Goal: Transaction & Acquisition: Download file/media

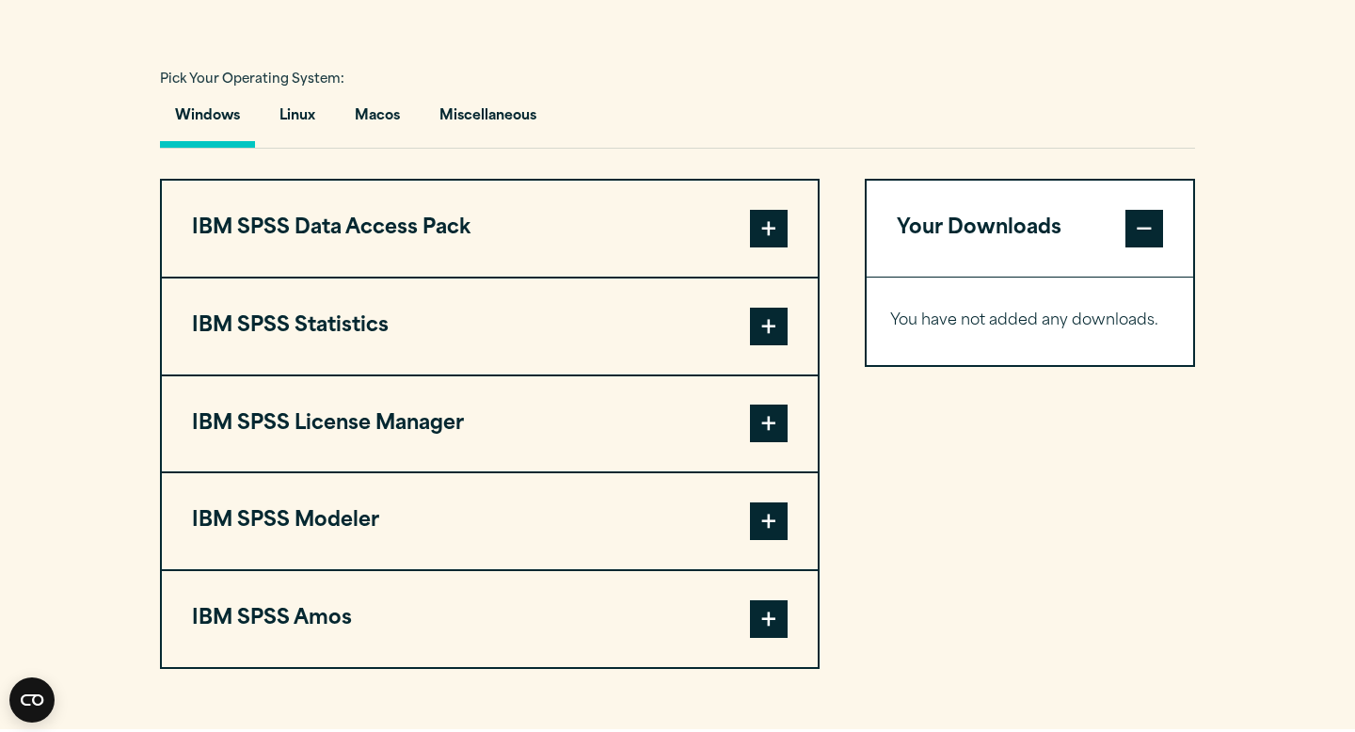
scroll to position [1444, 0]
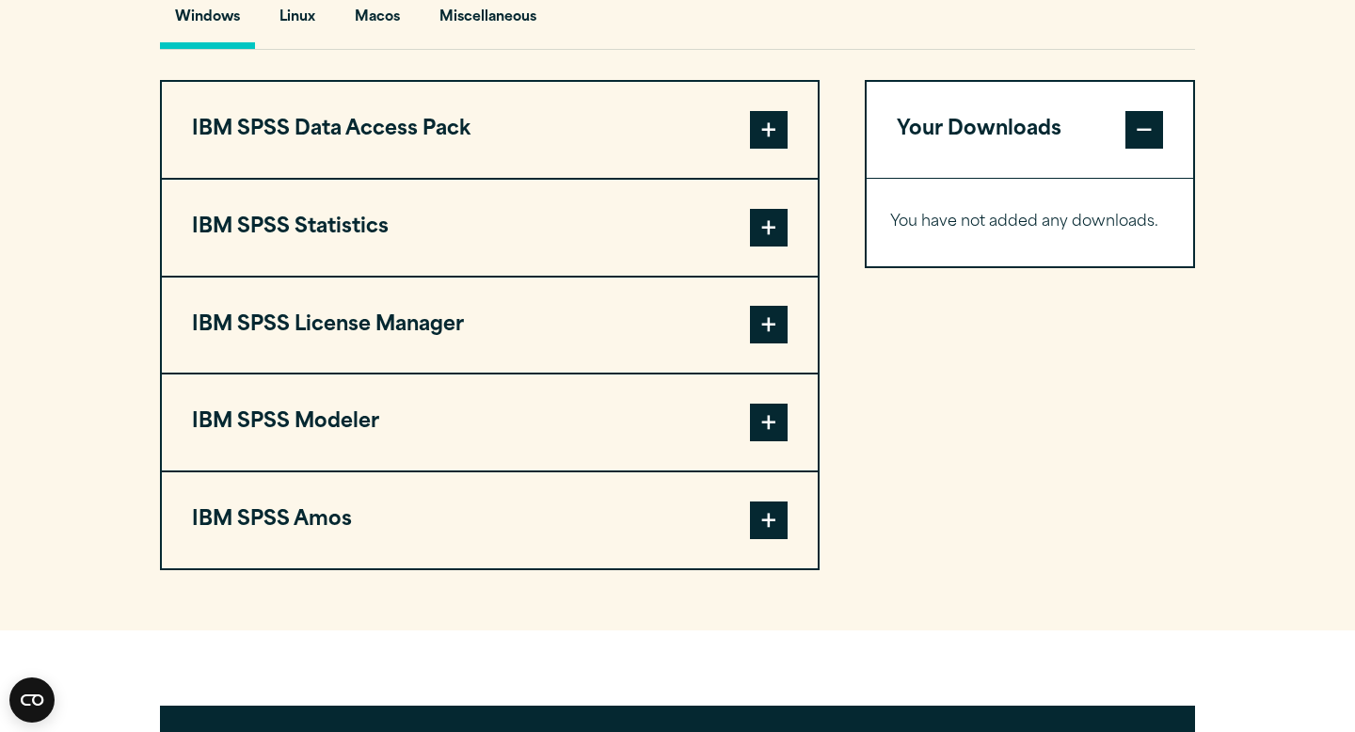
click at [773, 245] on span at bounding box center [769, 228] width 38 height 38
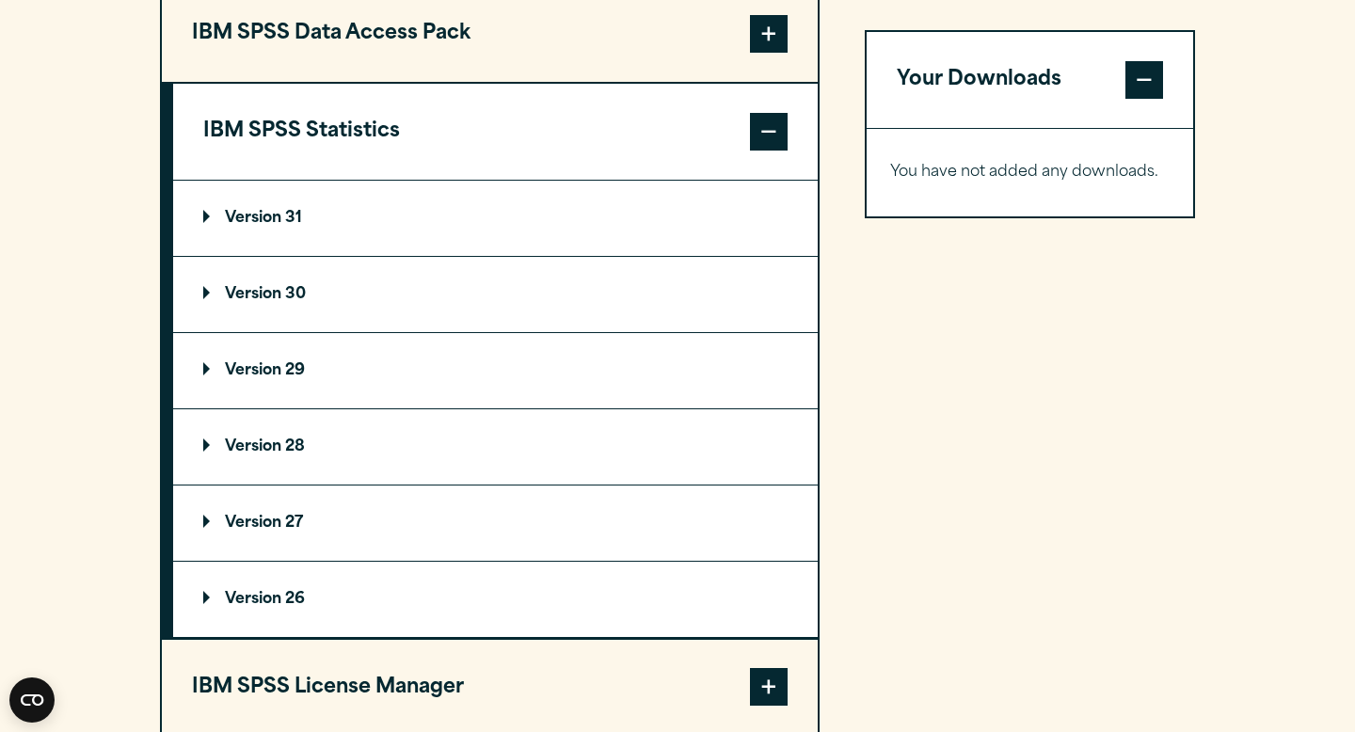
scroll to position [1526, 0]
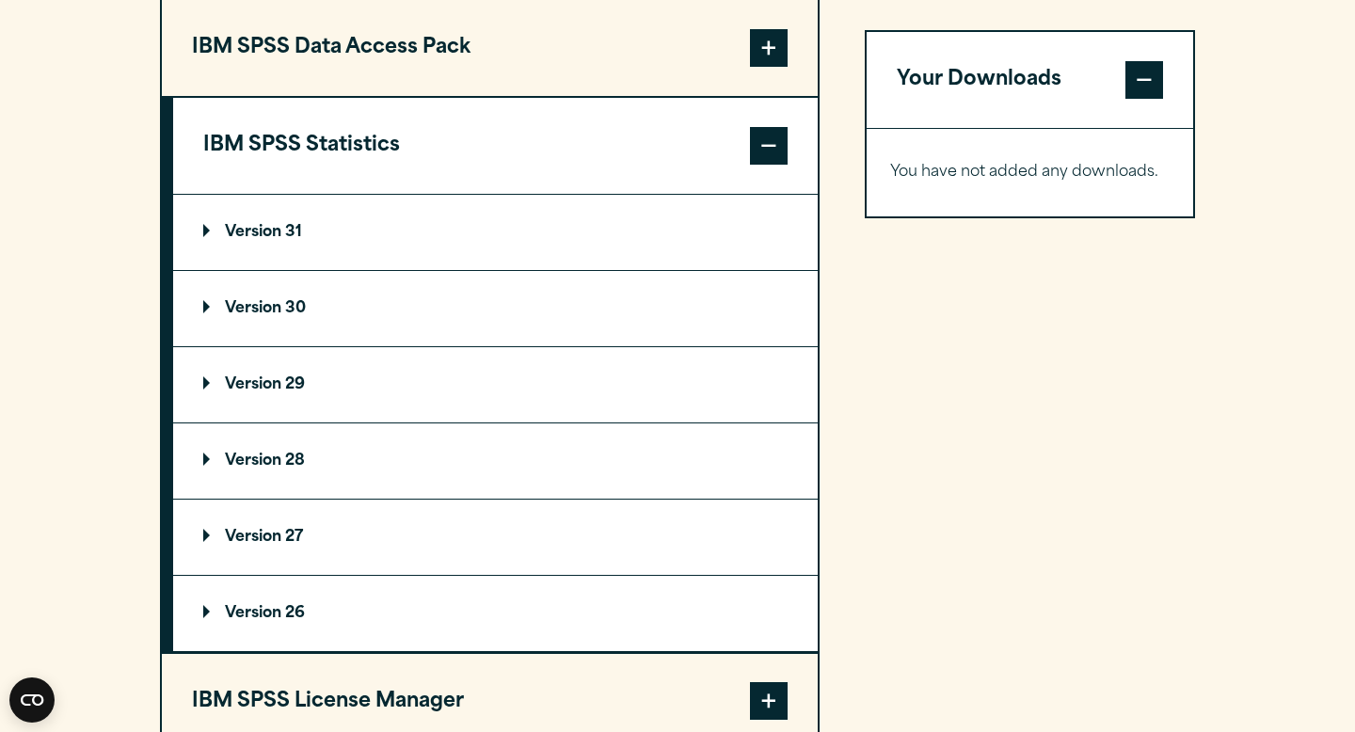
click at [280, 240] on p "Version 31" at bounding box center [252, 232] width 99 height 15
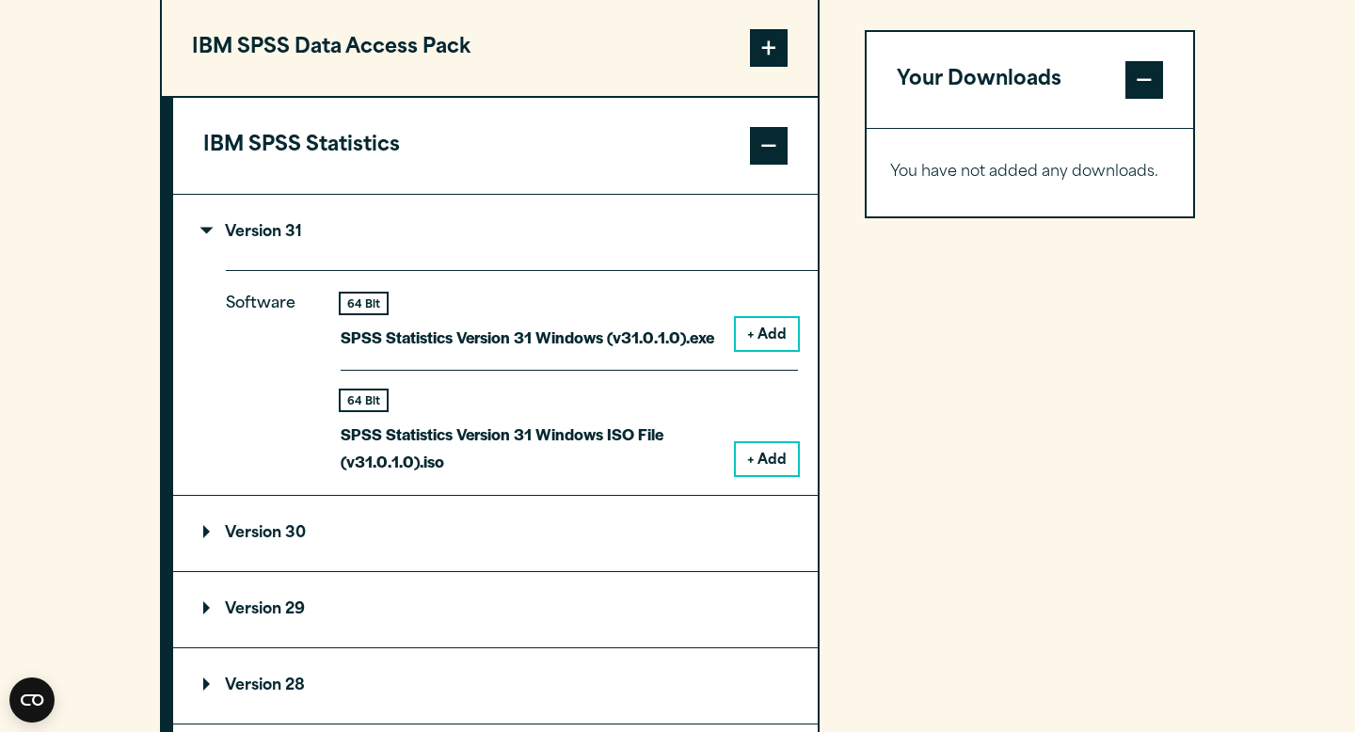
scroll to position [1703, 0]
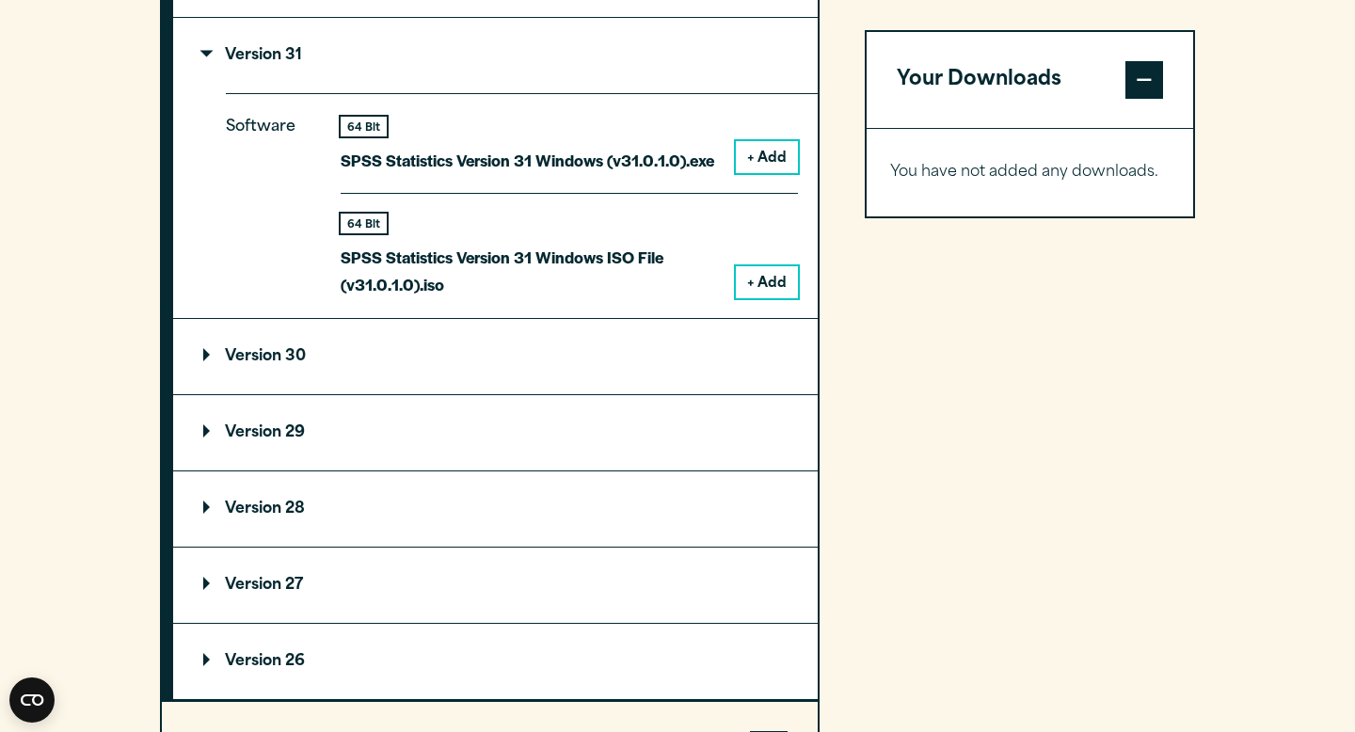
click at [595, 449] on summary "Version 29" at bounding box center [495, 432] width 644 height 75
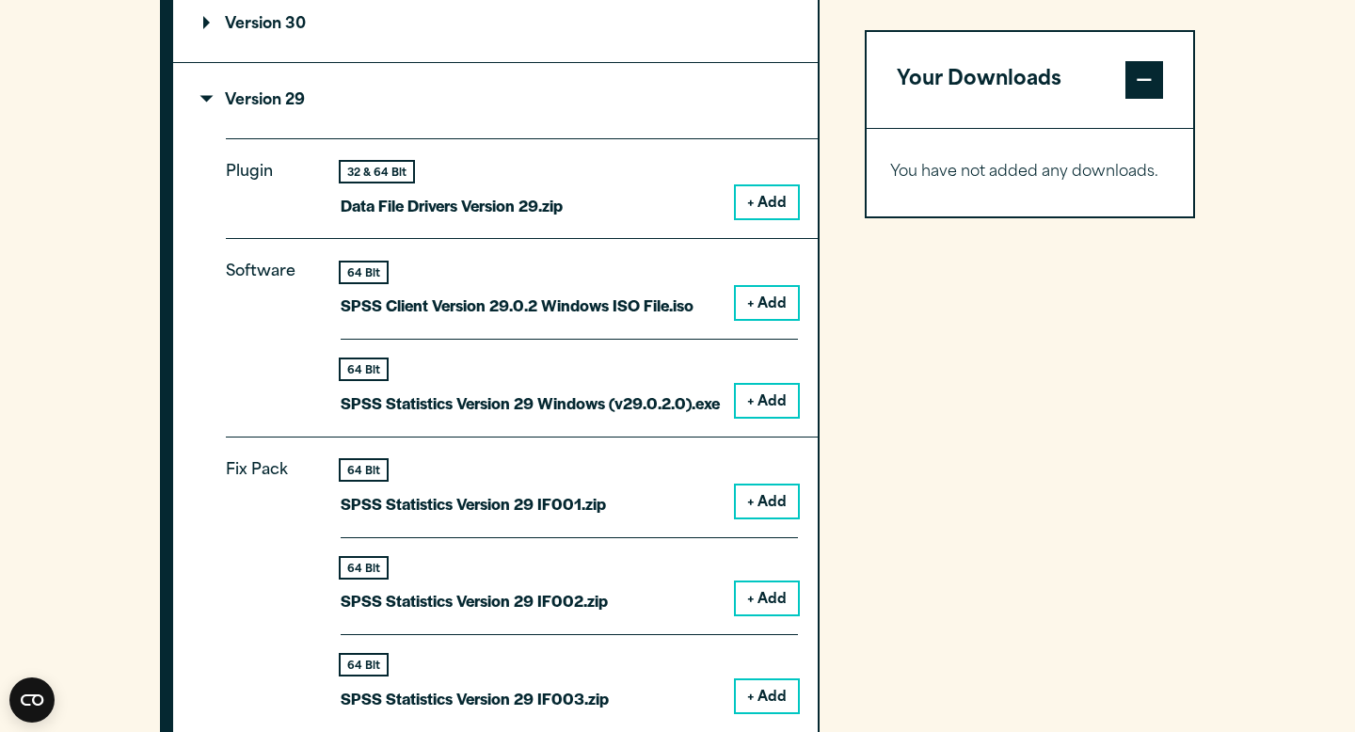
scroll to position [2036, 0]
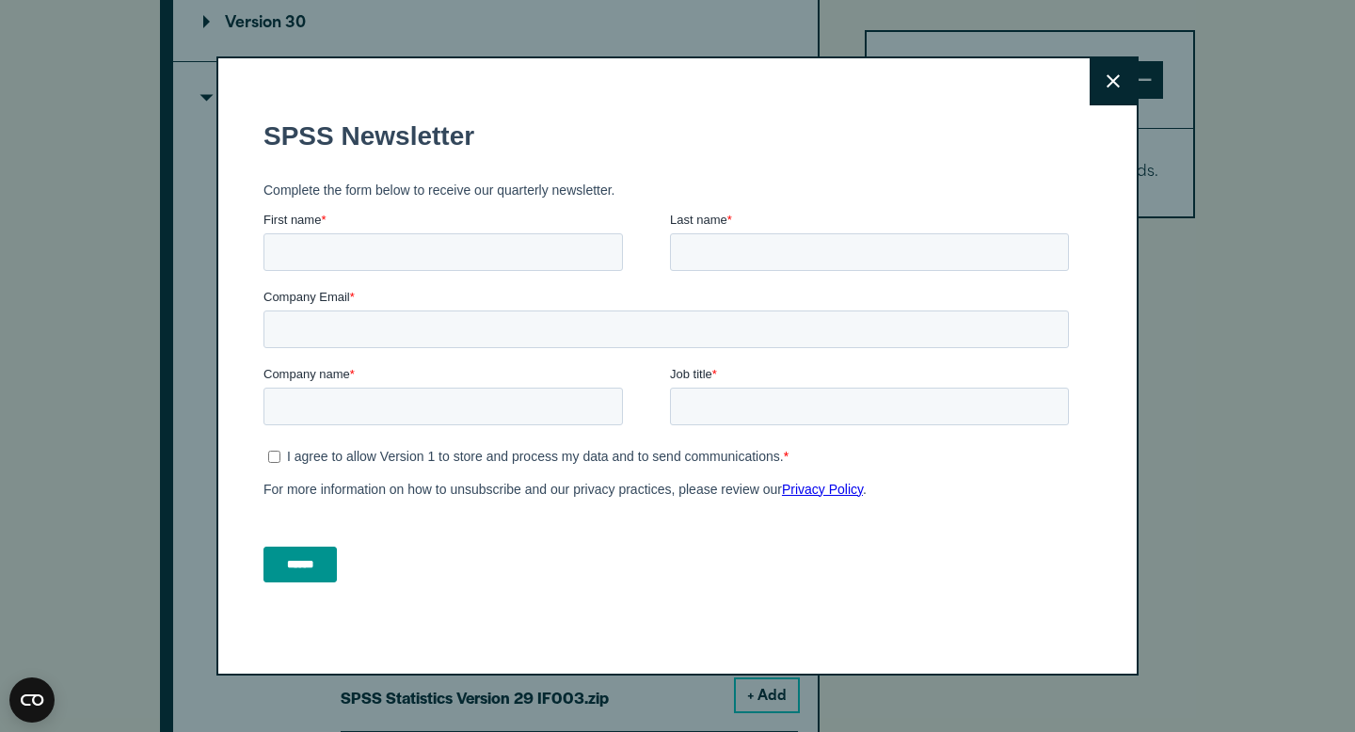
click at [1122, 76] on button "Close" at bounding box center [1112, 81] width 47 height 47
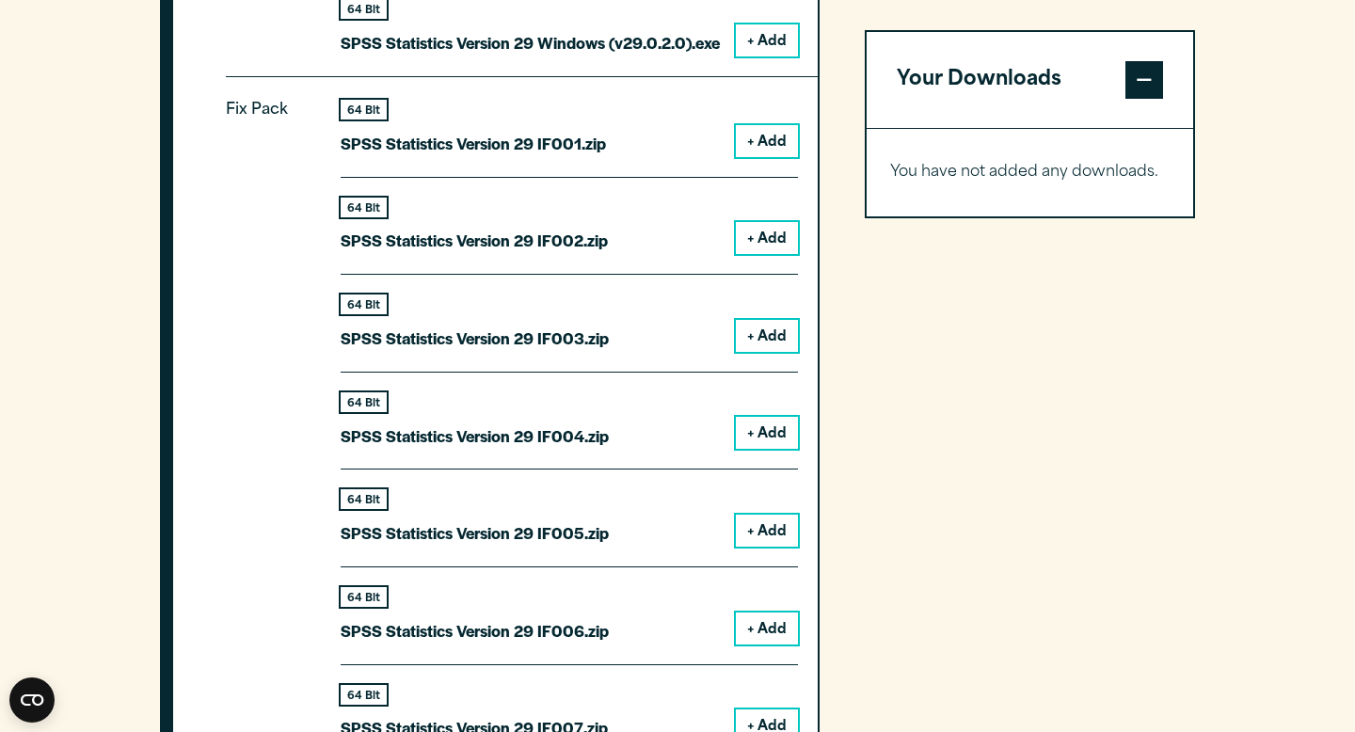
scroll to position [2071, 0]
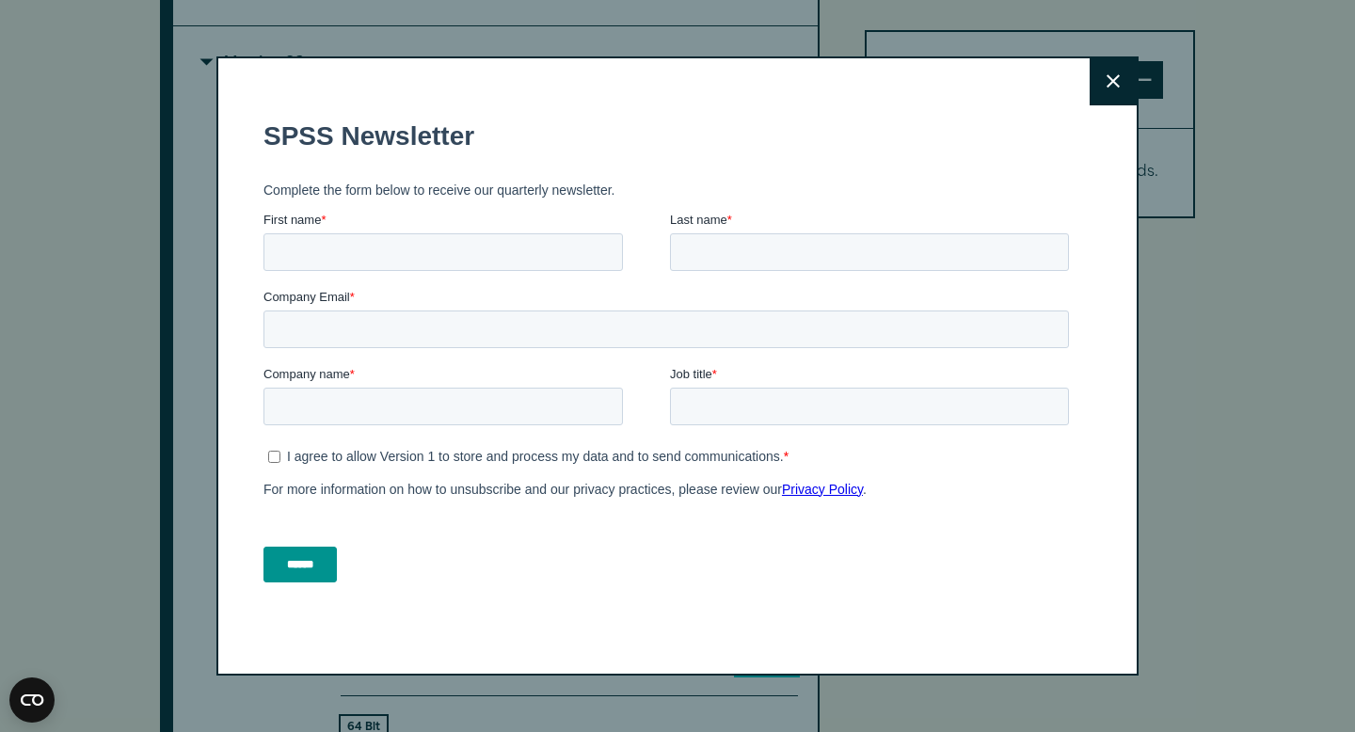
click at [1108, 65] on button "Close" at bounding box center [1112, 81] width 47 height 47
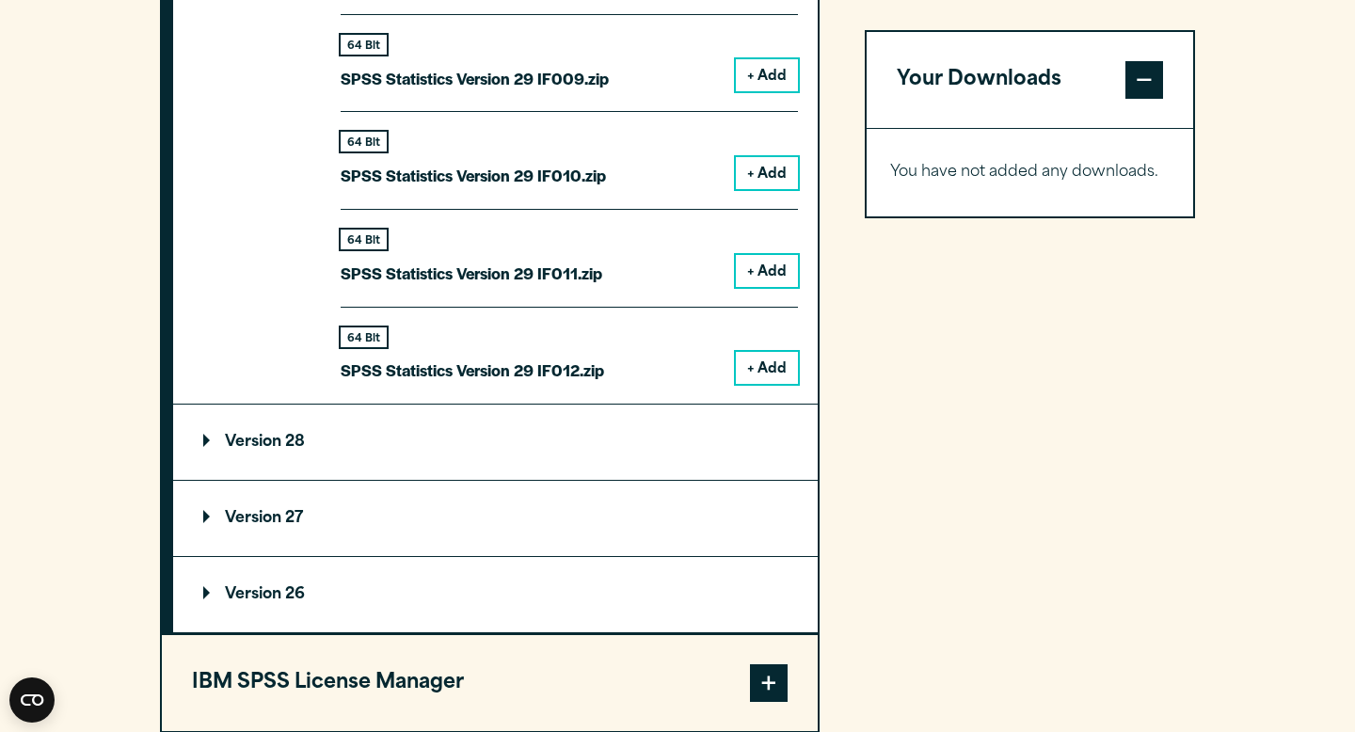
scroll to position [3558, 0]
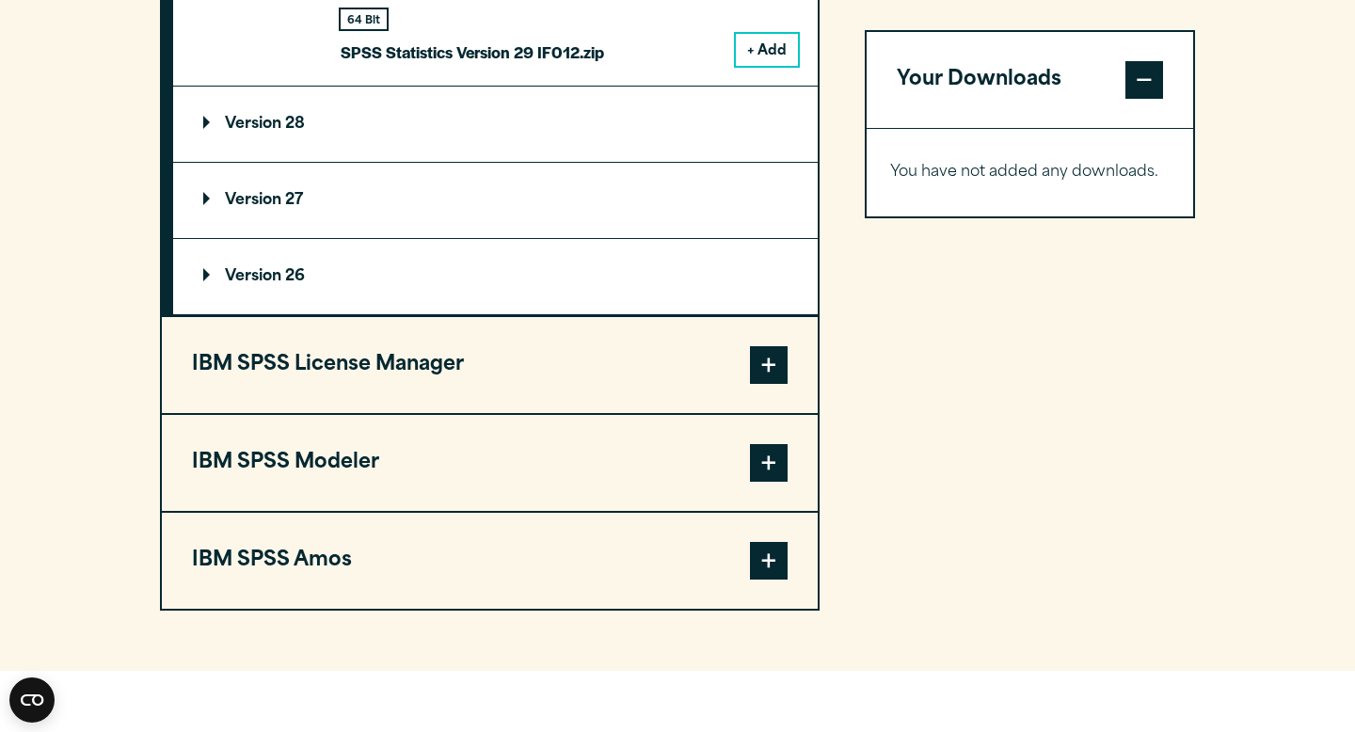
click at [594, 282] on summary "Version 26" at bounding box center [495, 276] width 644 height 75
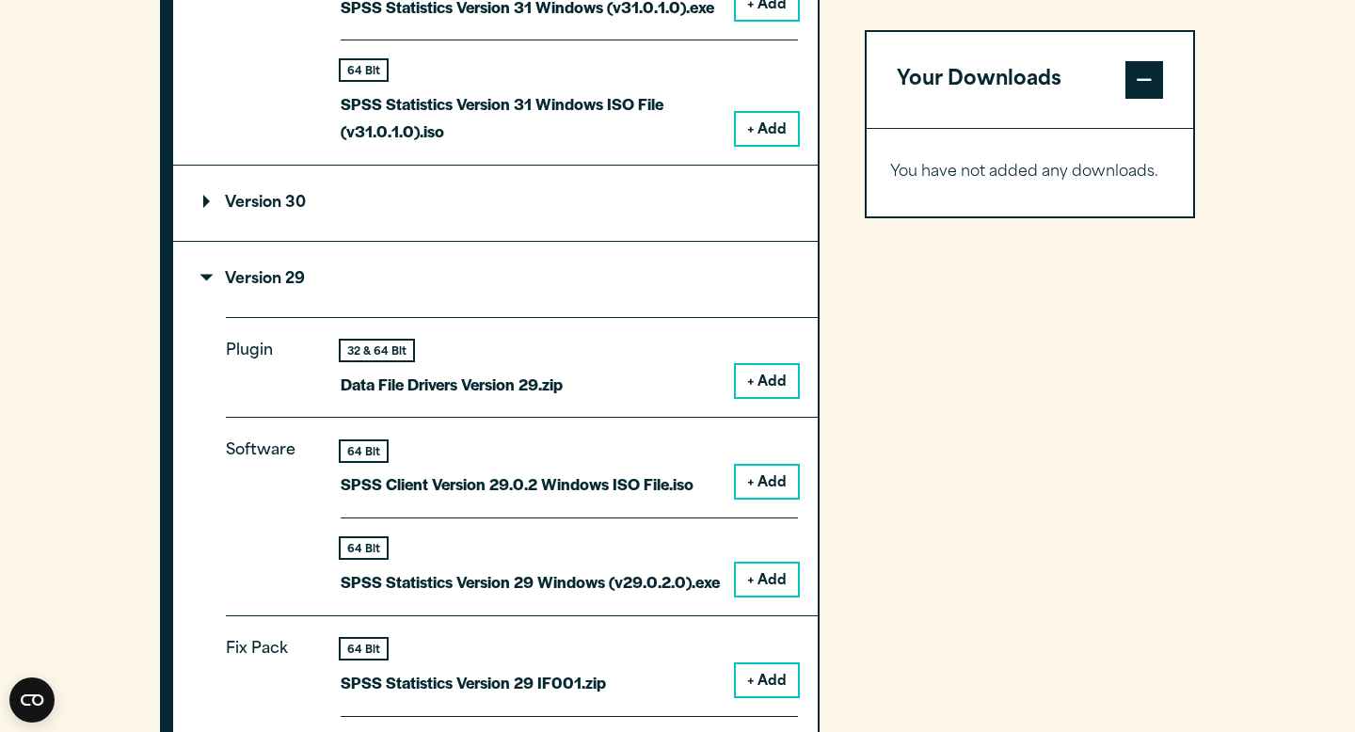
scroll to position [1823, 0]
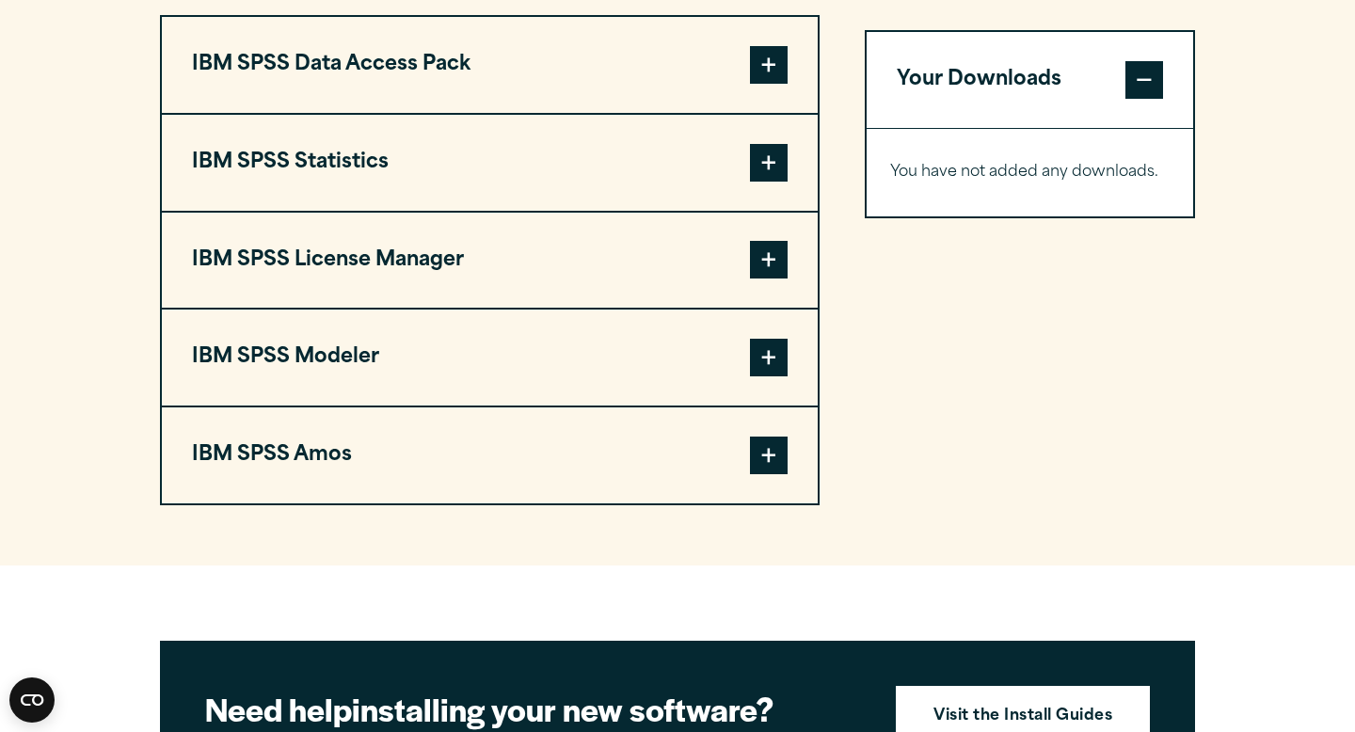
scroll to position [1511, 0]
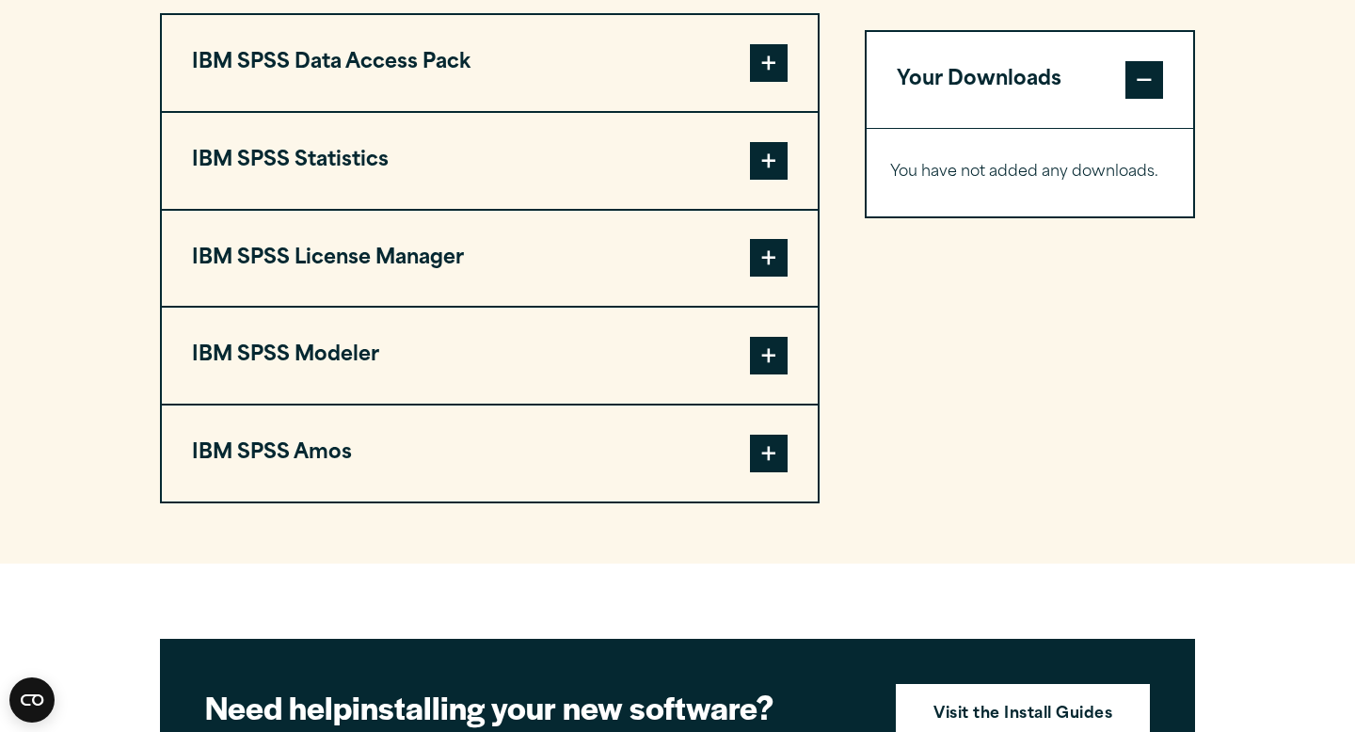
click at [769, 149] on span at bounding box center [769, 161] width 38 height 38
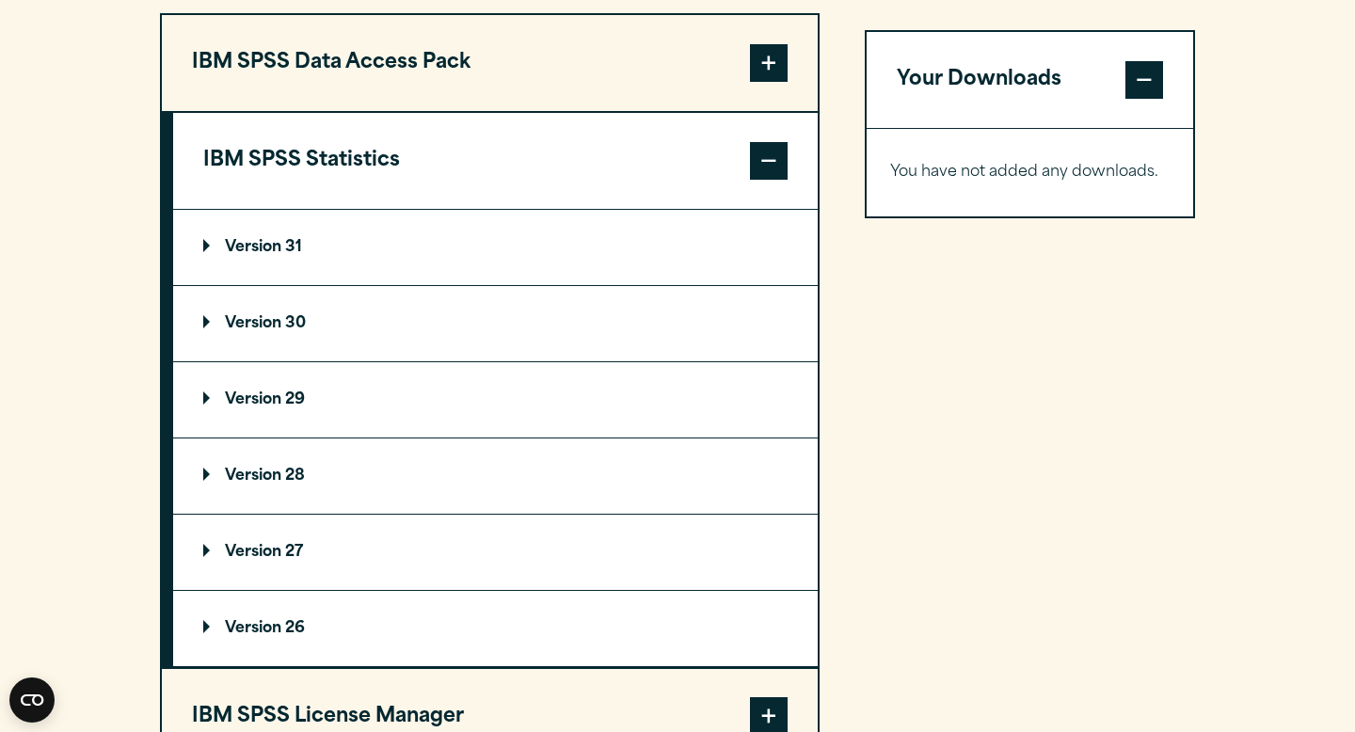
click at [488, 274] on summary "Version 31" at bounding box center [495, 247] width 644 height 75
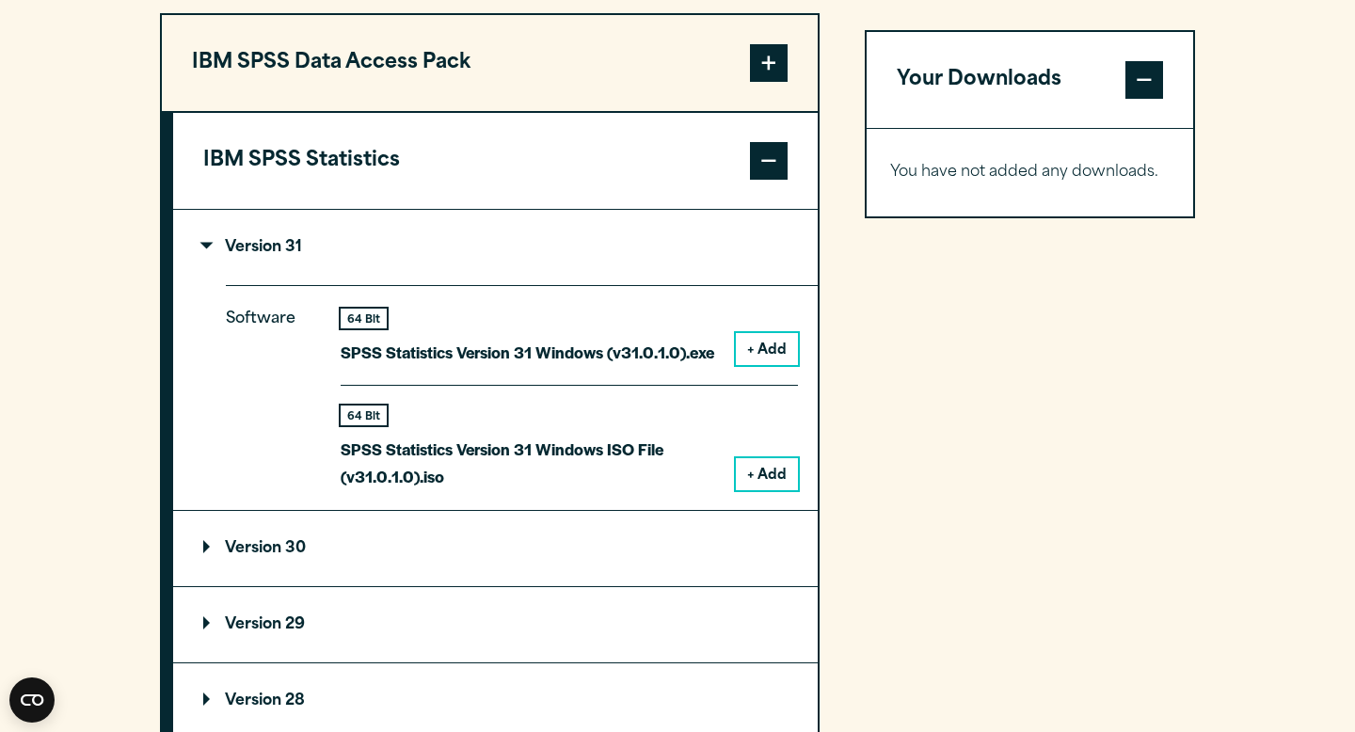
click at [488, 274] on summary "Version 31" at bounding box center [495, 247] width 644 height 75
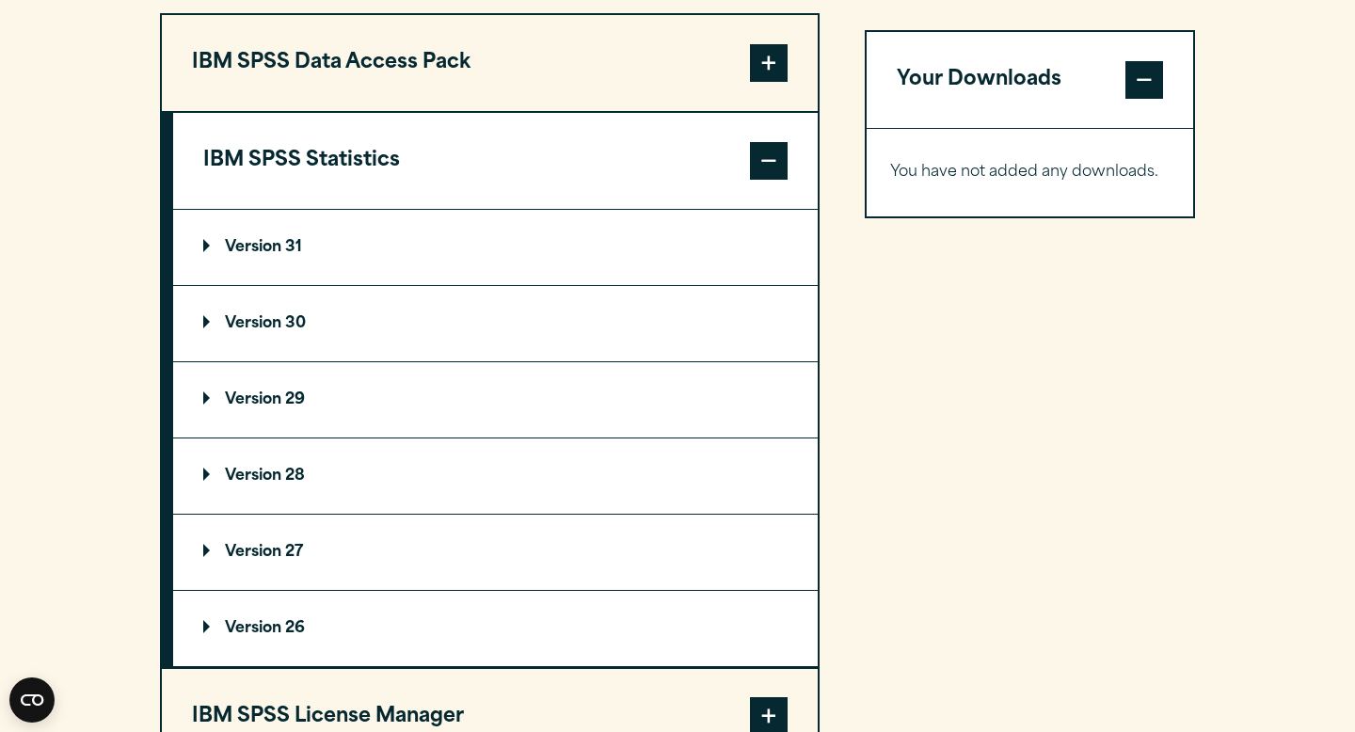
click at [434, 416] on summary "Version 29" at bounding box center [495, 399] width 644 height 75
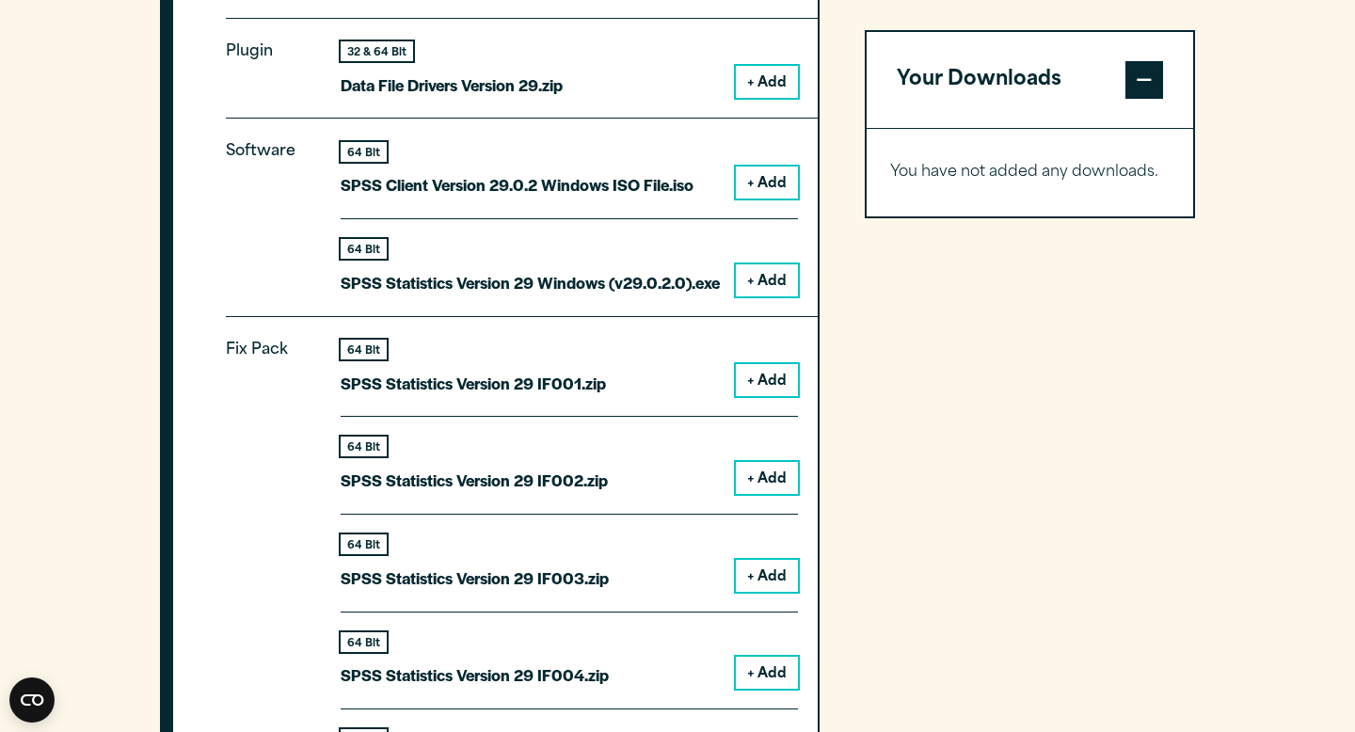
scroll to position [1937, 0]
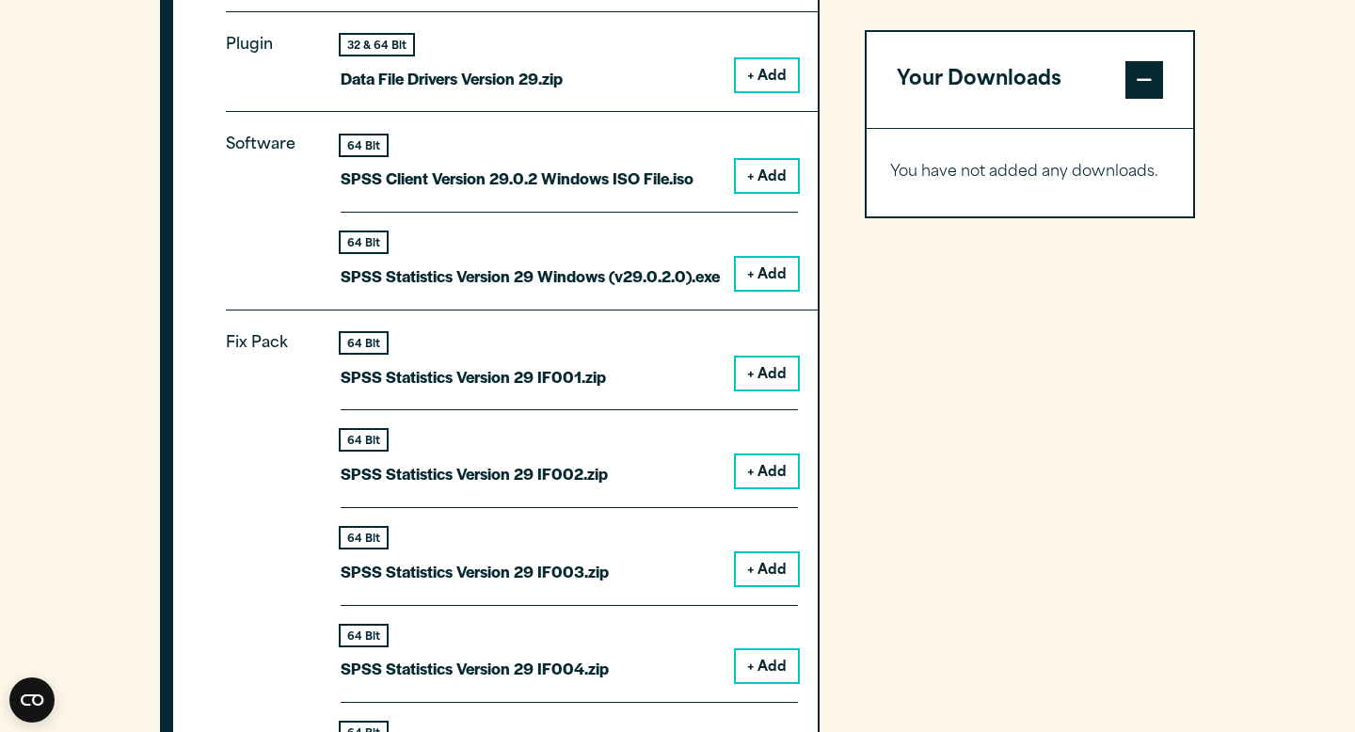
click at [766, 376] on button "+ Add" at bounding box center [767, 373] width 62 height 32
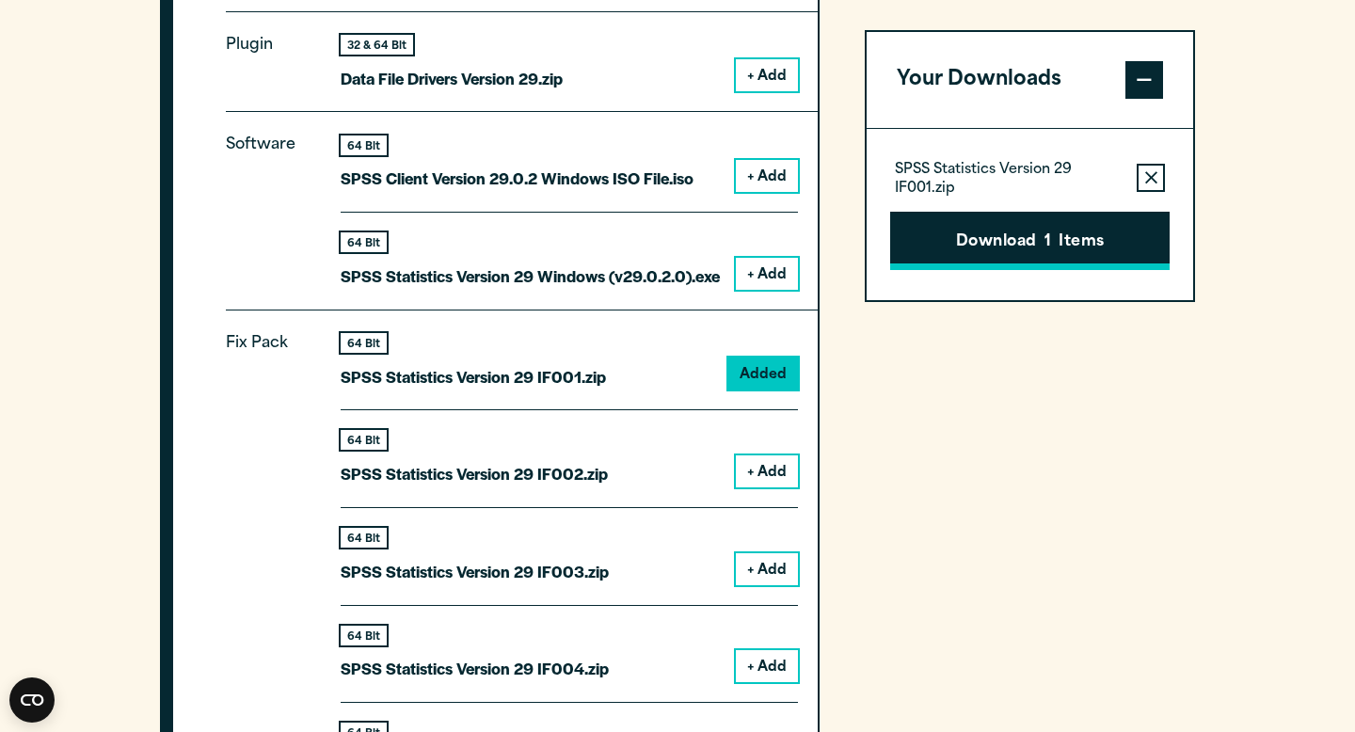
click at [1011, 237] on button "Download 1 Items" at bounding box center [1029, 241] width 279 height 58
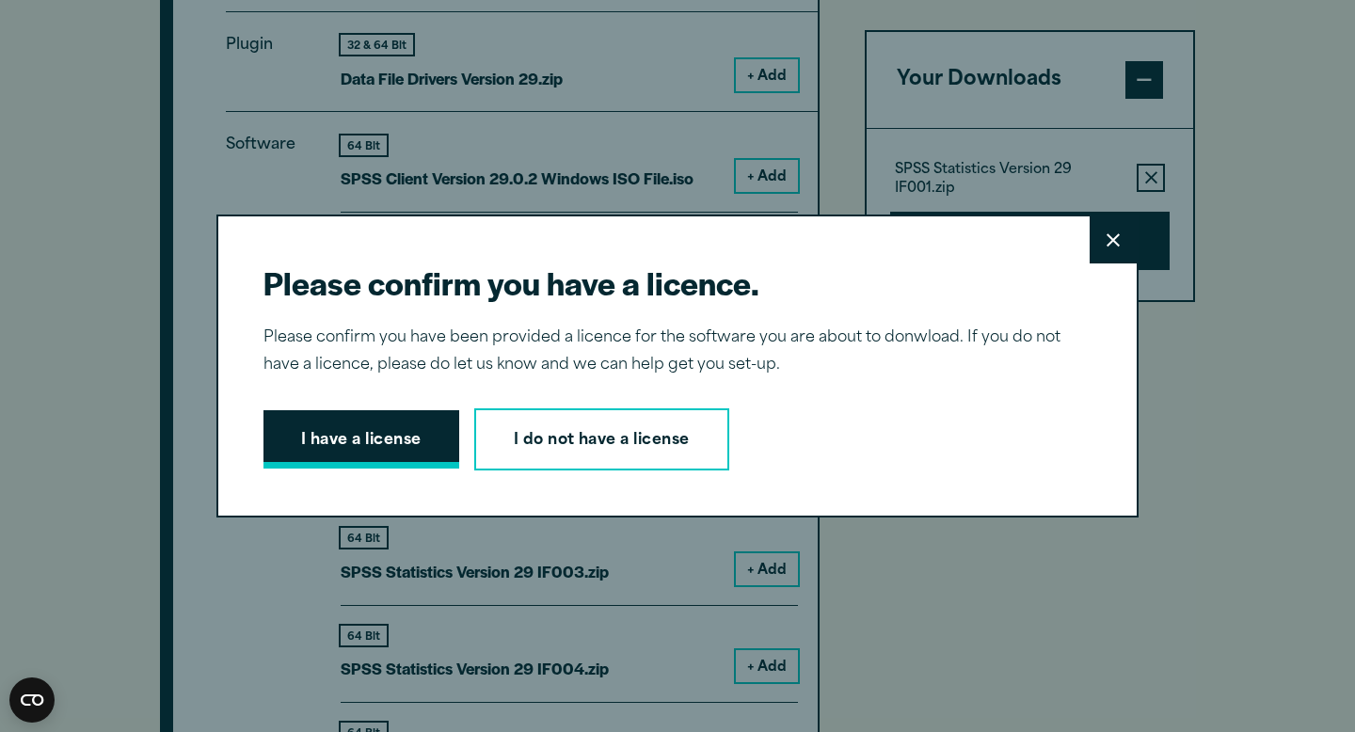
click at [386, 443] on button "I have a license" at bounding box center [361, 439] width 196 height 58
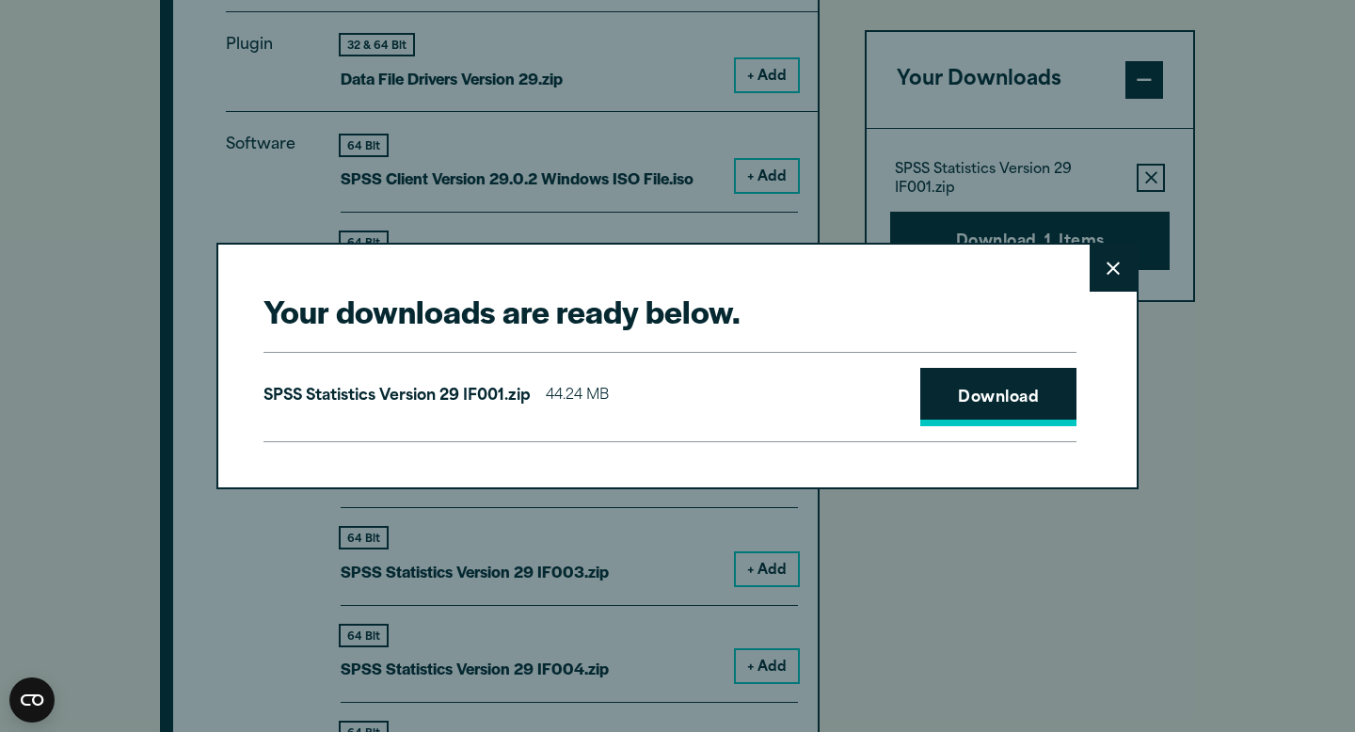
click at [966, 401] on link "Download" at bounding box center [998, 397] width 156 height 58
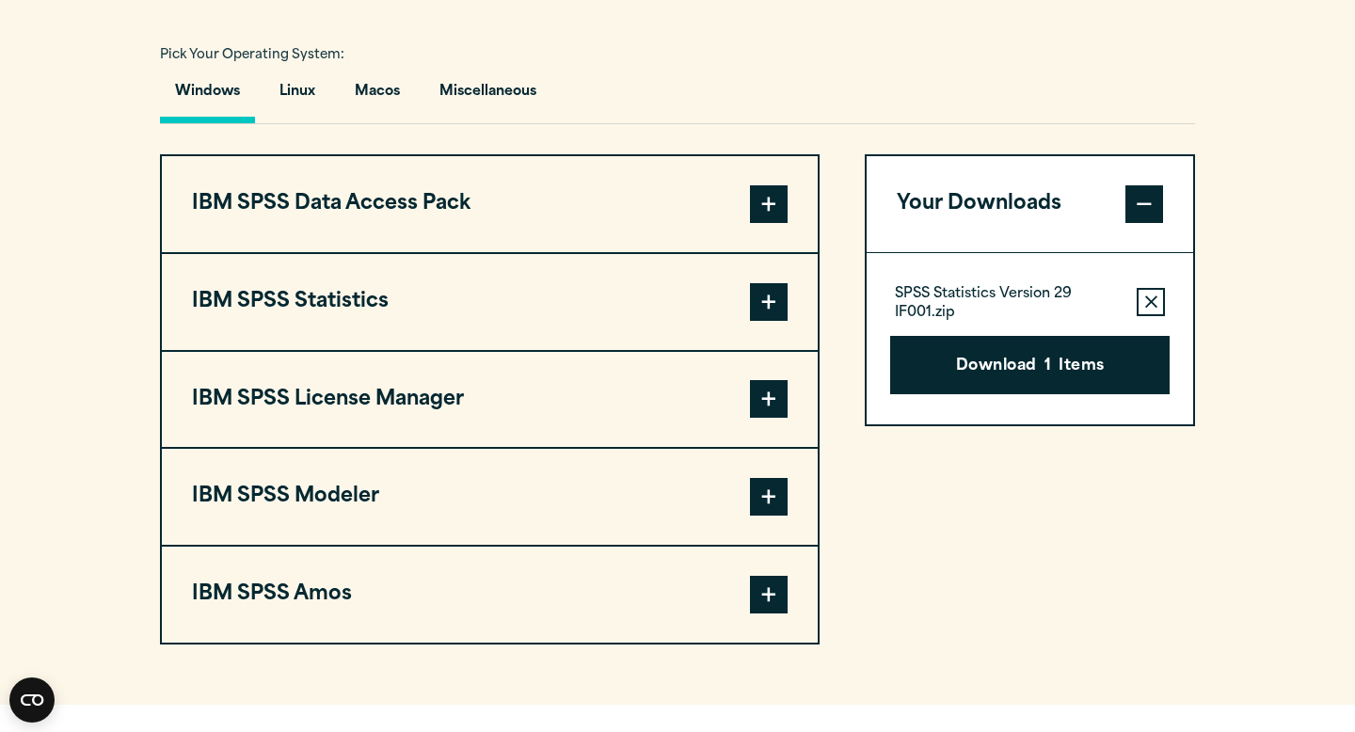
scroll to position [1397, 0]
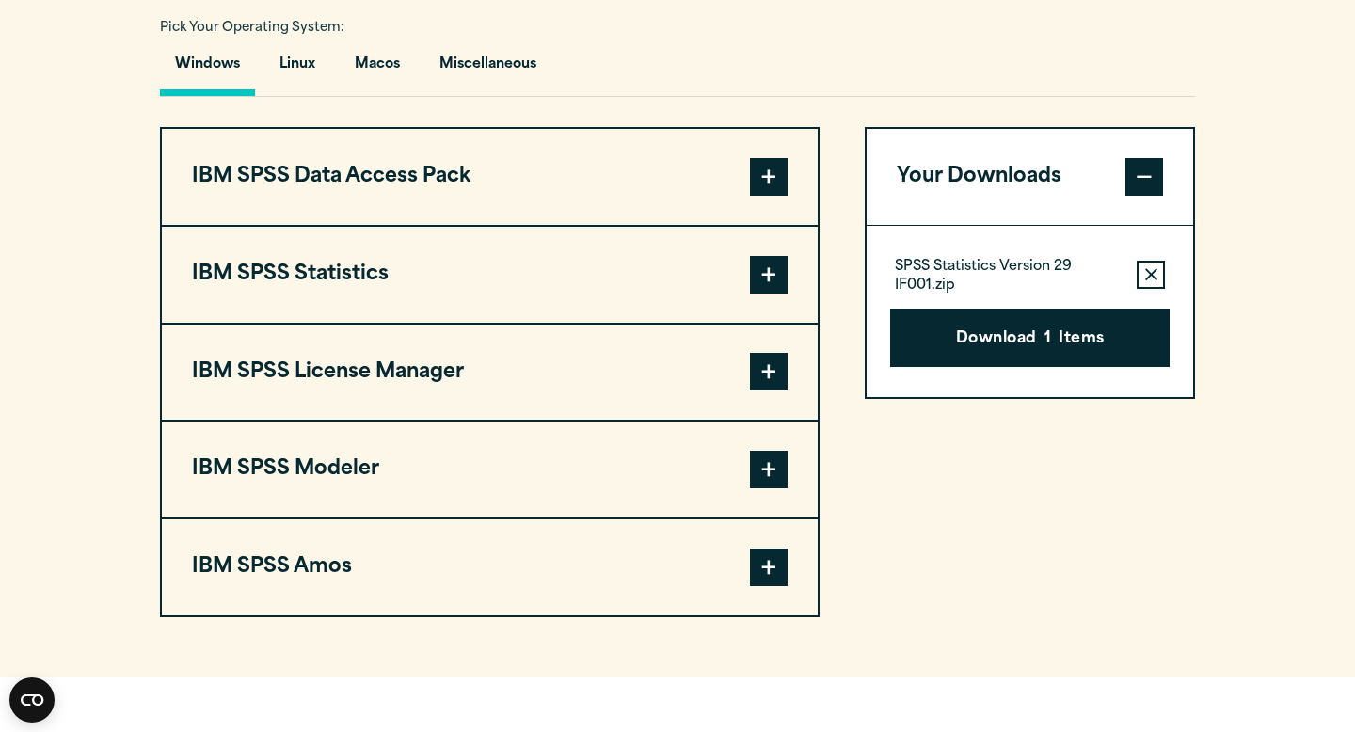
click at [778, 282] on span at bounding box center [769, 275] width 38 height 38
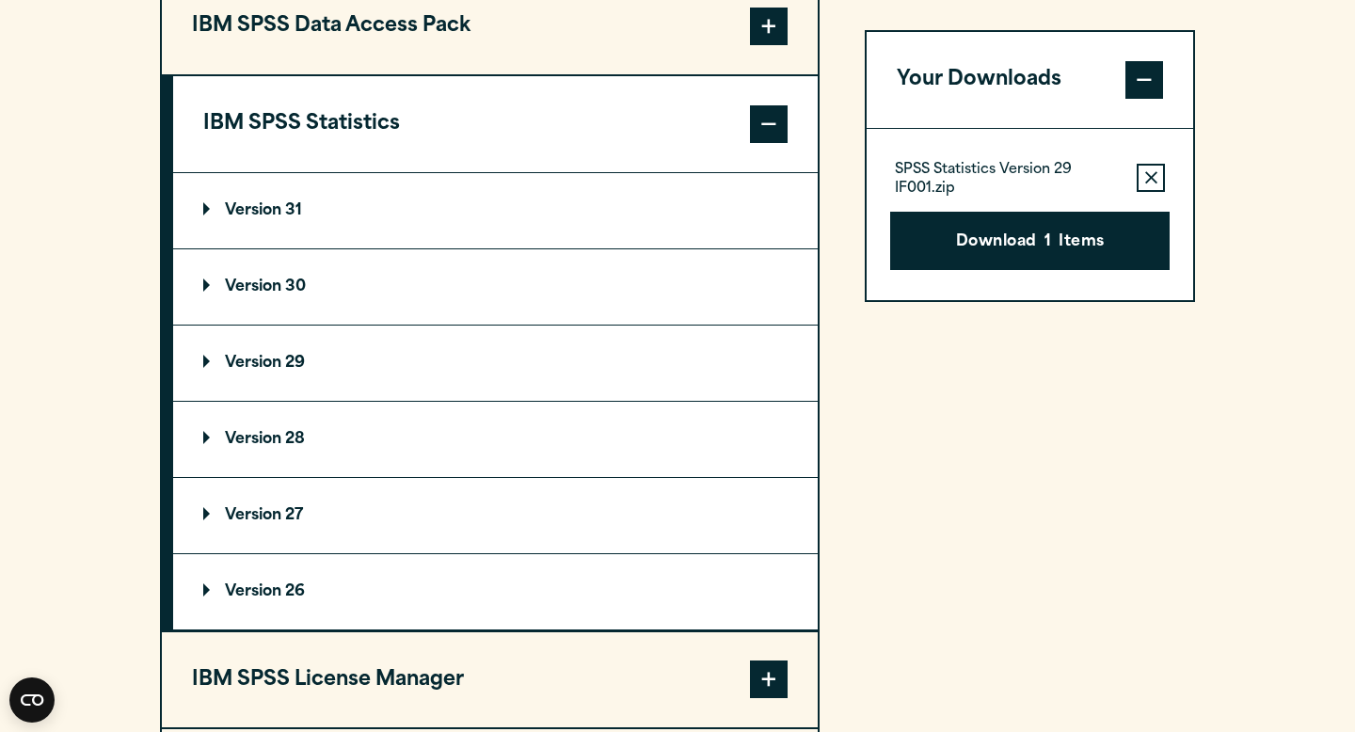
scroll to position [1631, 0]
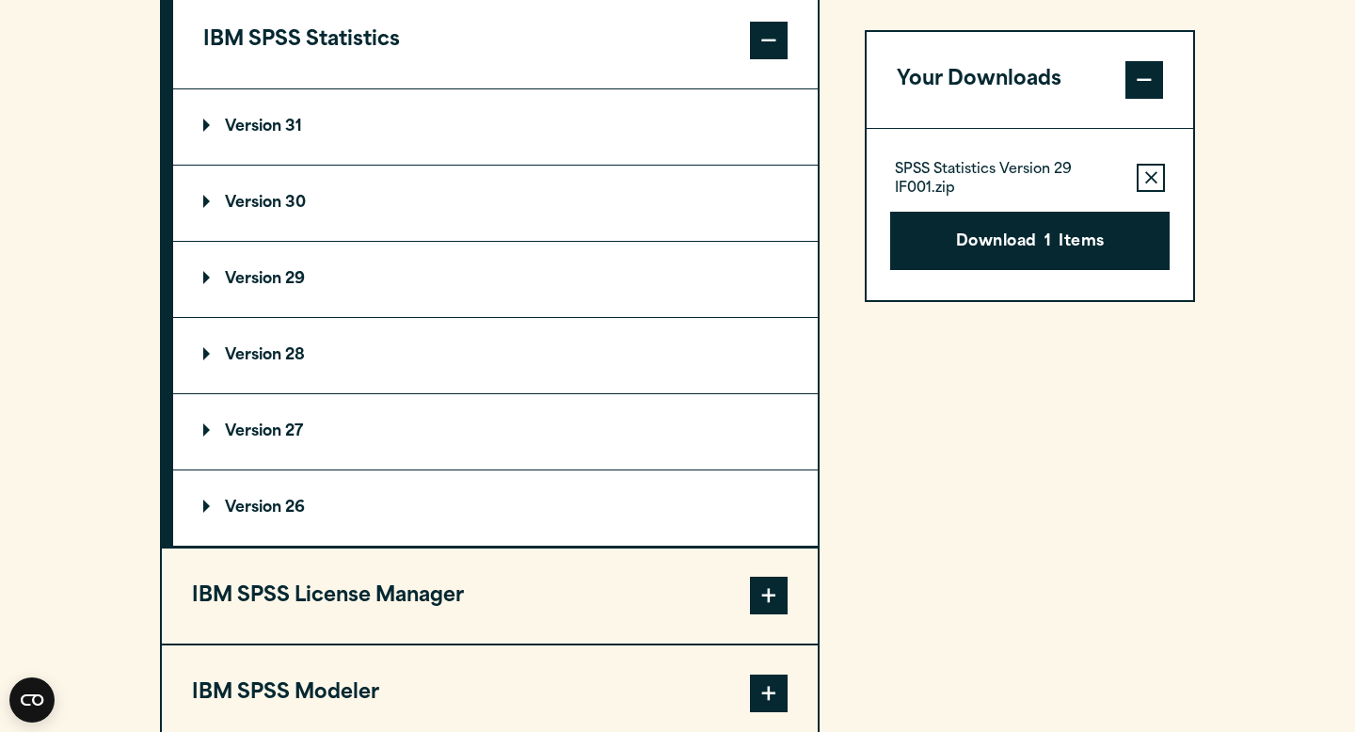
click at [551, 306] on summary "Version 29" at bounding box center [495, 279] width 644 height 75
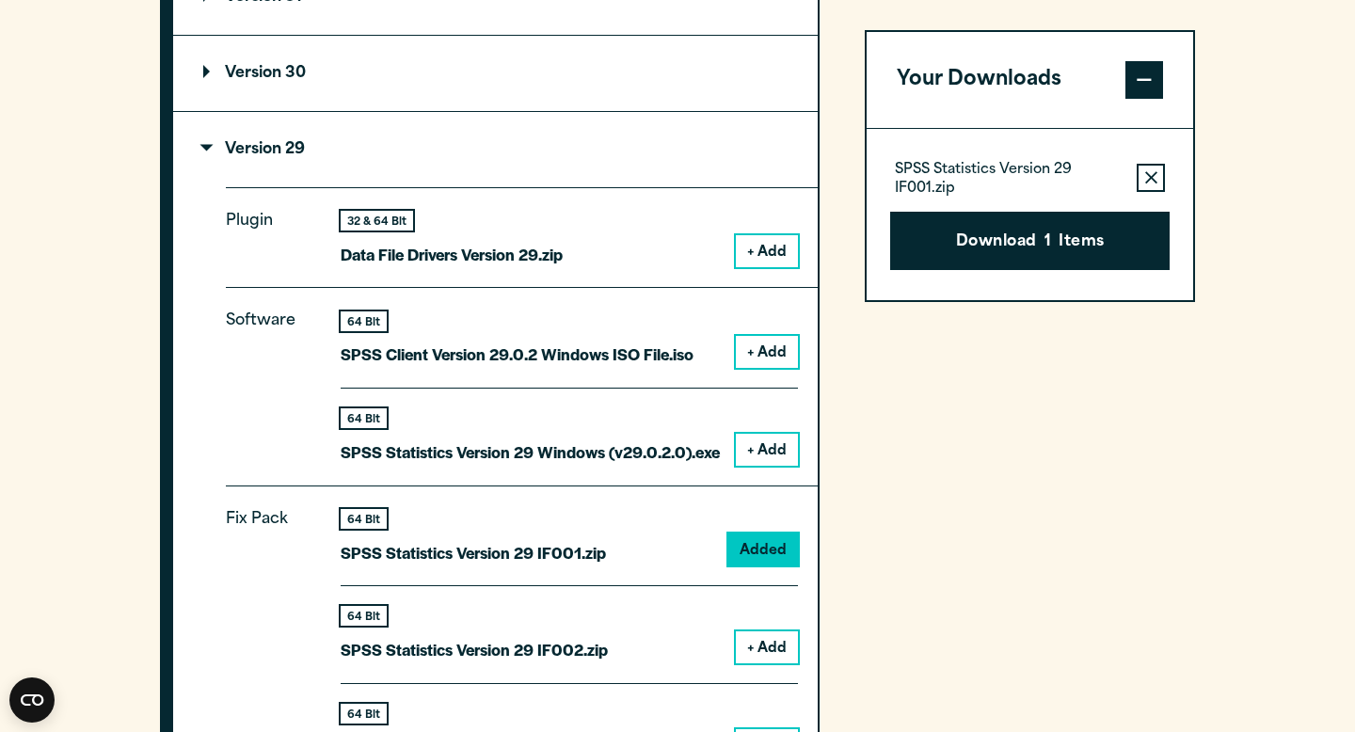
scroll to position [1760, 0]
click at [502, 164] on summary "Version 29" at bounding box center [495, 150] width 644 height 75
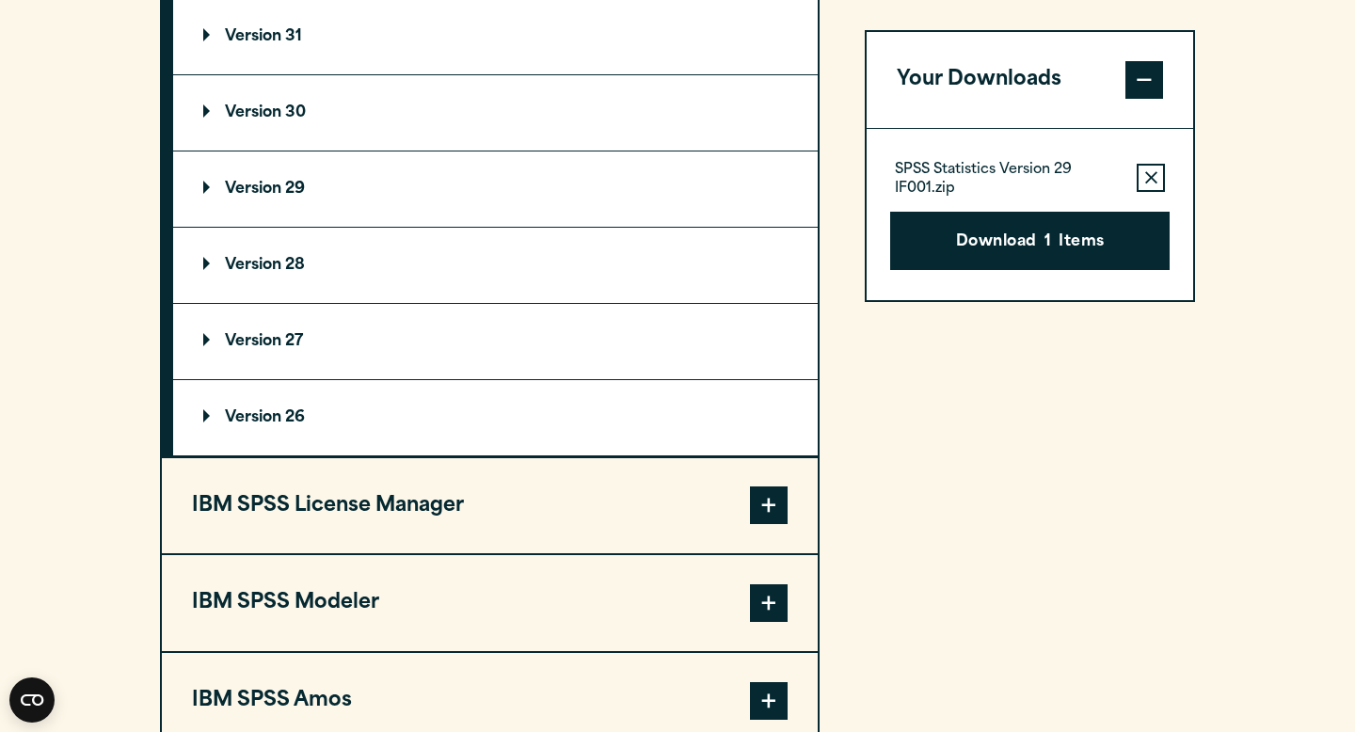
scroll to position [1616, 0]
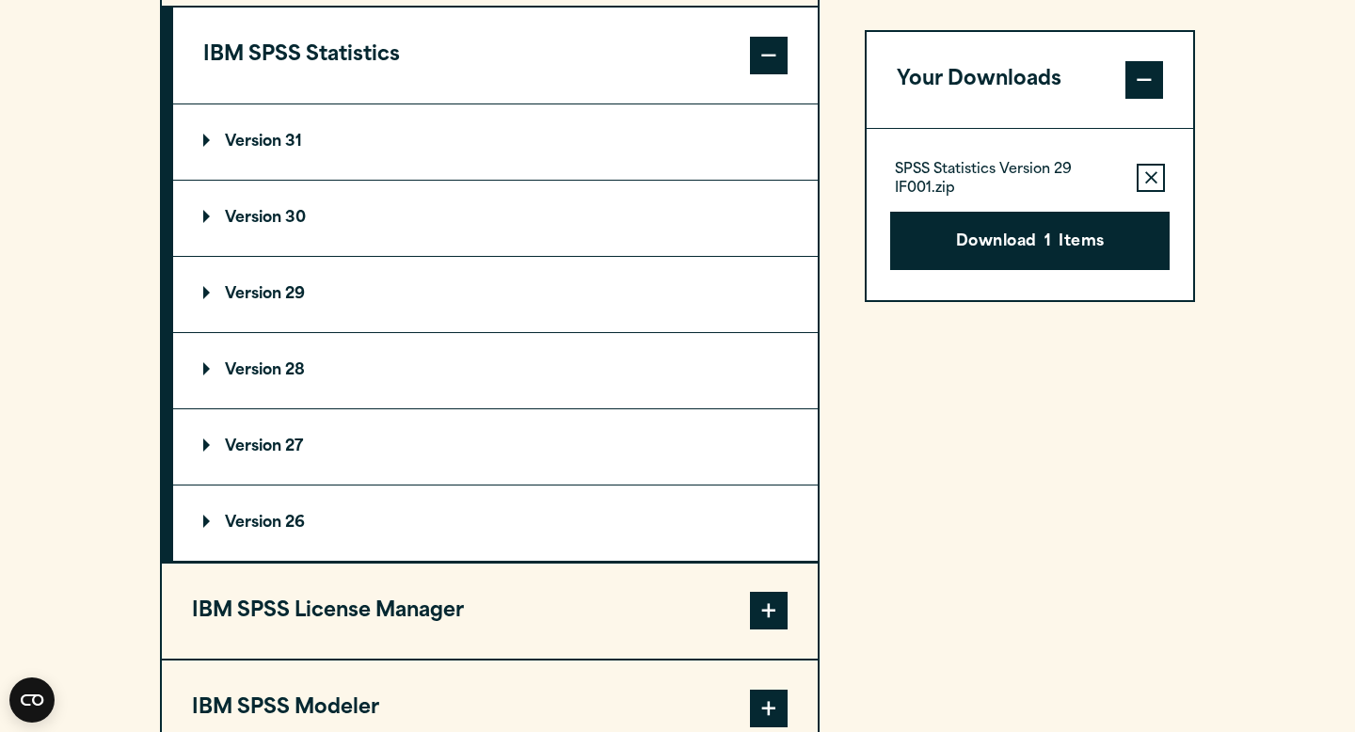
click at [762, 69] on span at bounding box center [769, 56] width 38 height 38
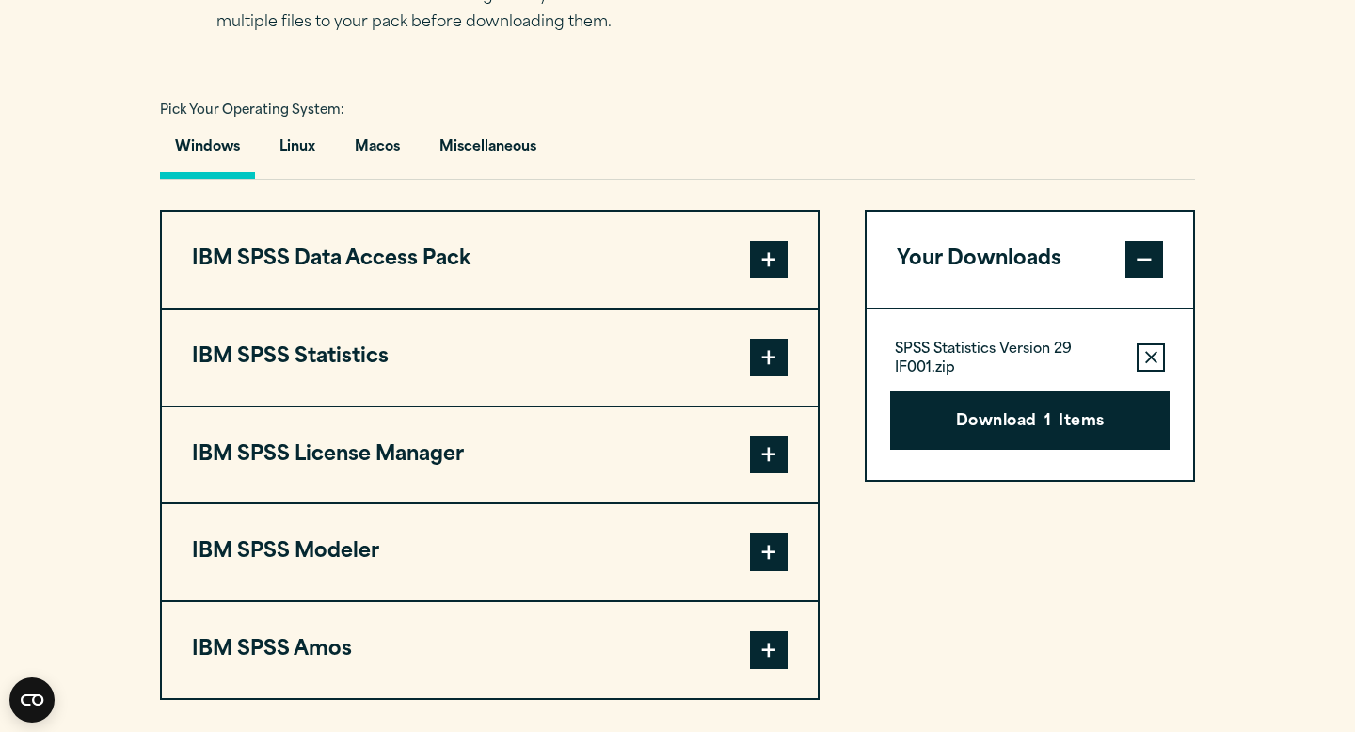
scroll to position [1361, 0]
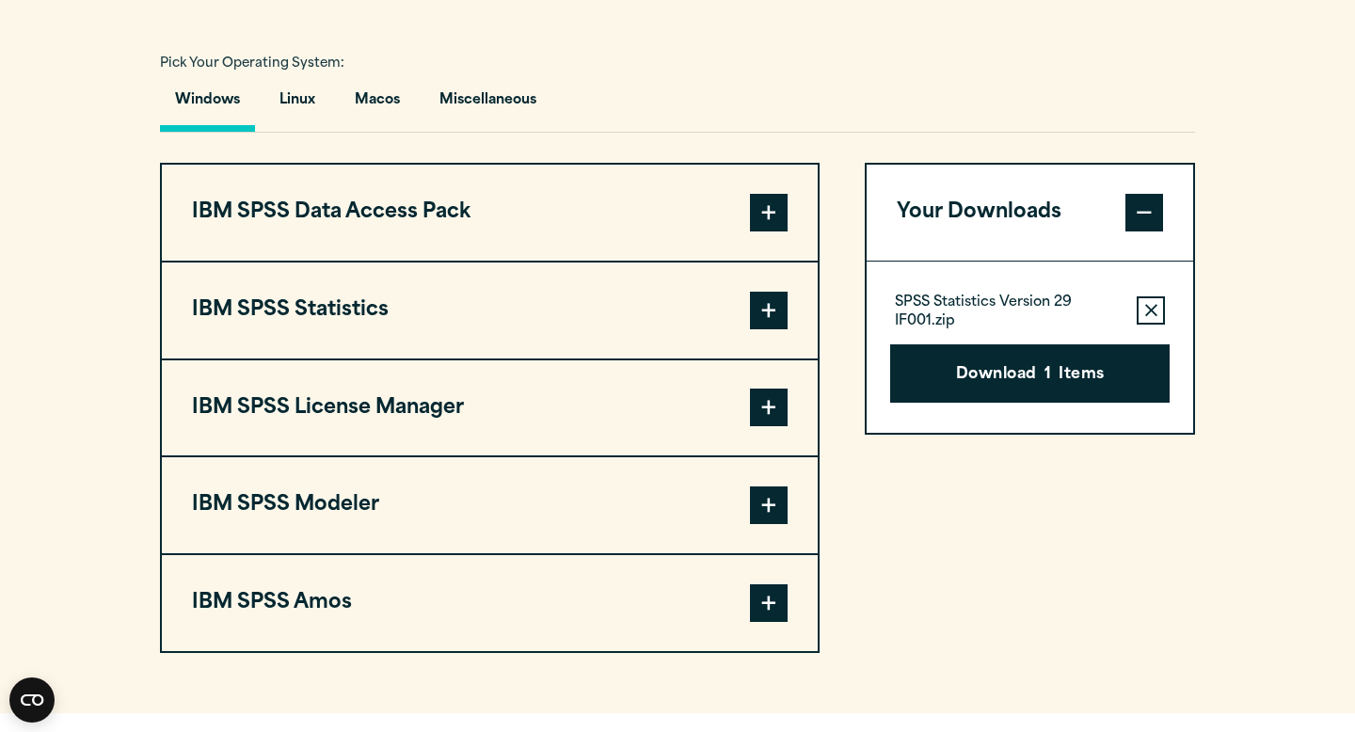
click at [763, 225] on span at bounding box center [769, 213] width 38 height 38
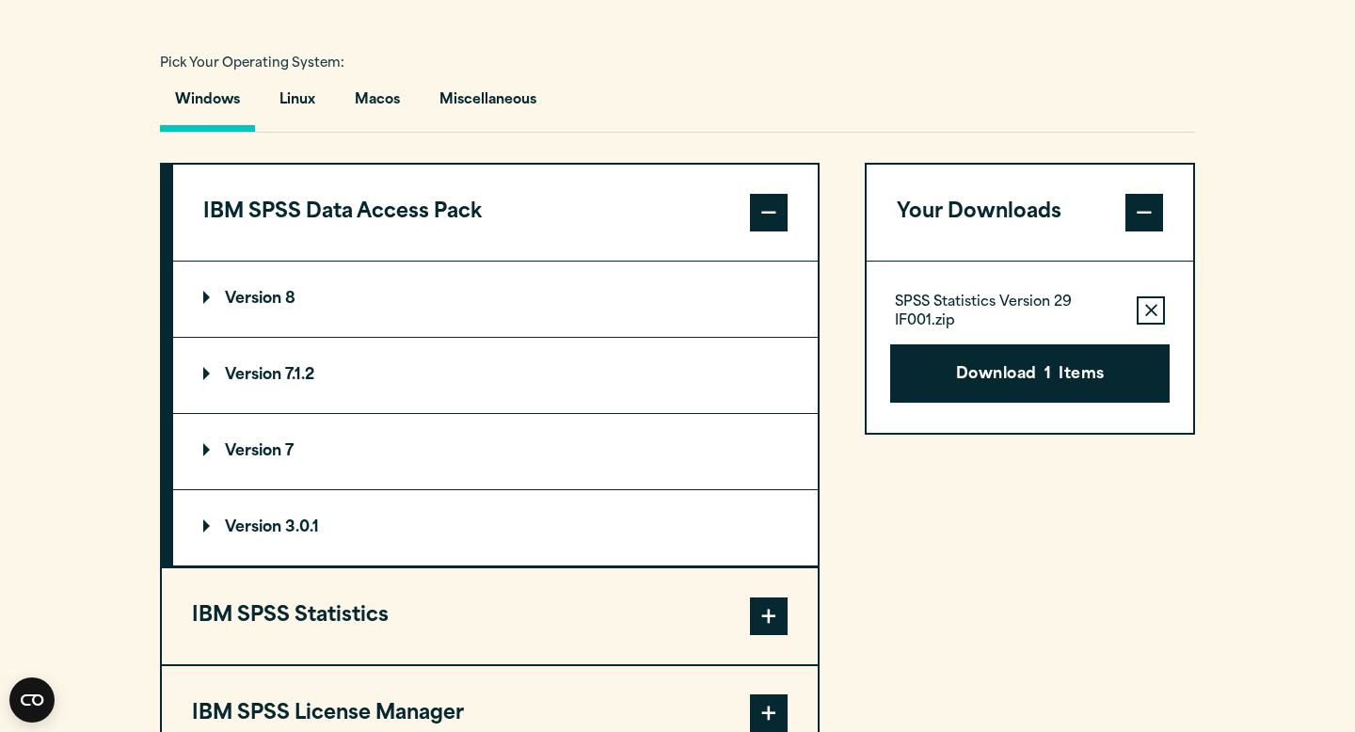
click at [507, 300] on summary "Version 8" at bounding box center [495, 299] width 644 height 75
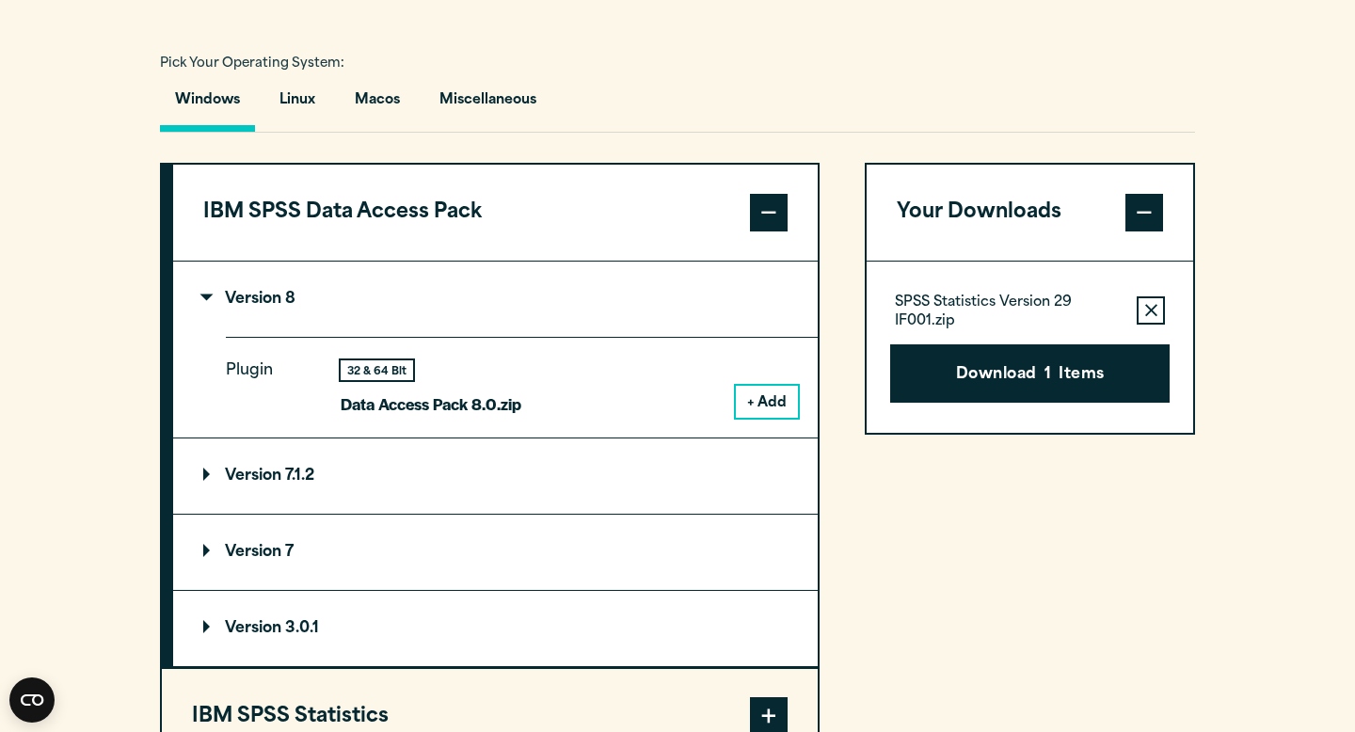
click at [499, 505] on summary "Version 7.1.2" at bounding box center [495, 475] width 644 height 75
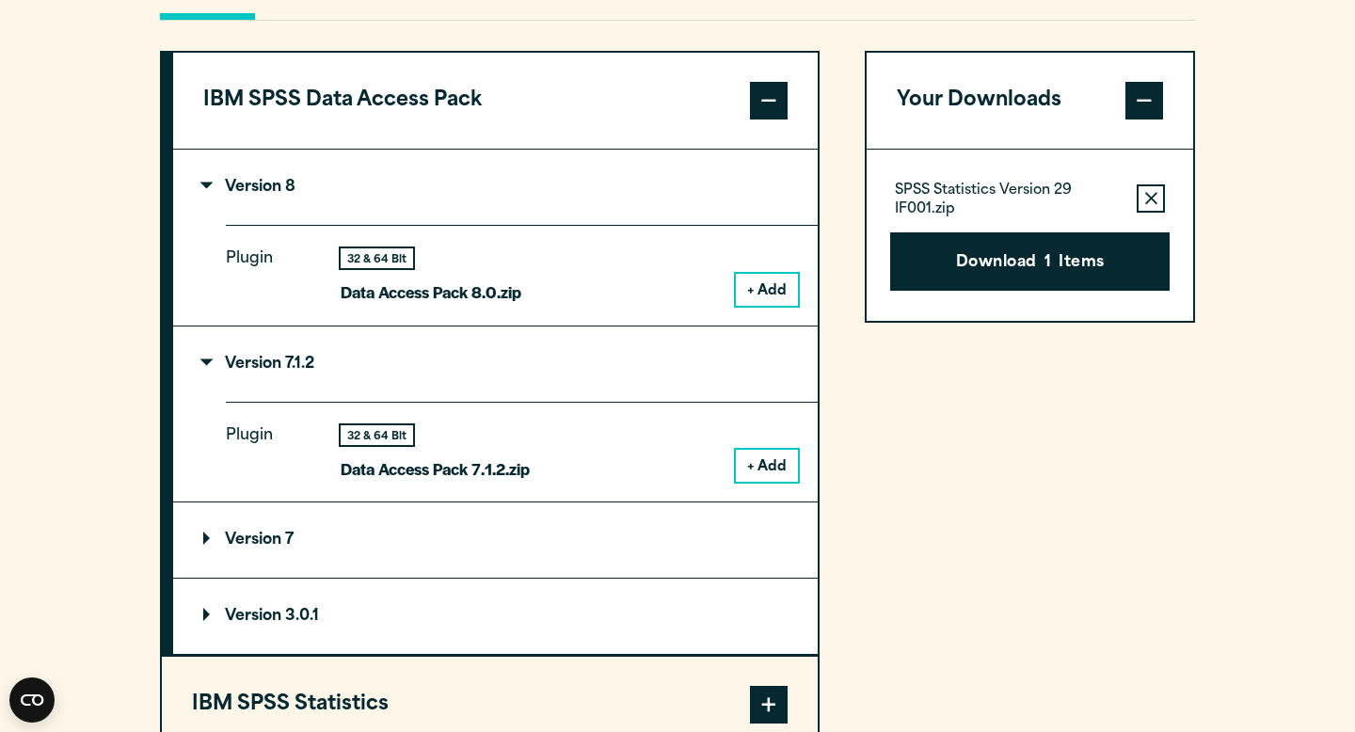
scroll to position [1476, 0]
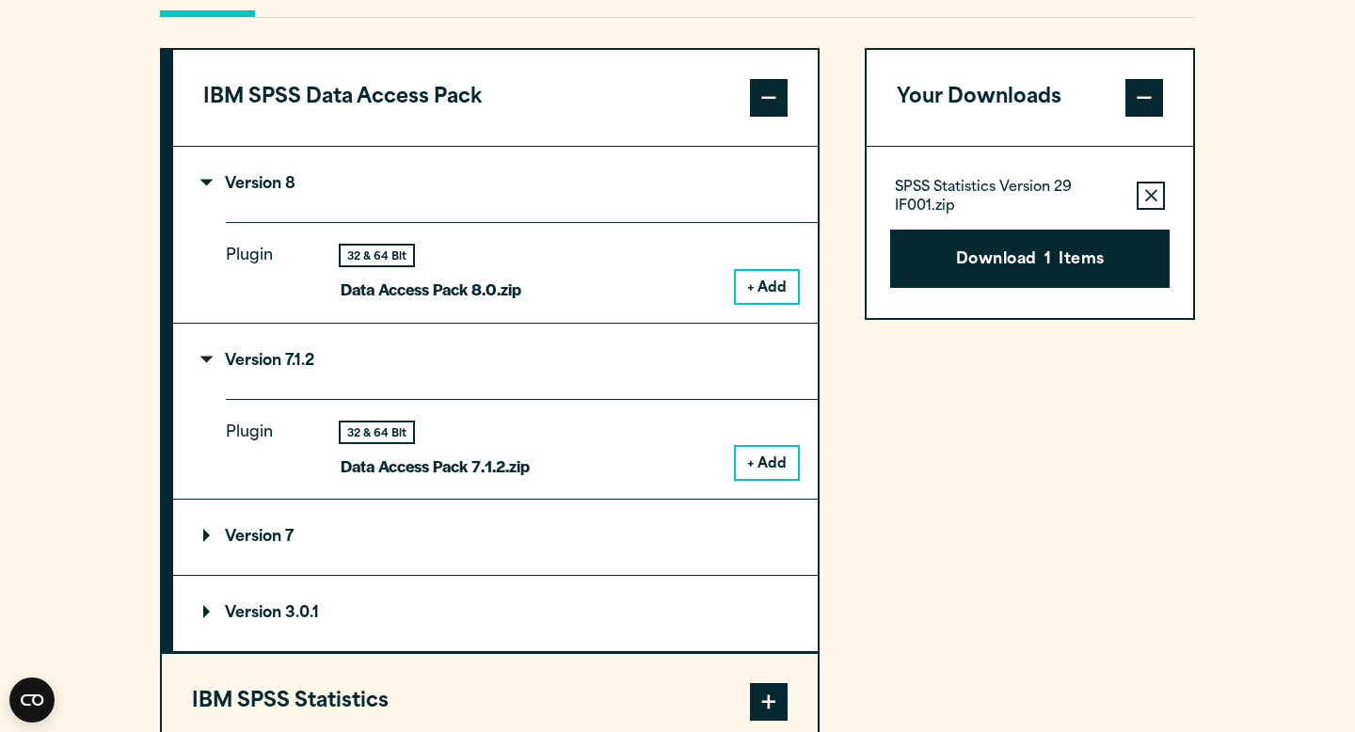
click at [487, 537] on summary "Version 7" at bounding box center [495, 536] width 644 height 75
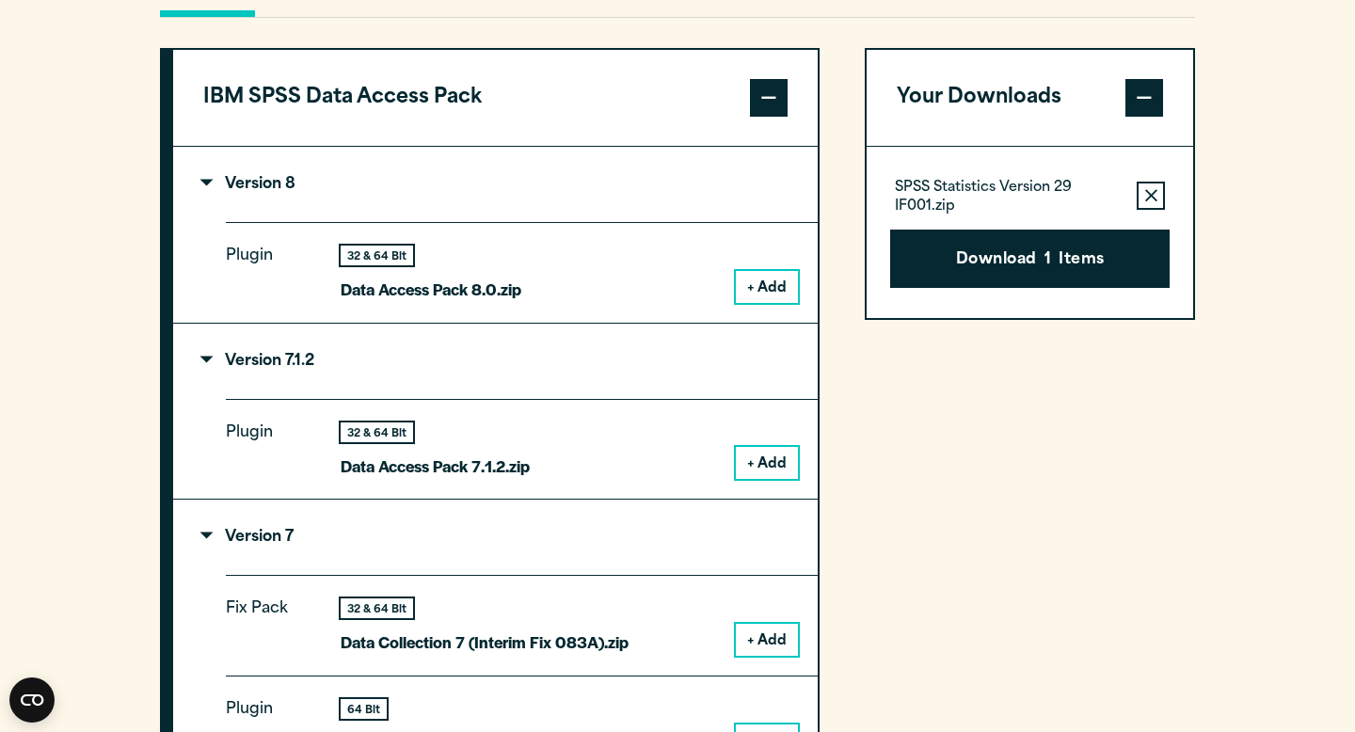
click at [775, 110] on span at bounding box center [769, 98] width 38 height 38
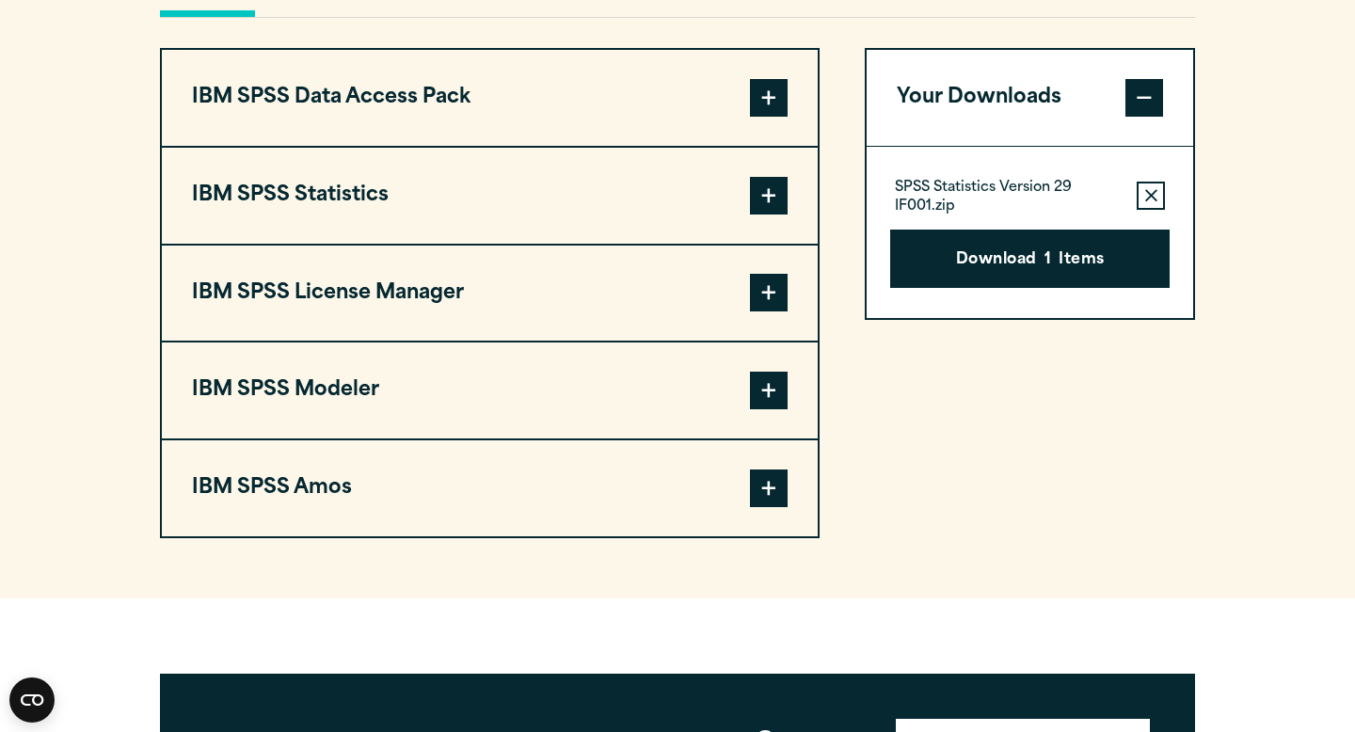
click at [564, 398] on button "IBM SPSS Modeler" at bounding box center [490, 390] width 656 height 96
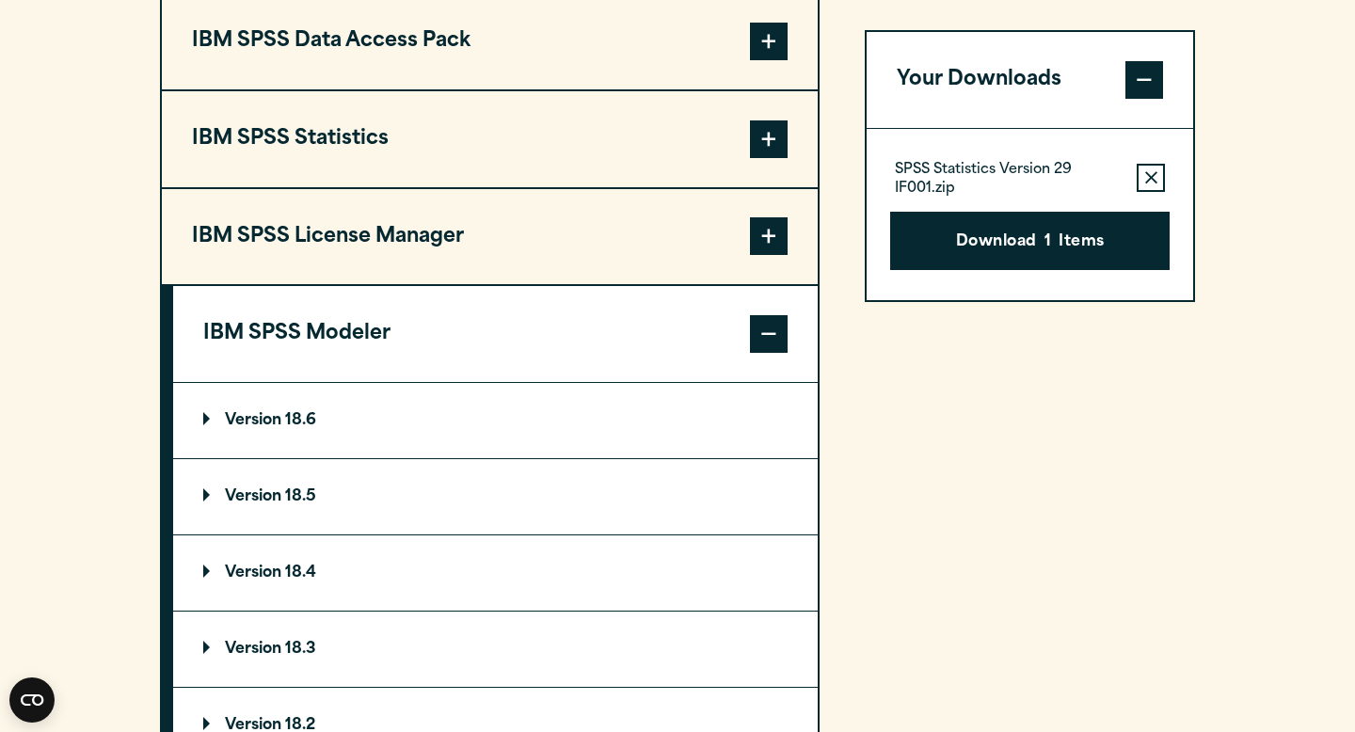
click at [557, 422] on summary "Version 18.6" at bounding box center [495, 420] width 644 height 75
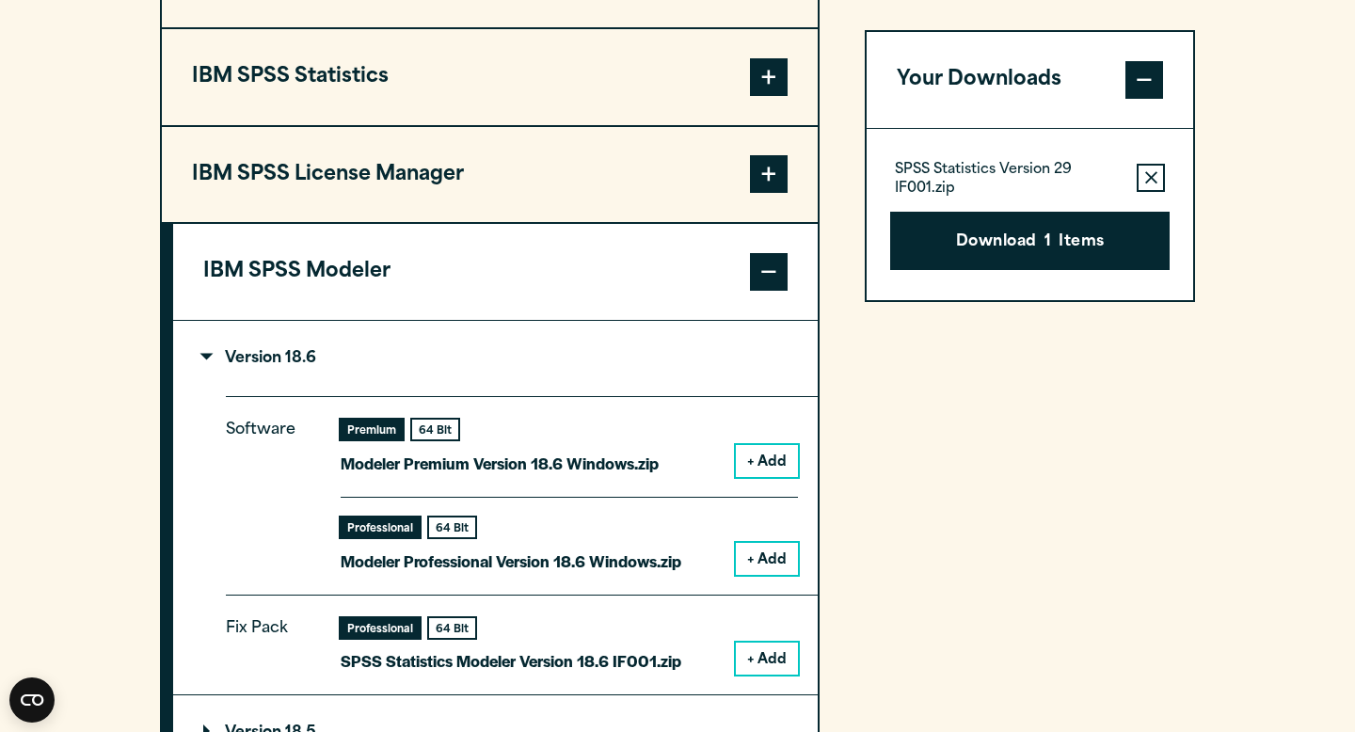
scroll to position [1631, 0]
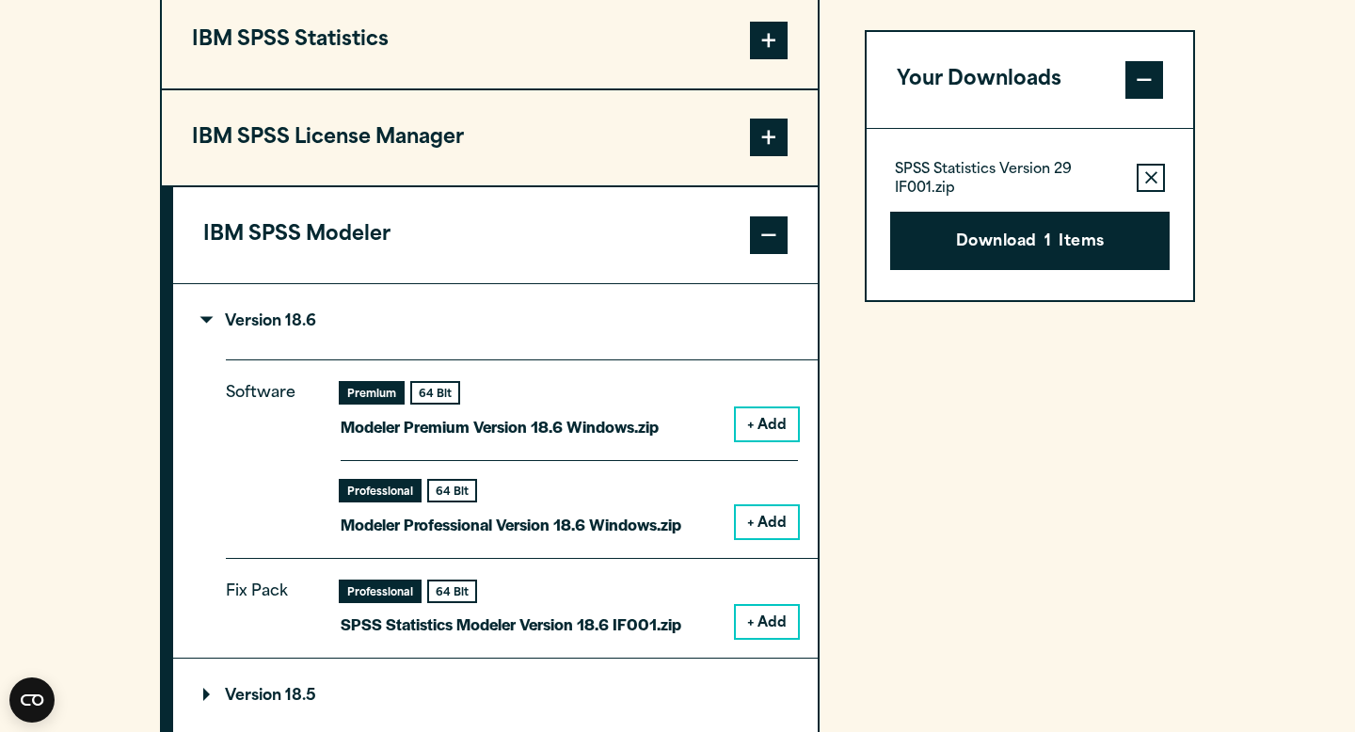
click at [628, 233] on button "IBM SPSS Modeler" at bounding box center [495, 235] width 644 height 96
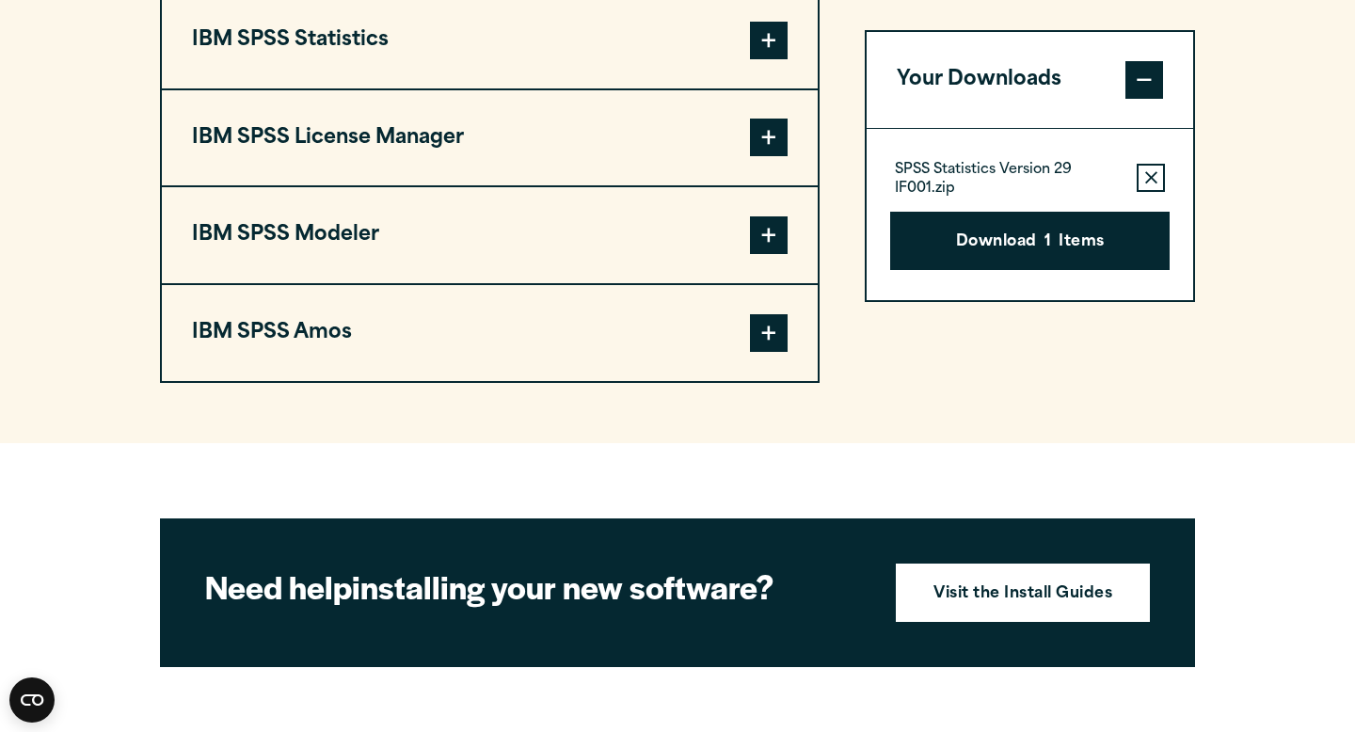
scroll to position [1657, 0]
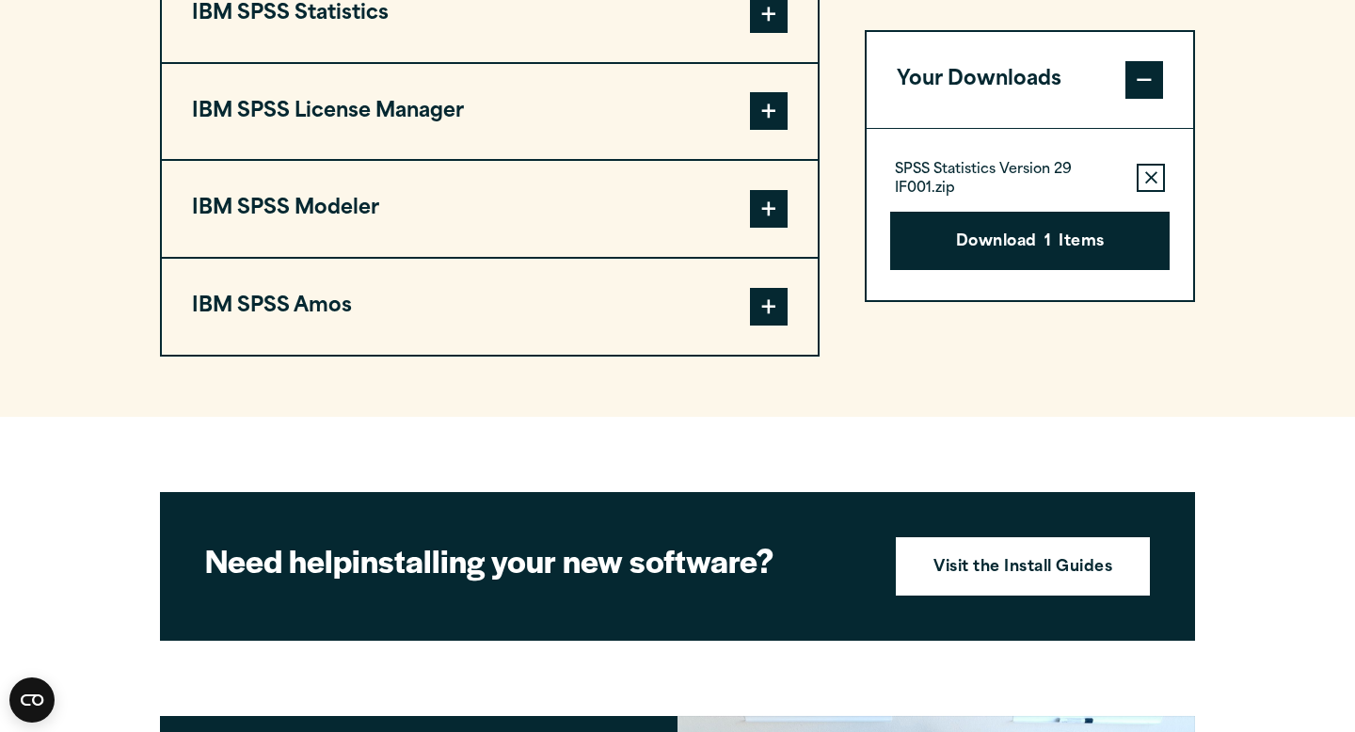
click at [1139, 176] on button "Remove this item from your software download list" at bounding box center [1150, 178] width 28 height 28
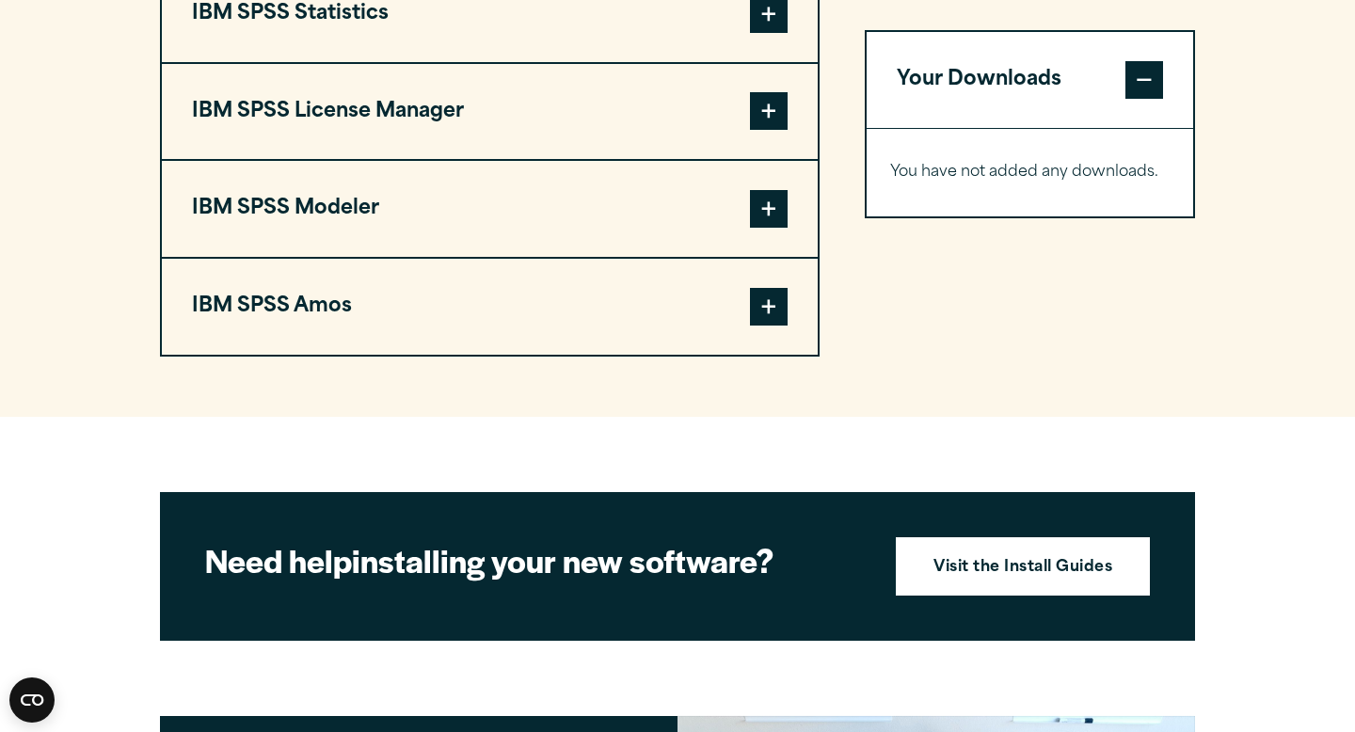
click at [606, 309] on button "IBM SPSS Amos" at bounding box center [490, 307] width 656 height 96
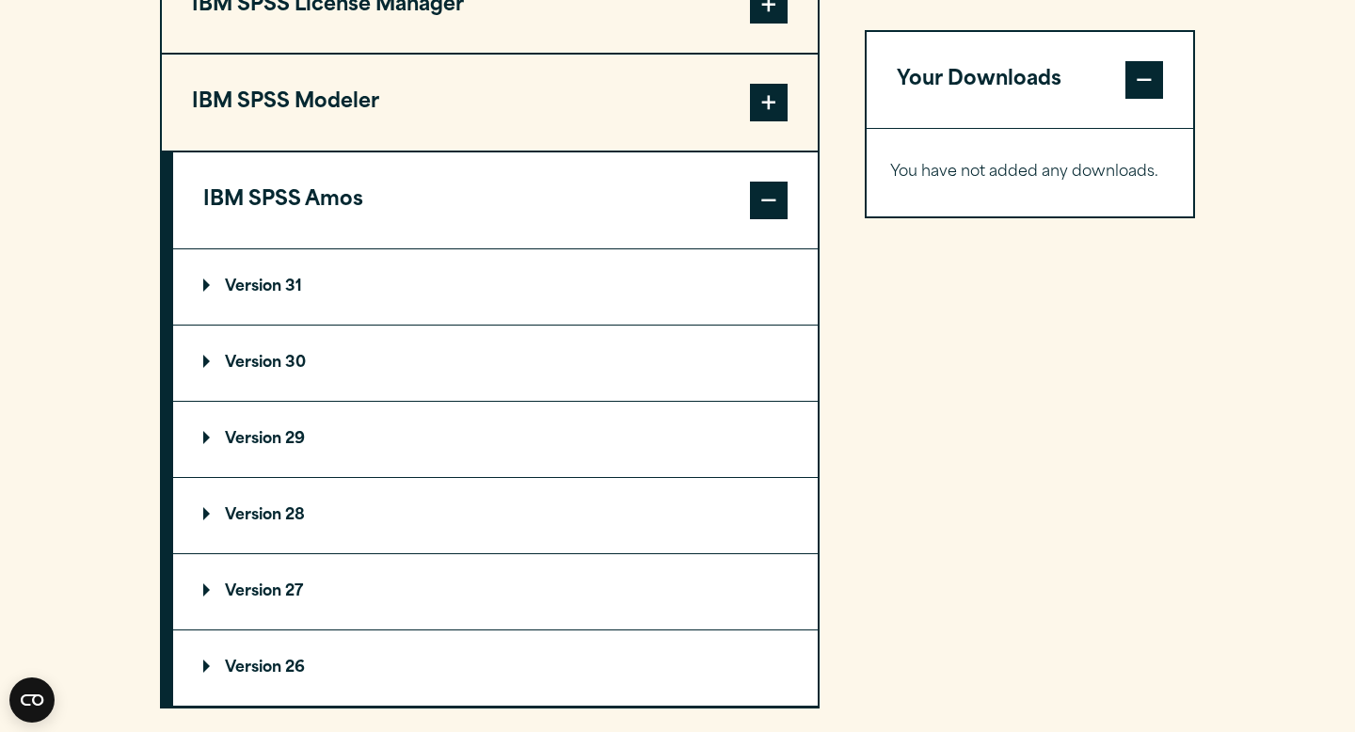
scroll to position [1765, 0]
click at [551, 463] on summary "Version 29" at bounding box center [495, 438] width 644 height 75
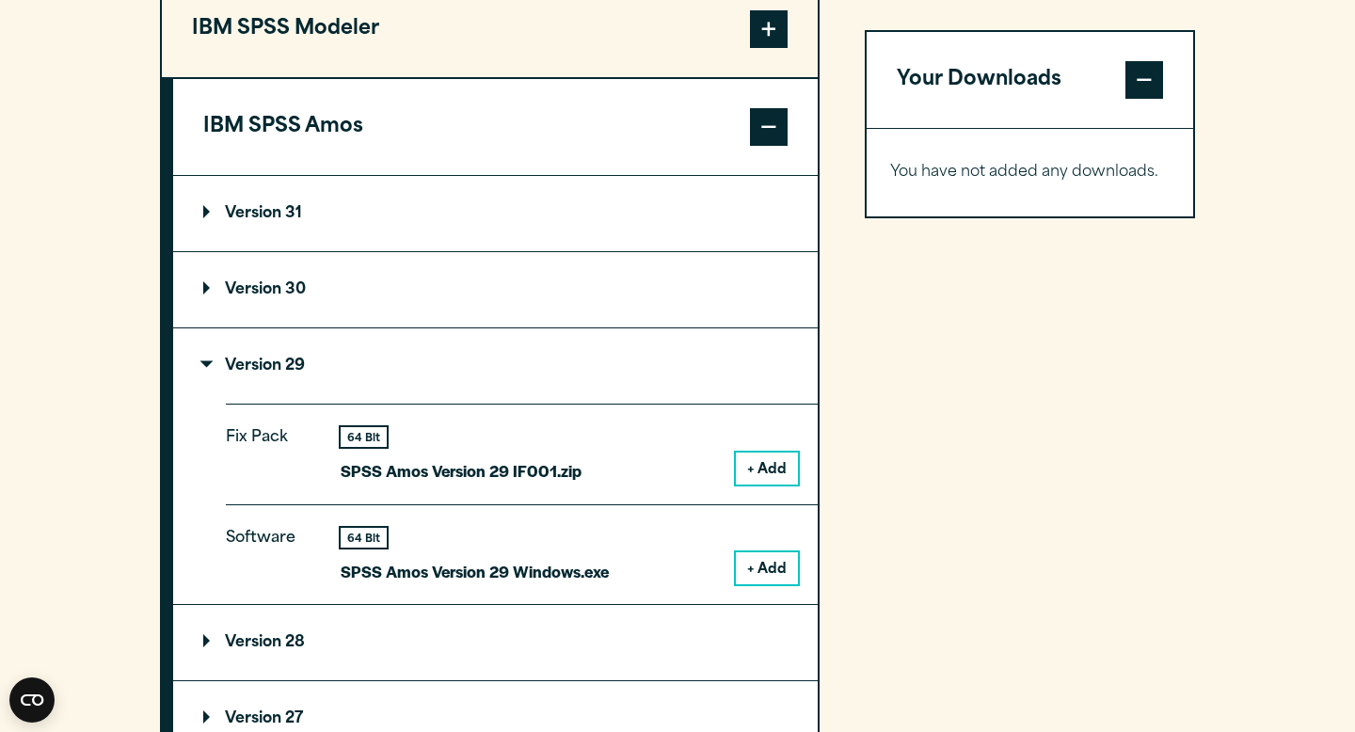
scroll to position [1993, 0]
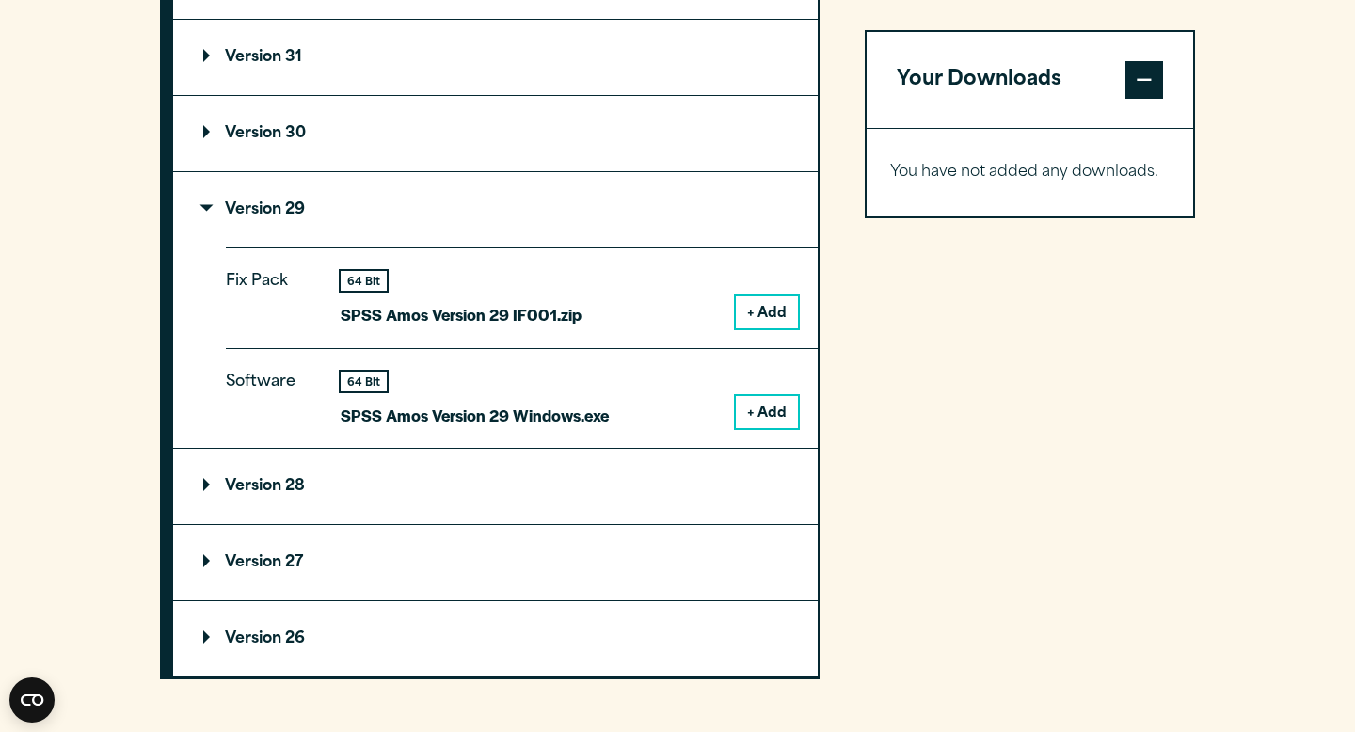
click at [542, 472] on summary "Version 28" at bounding box center [495, 486] width 644 height 75
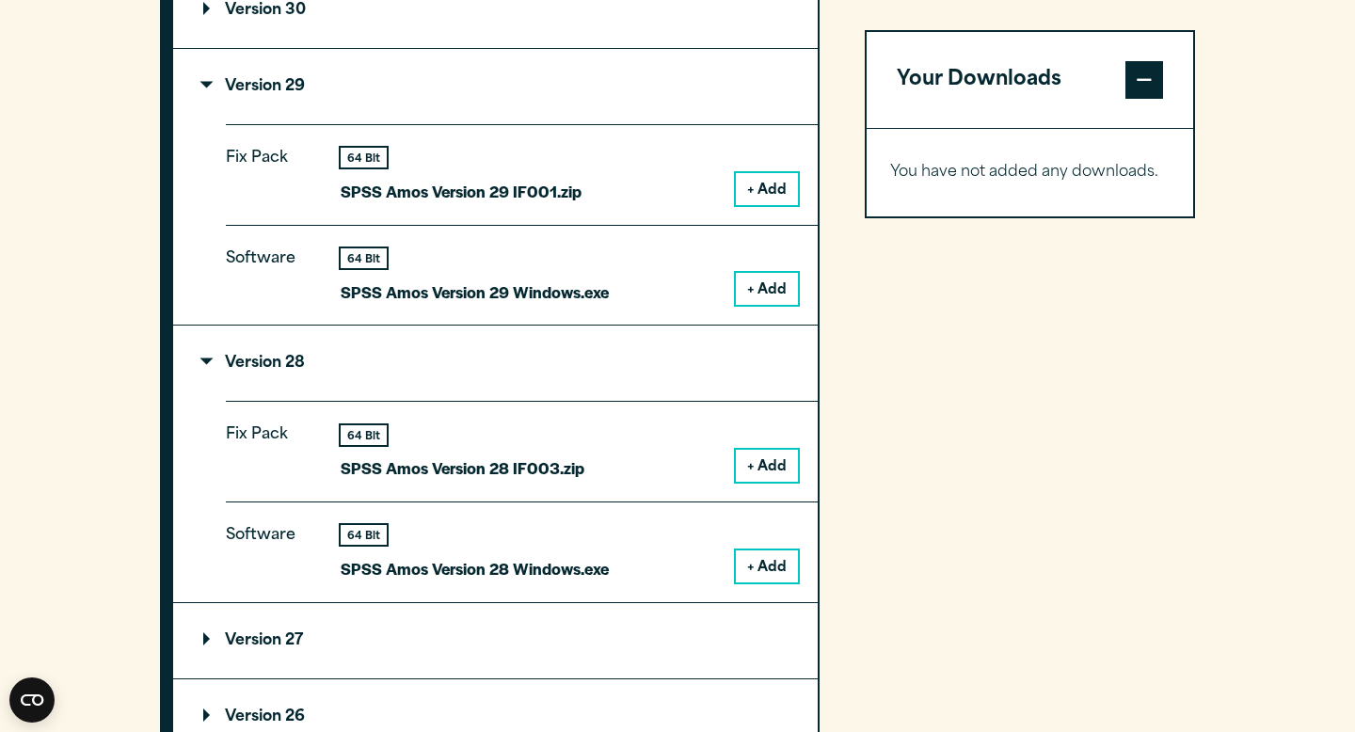
scroll to position [2176, 0]
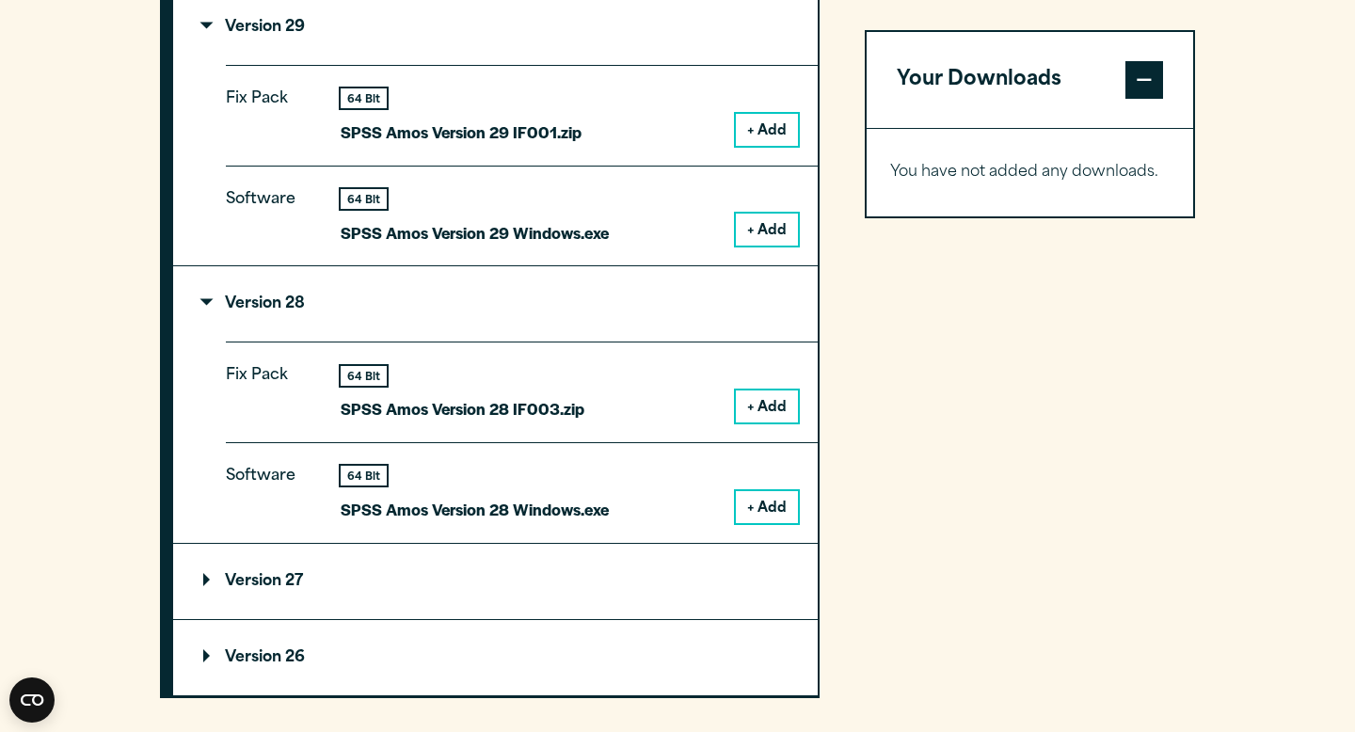
click at [515, 581] on summary "Version 27" at bounding box center [495, 581] width 644 height 75
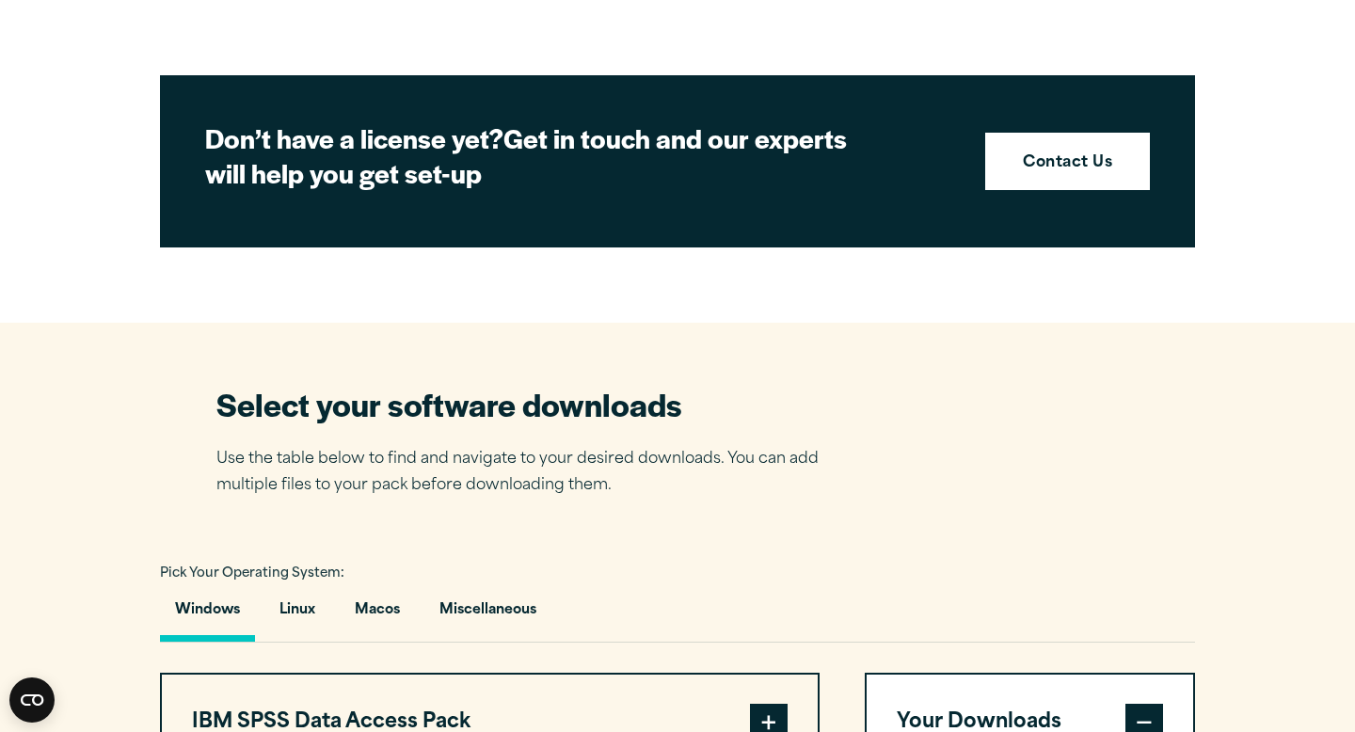
scroll to position [1171, 0]
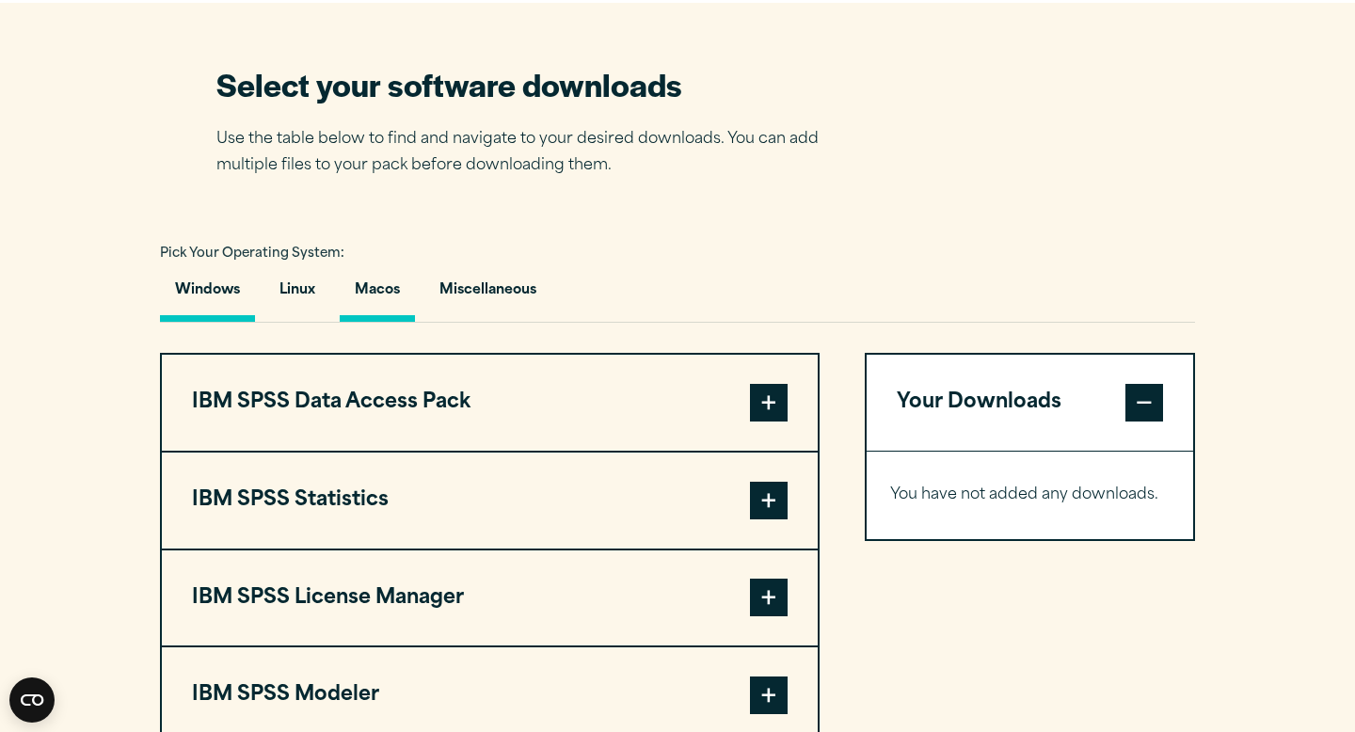
click at [387, 301] on button "Macos" at bounding box center [377, 295] width 75 height 54
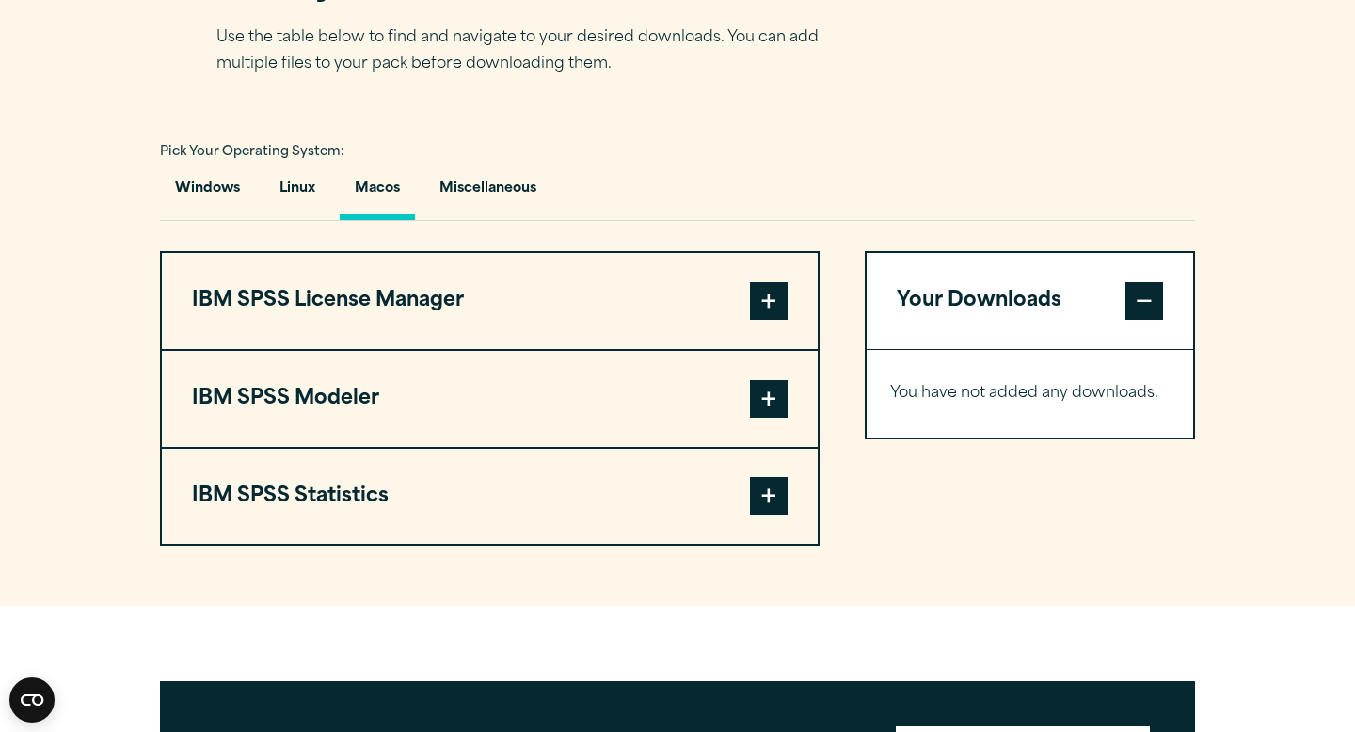
scroll to position [1275, 0]
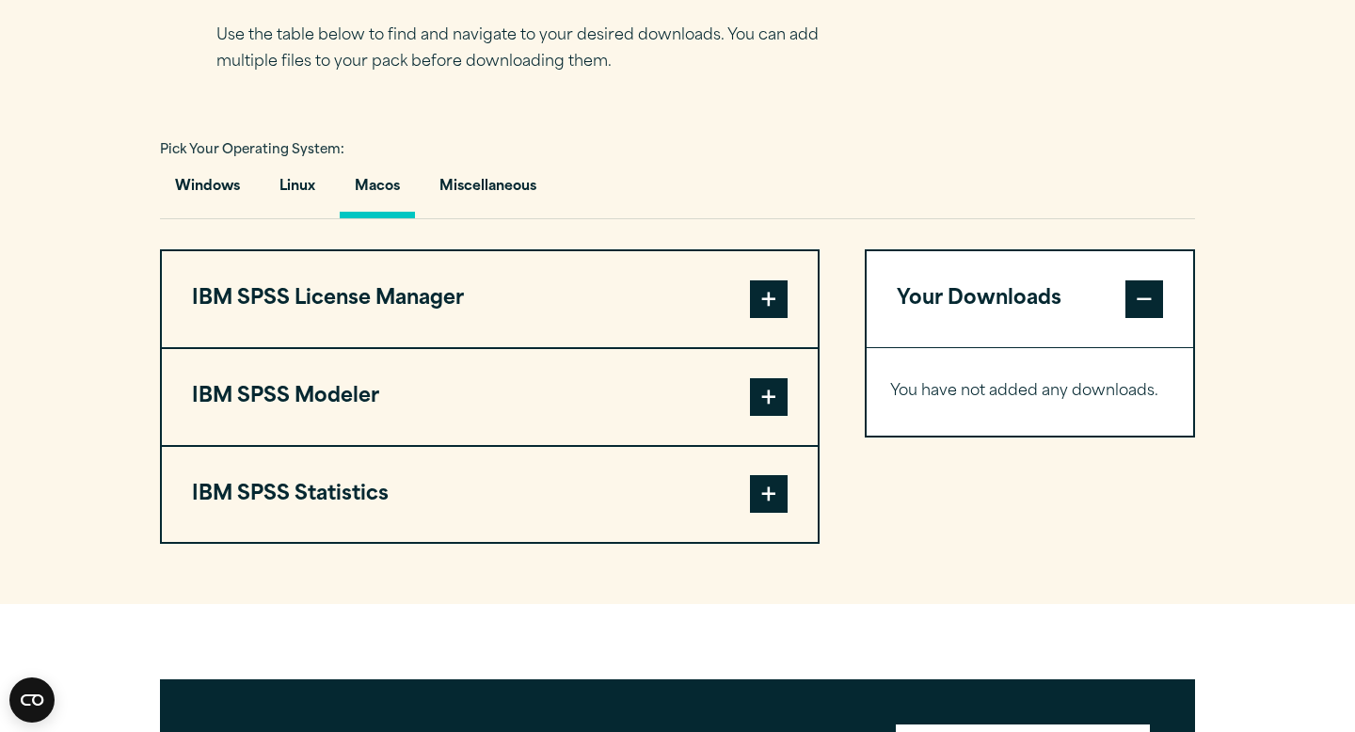
click at [650, 509] on button "IBM SPSS Statistics" at bounding box center [490, 495] width 656 height 96
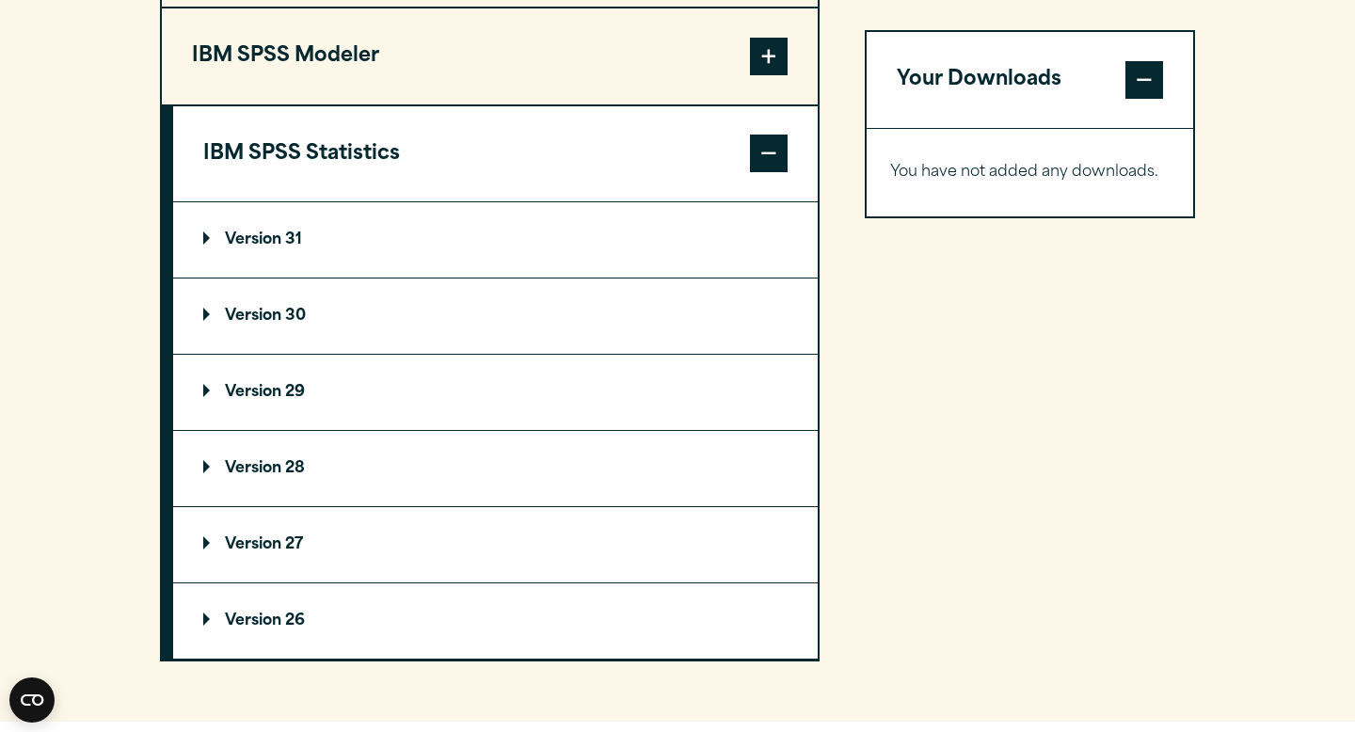
scroll to position [1632, 0]
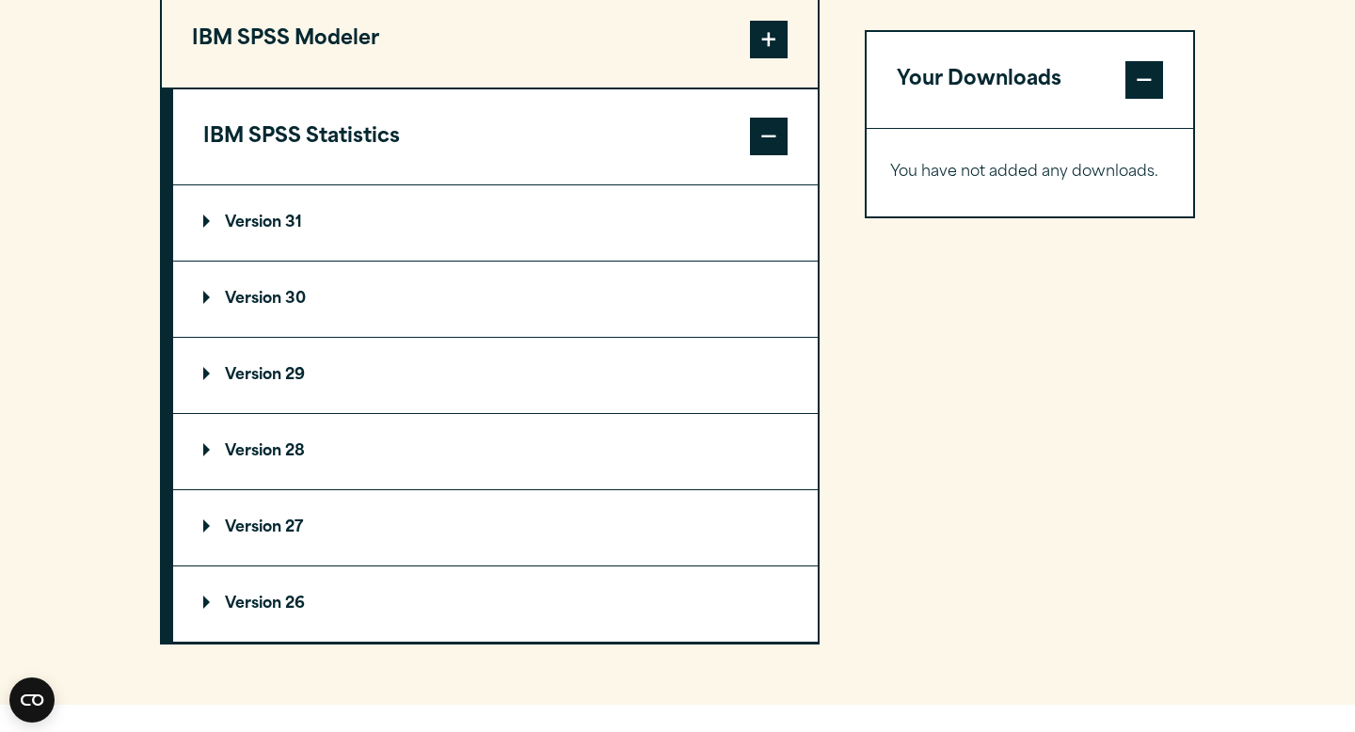
click at [571, 360] on summary "Version 29" at bounding box center [495, 375] width 644 height 75
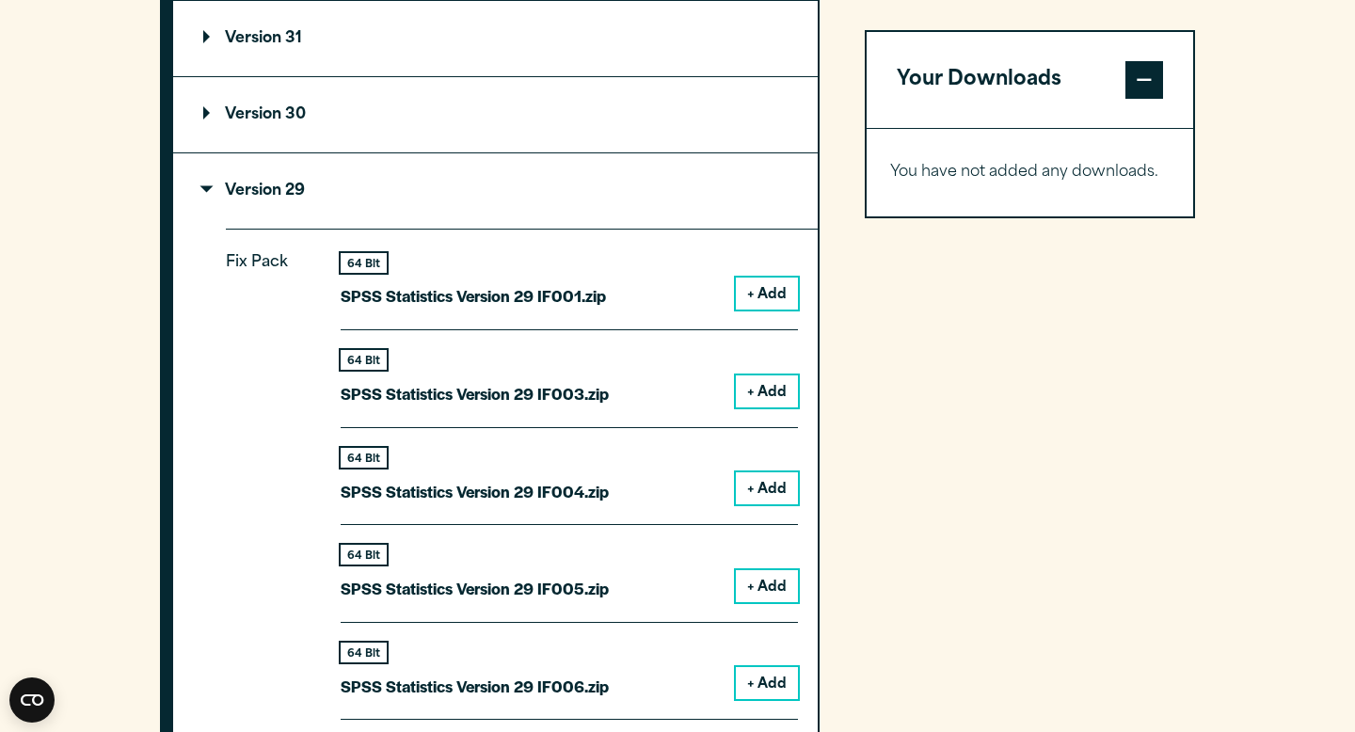
scroll to position [1959, 0]
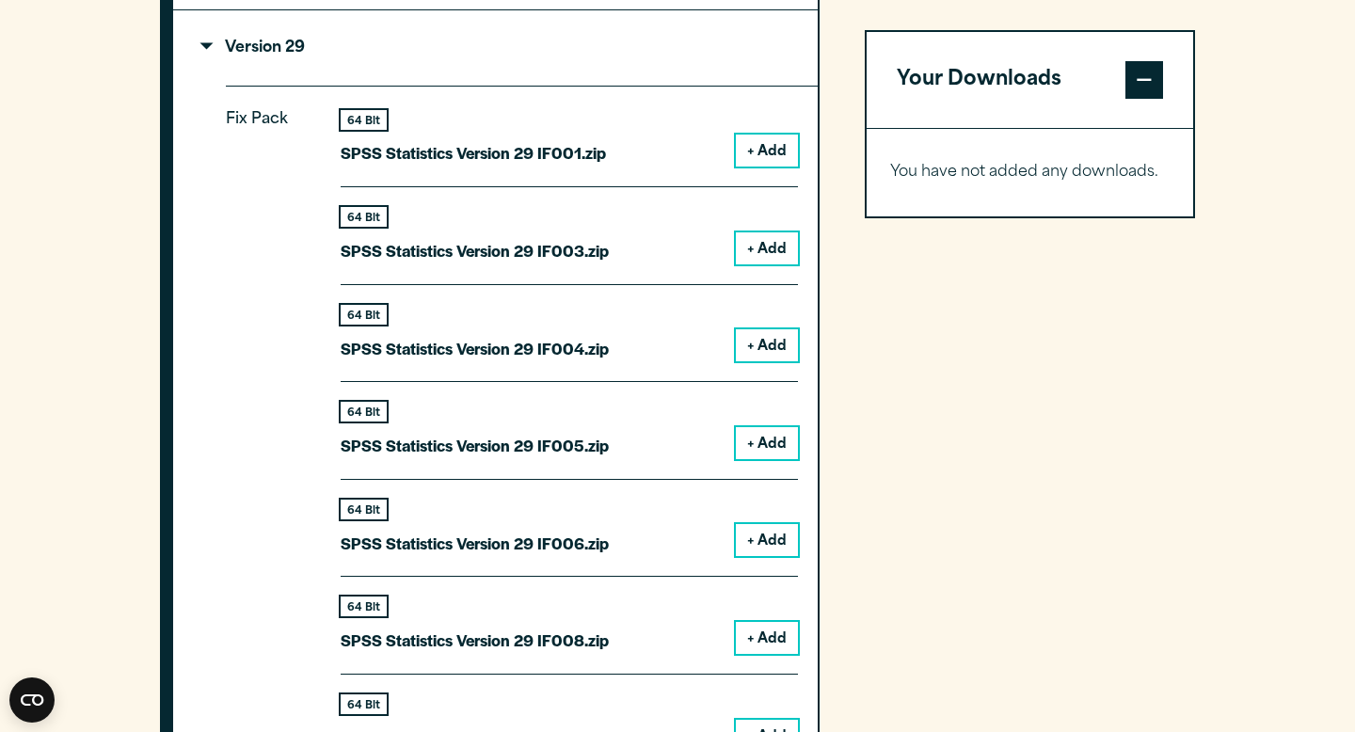
click at [758, 148] on button "+ Add" at bounding box center [767, 151] width 62 height 32
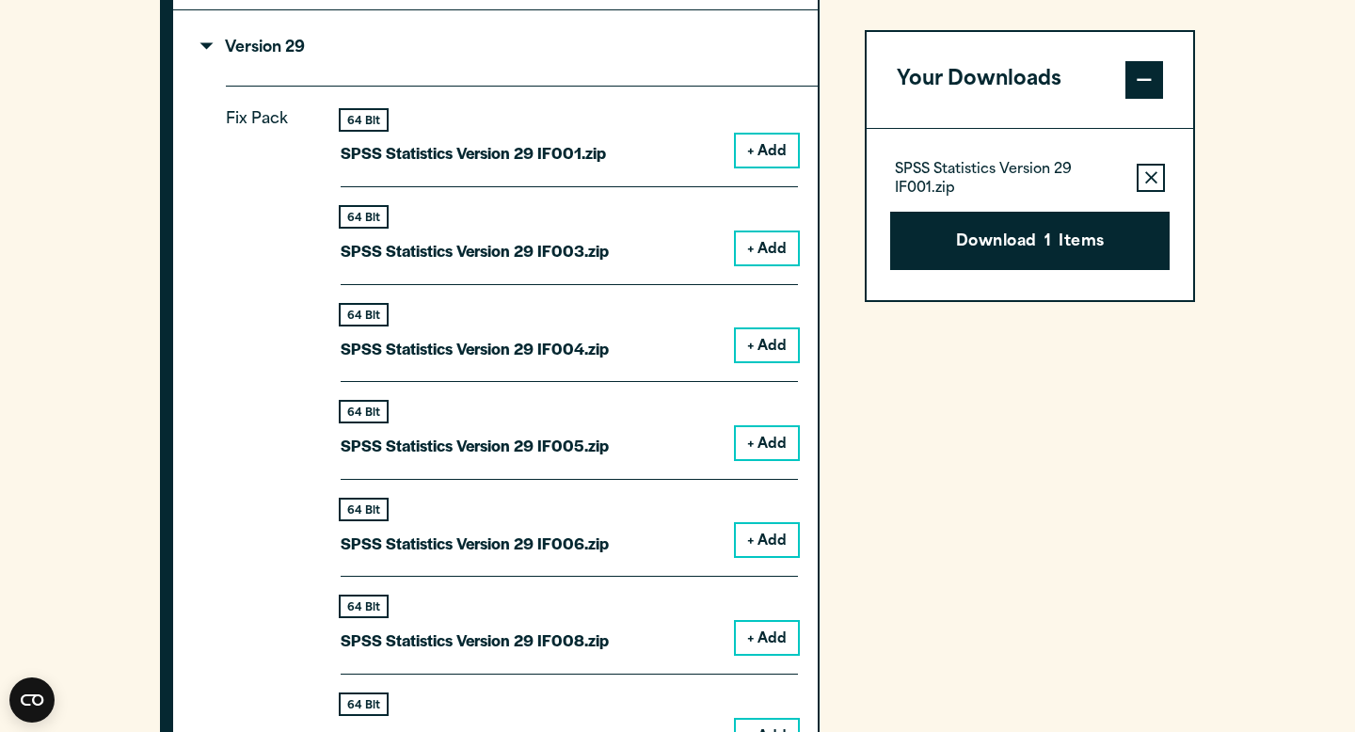
click at [1149, 180] on icon "button" at bounding box center [1151, 177] width 12 height 13
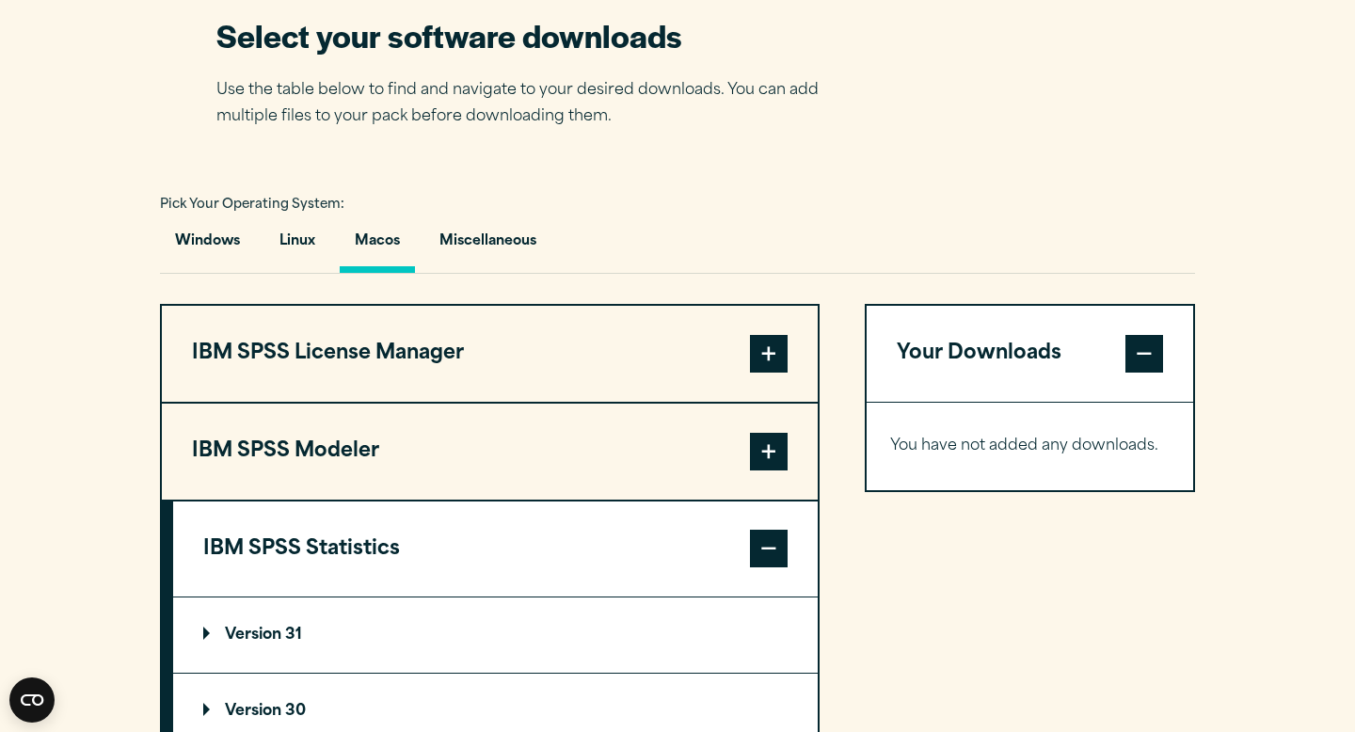
scroll to position [1017, 0]
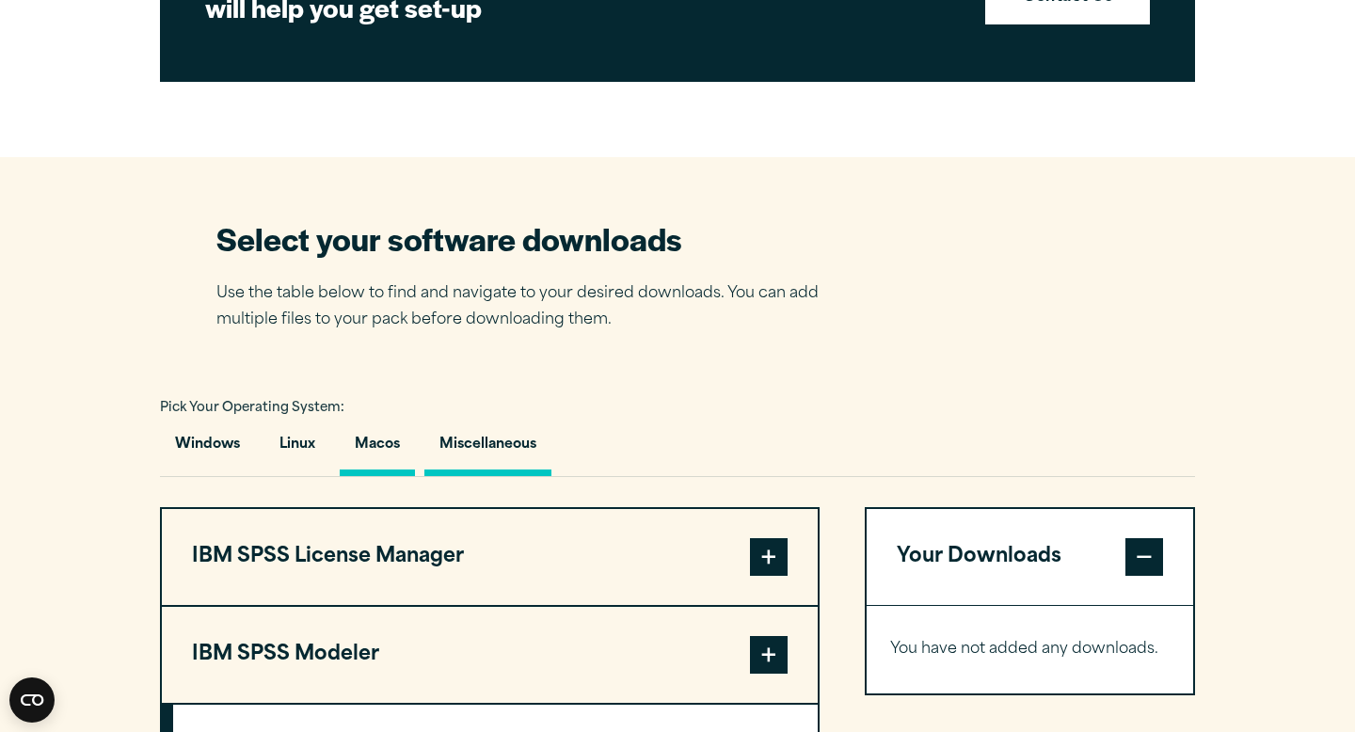
click at [478, 449] on button "Miscellaneous" at bounding box center [487, 449] width 127 height 54
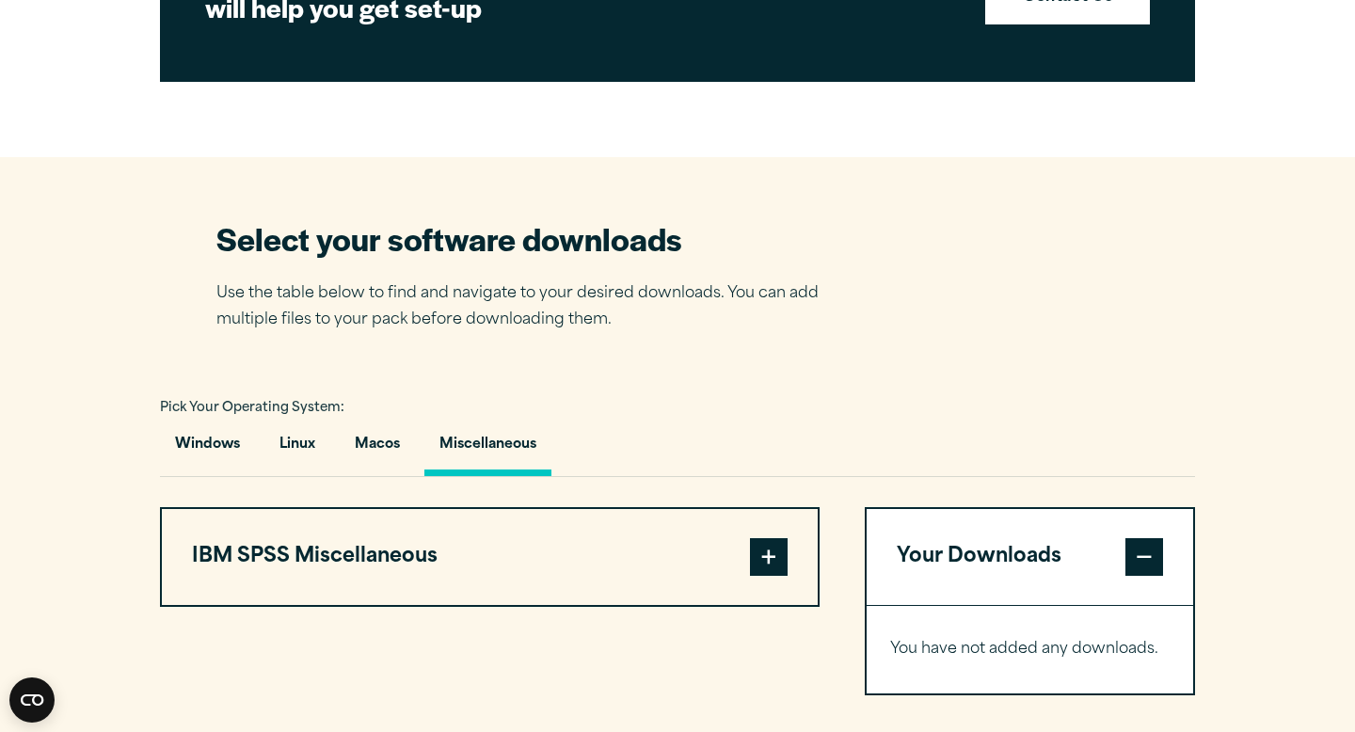
scroll to position [1018, 0]
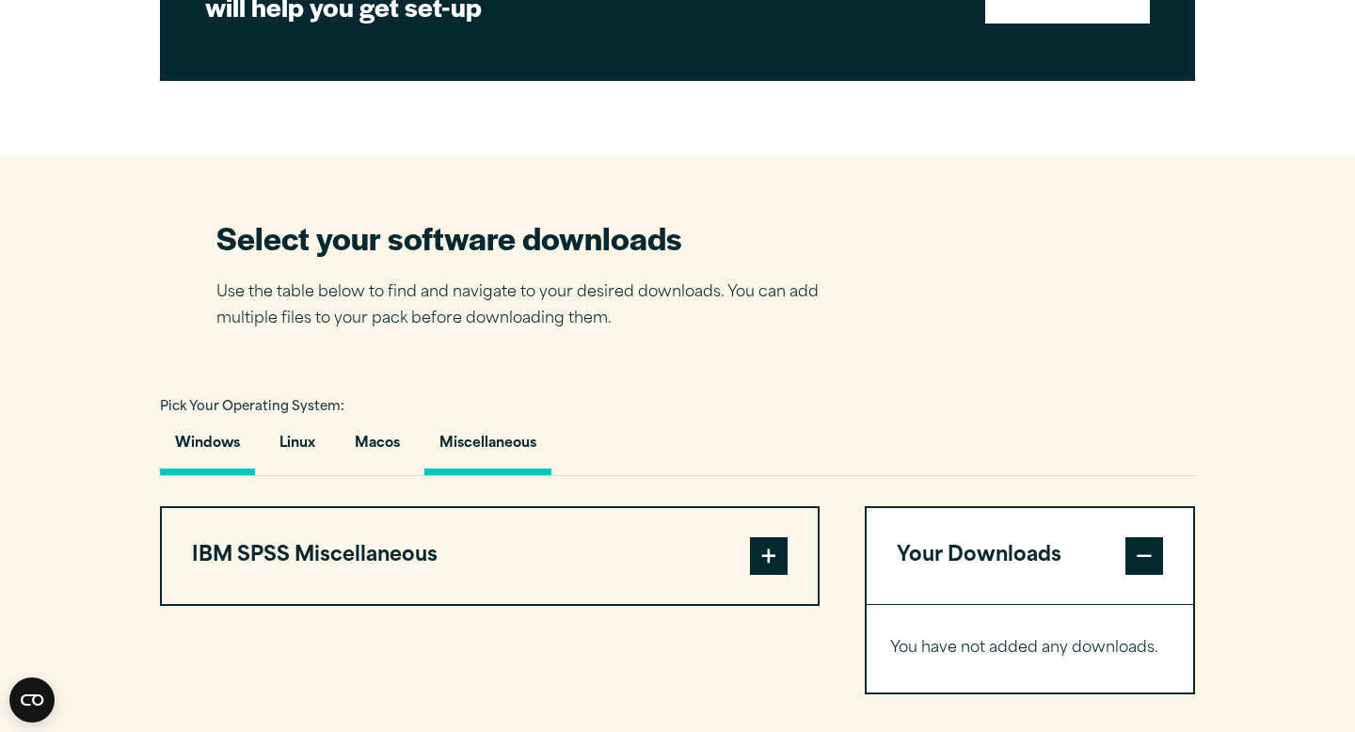
click at [231, 452] on button "Windows" at bounding box center [207, 448] width 95 height 54
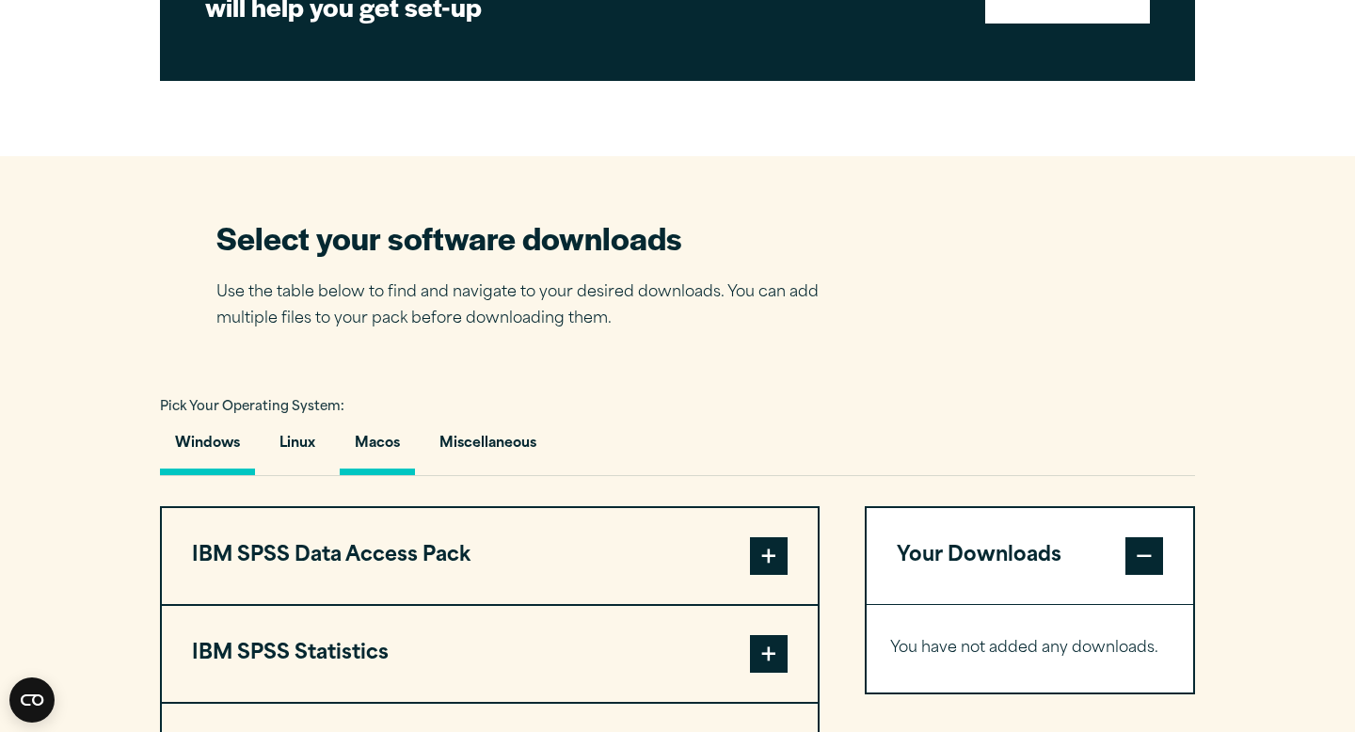
click at [381, 466] on button "Macos" at bounding box center [377, 448] width 75 height 54
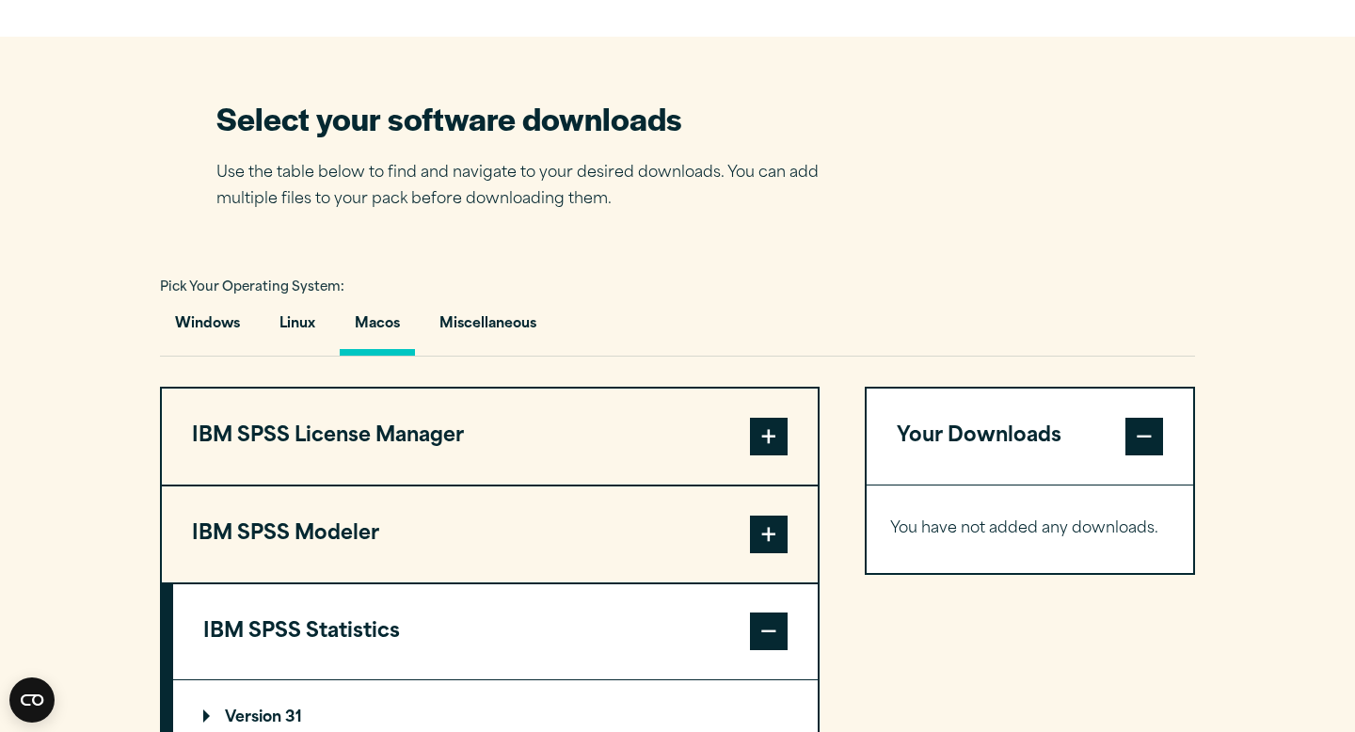
scroll to position [1310, 0]
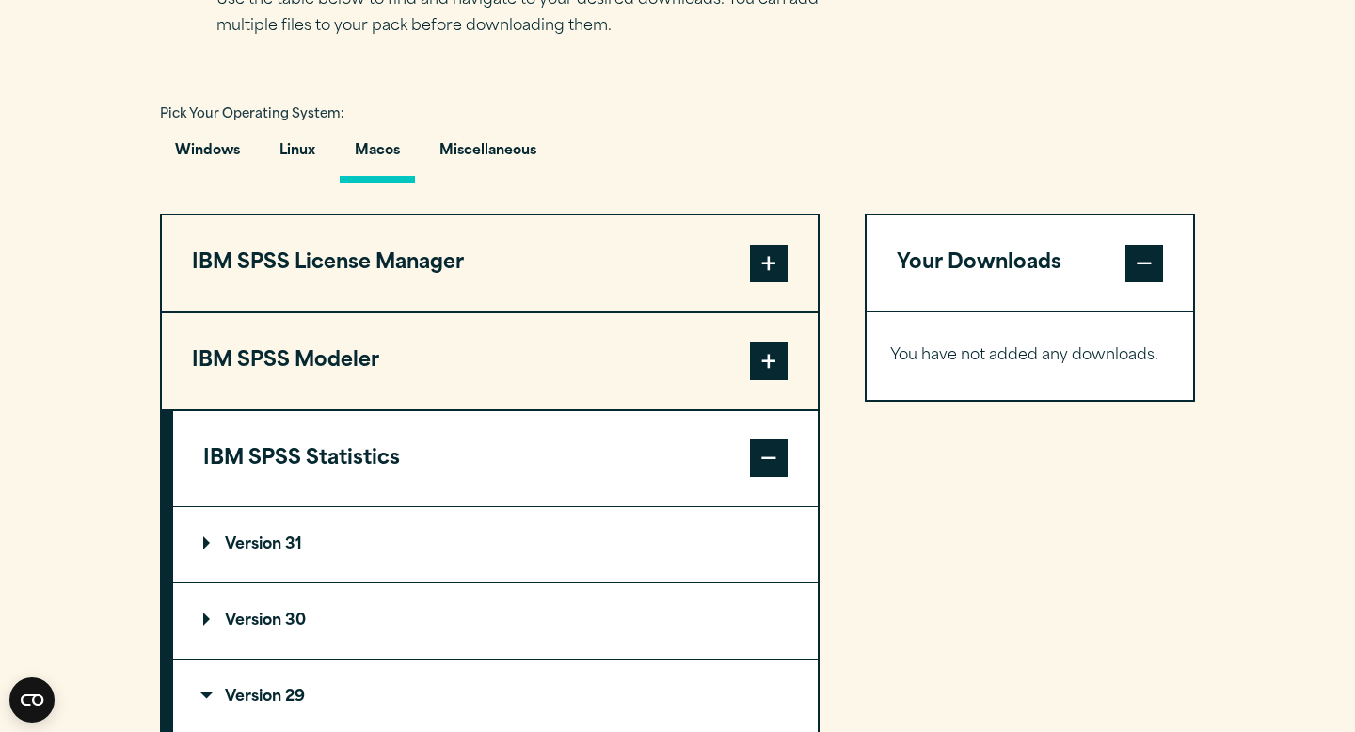
click at [760, 362] on span at bounding box center [769, 361] width 38 height 38
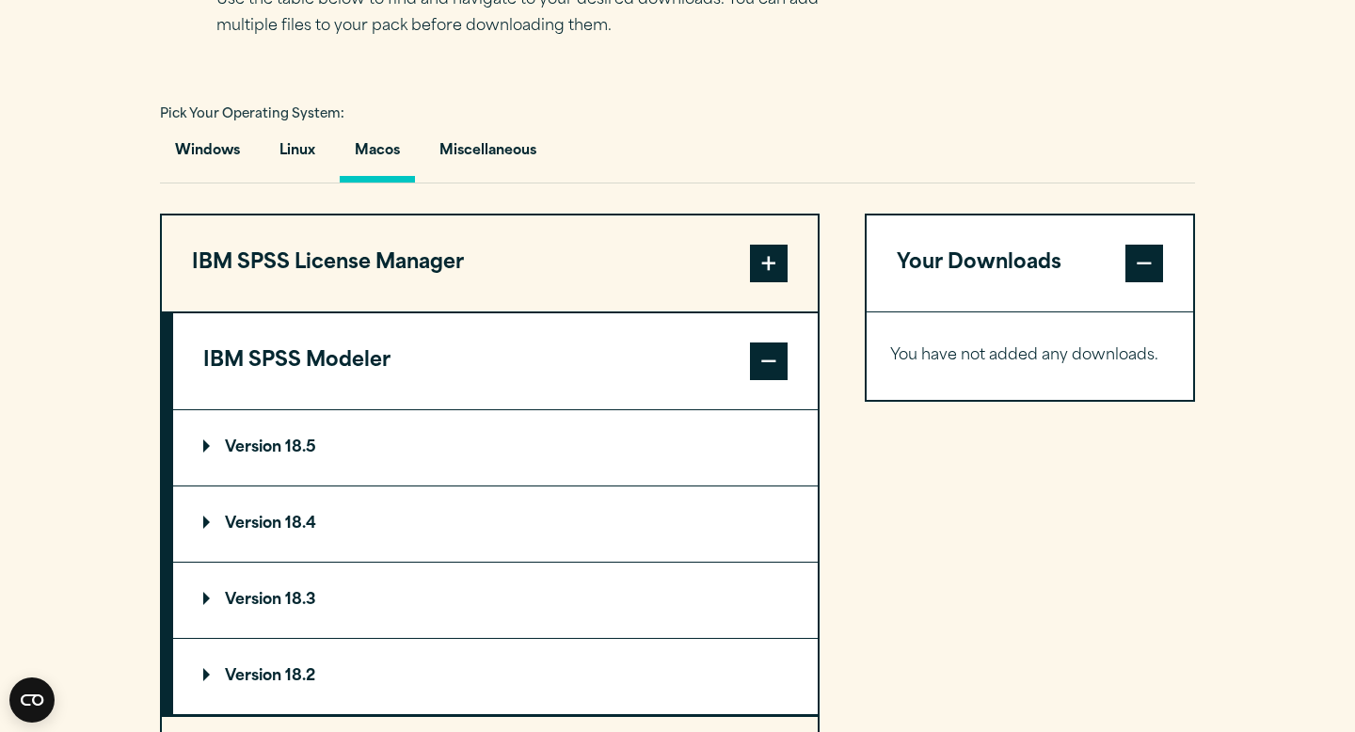
click at [781, 263] on span at bounding box center [769, 264] width 38 height 38
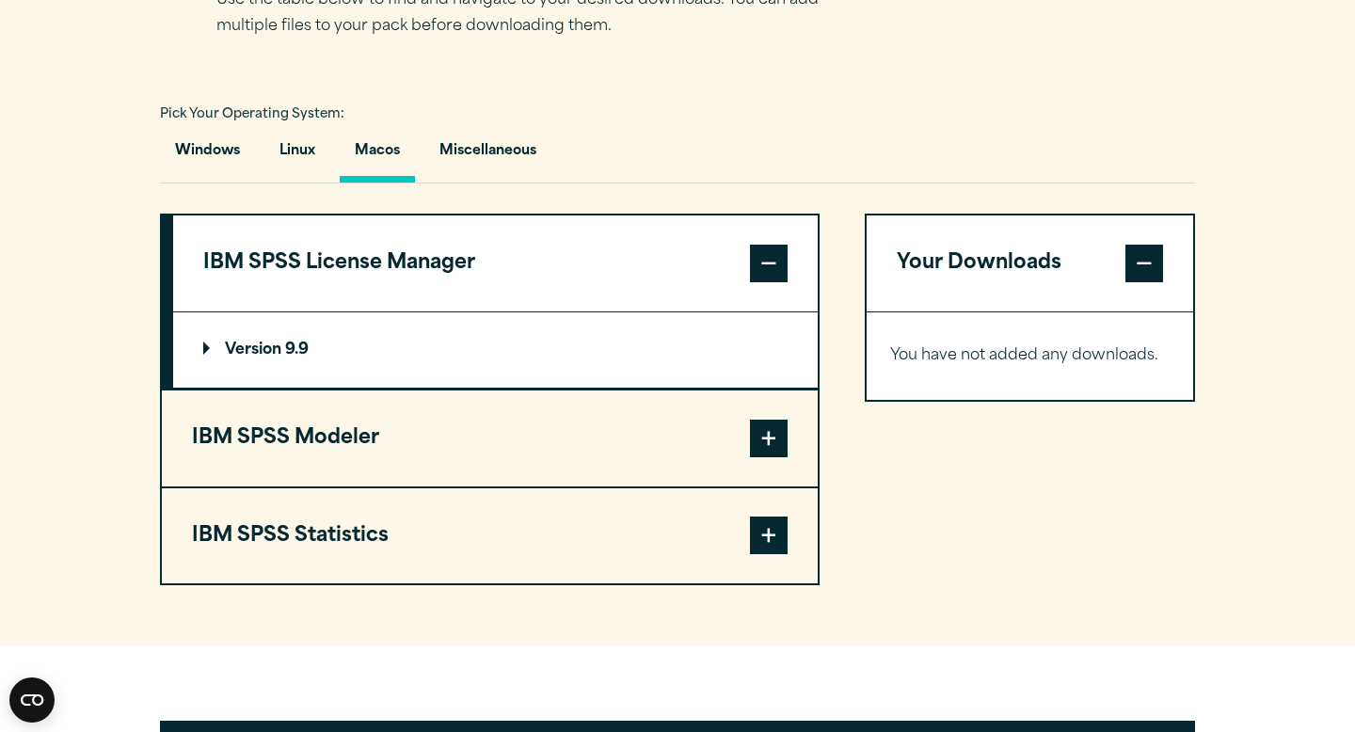
click at [658, 344] on summary "Version 9.9" at bounding box center [495, 349] width 644 height 75
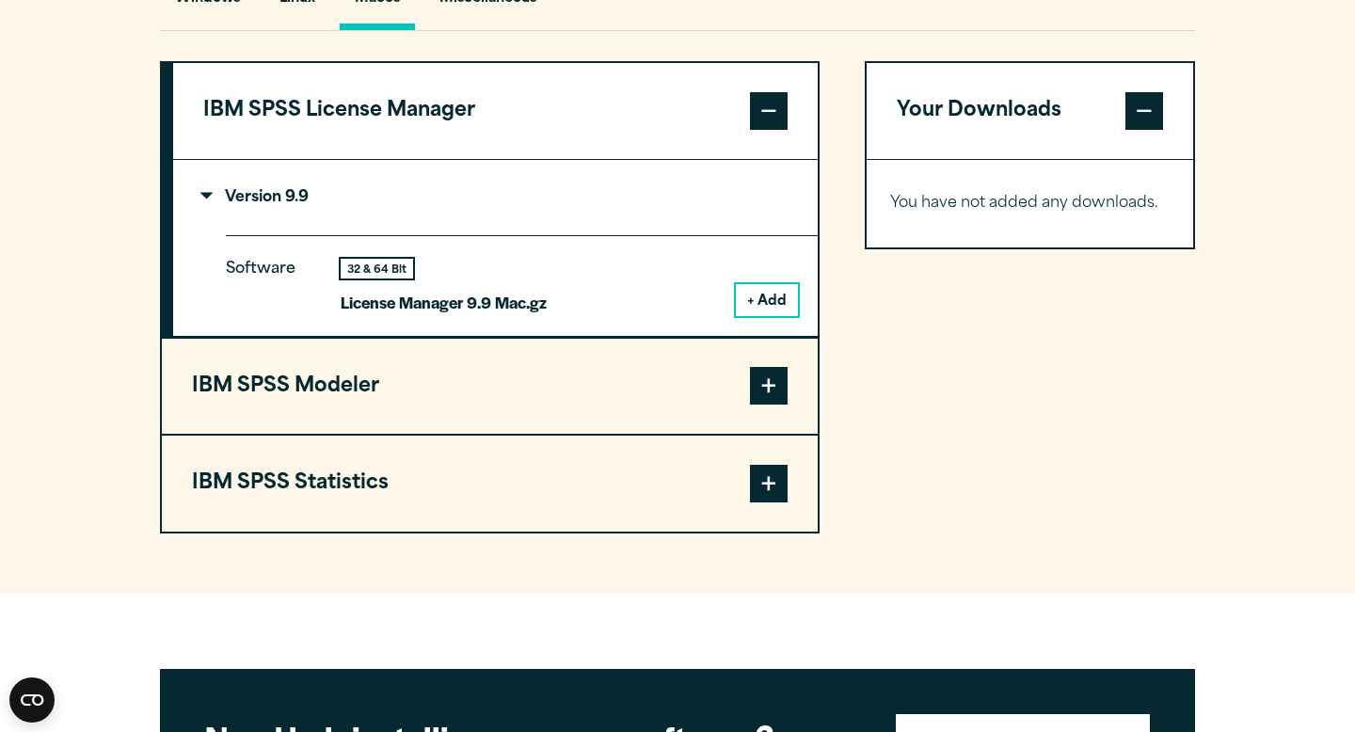
scroll to position [1464, 0]
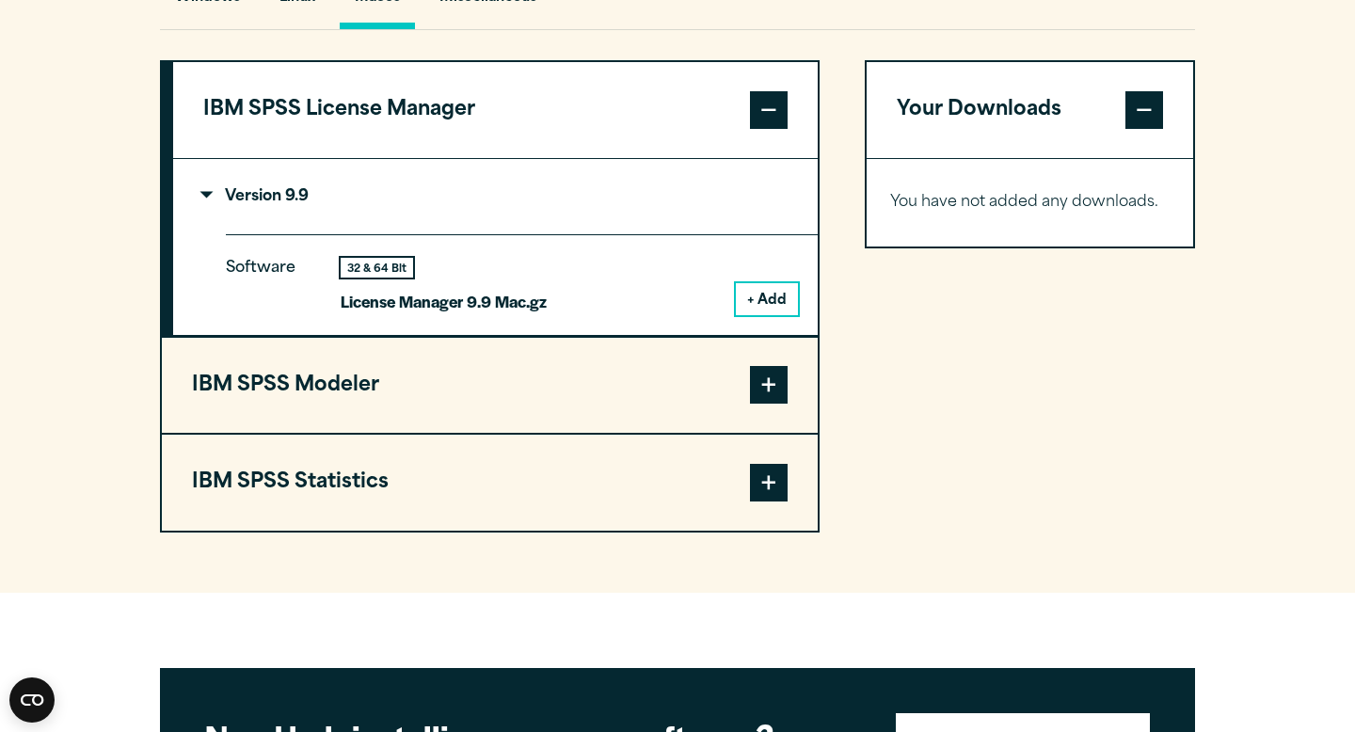
click at [576, 510] on button "IBM SPSS Statistics" at bounding box center [490, 483] width 656 height 96
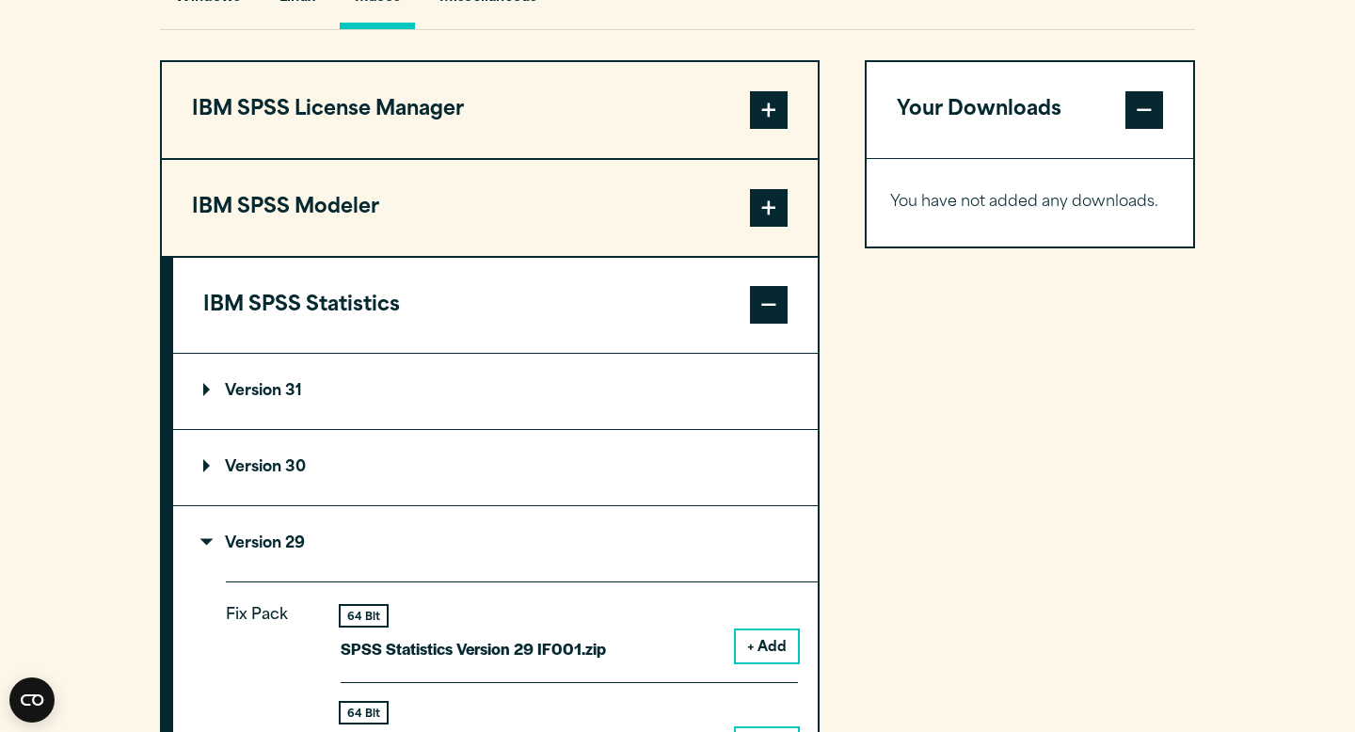
click at [706, 182] on button "IBM SPSS Modeler" at bounding box center [490, 208] width 656 height 96
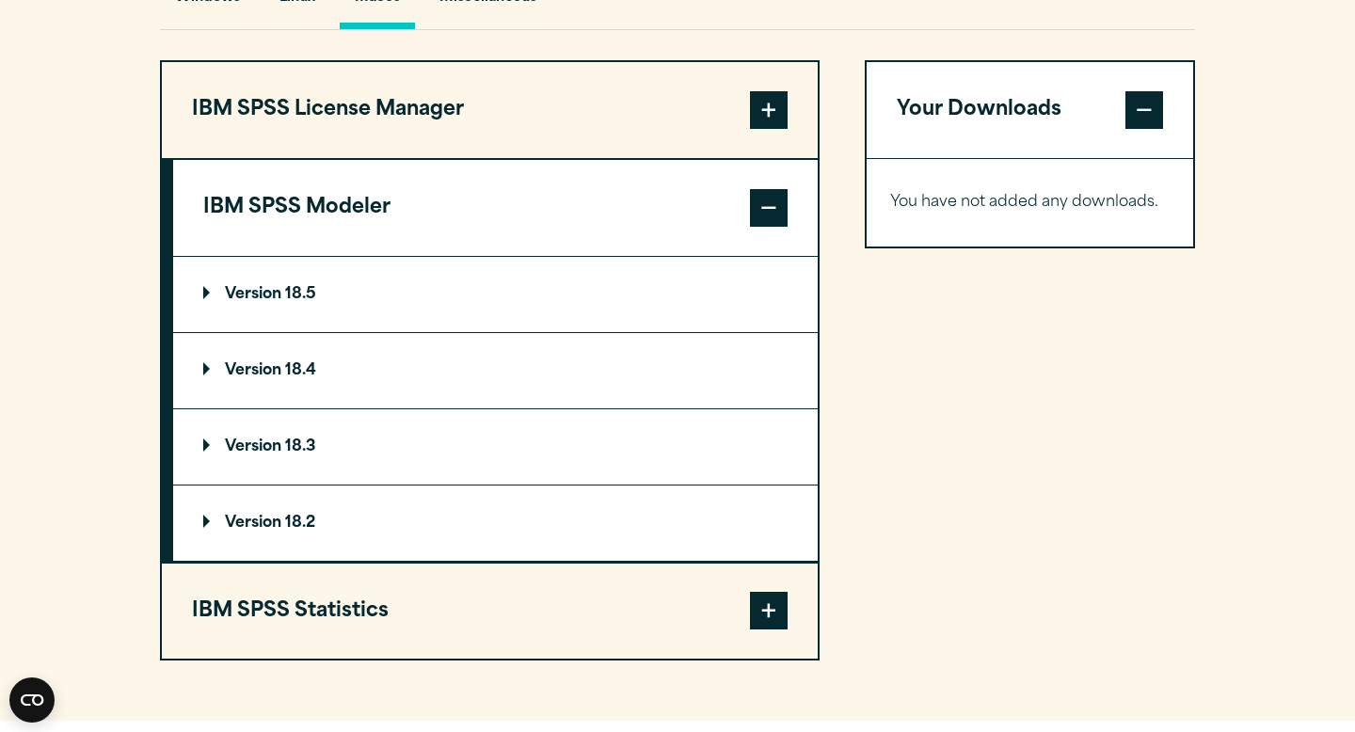
click at [493, 328] on summary "Version 18.5" at bounding box center [495, 294] width 644 height 75
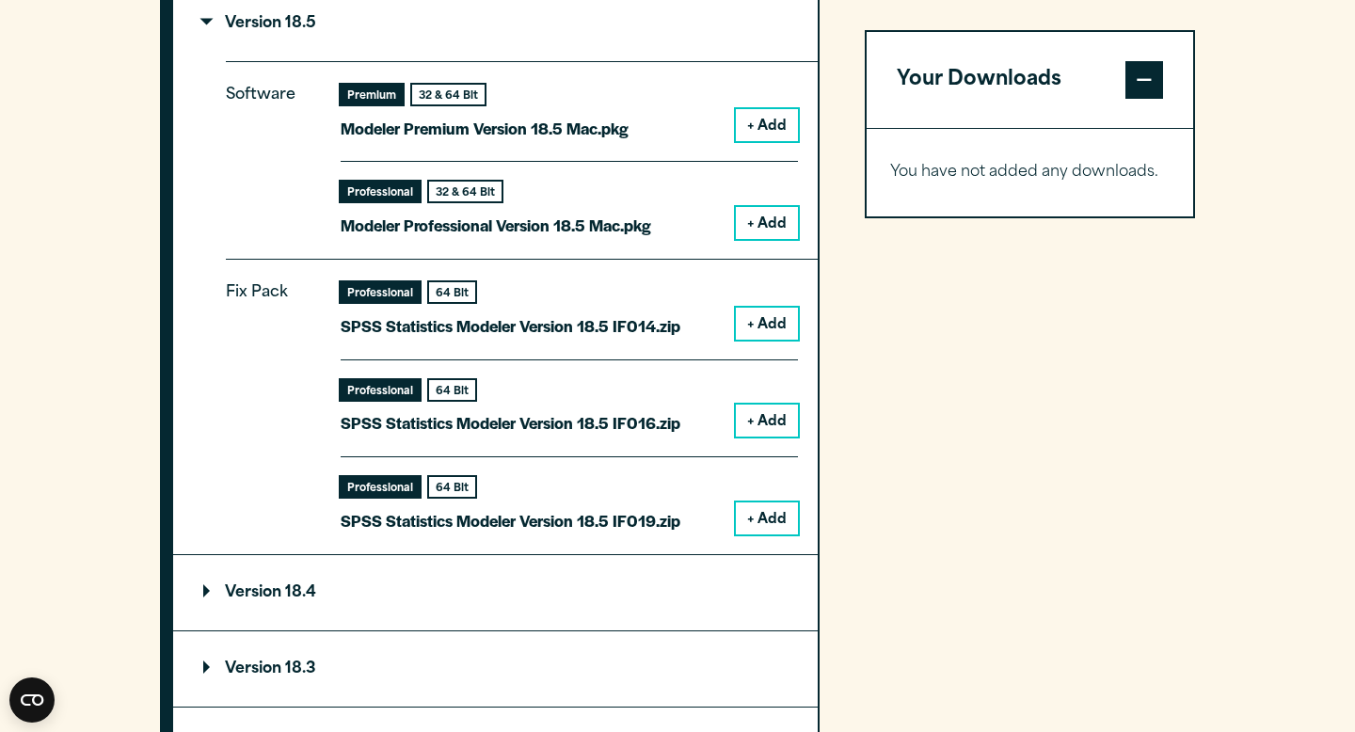
scroll to position [1688, 0]
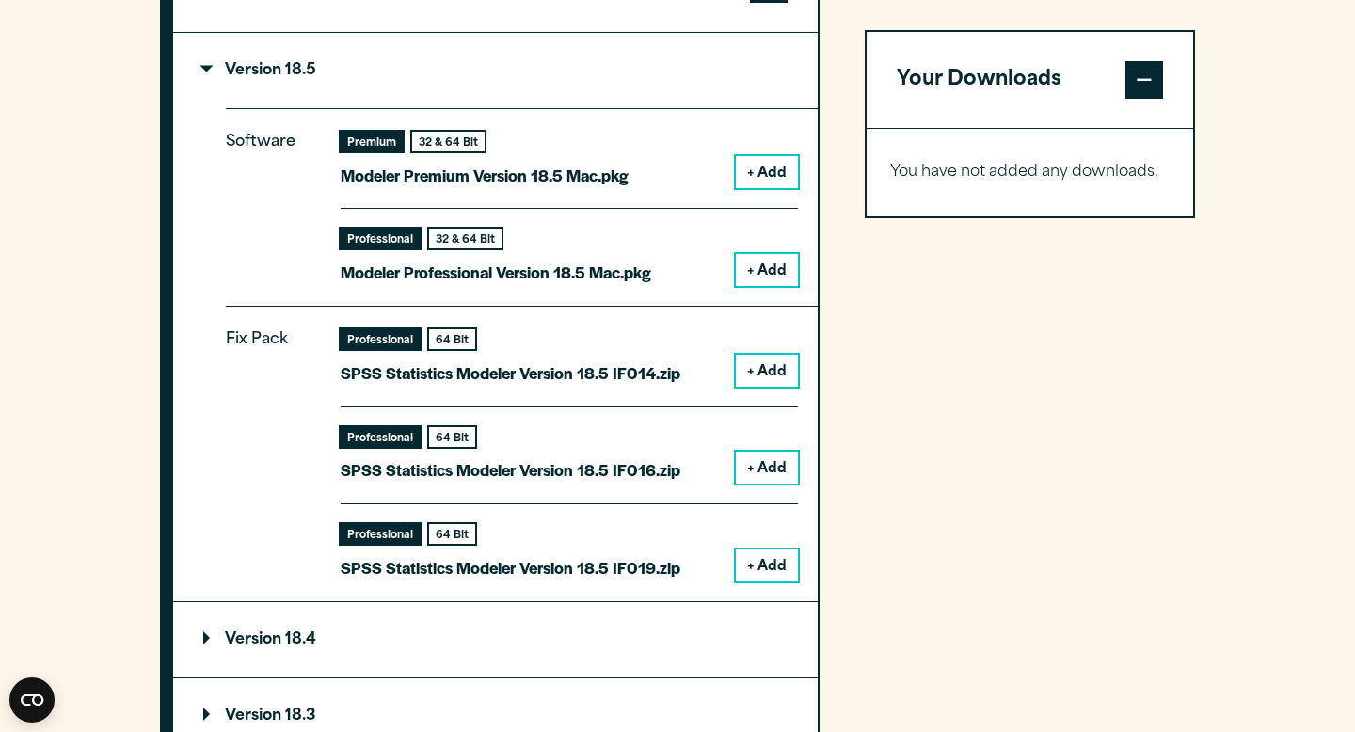
click at [210, 72] on p "Version 18.5" at bounding box center [259, 70] width 113 height 15
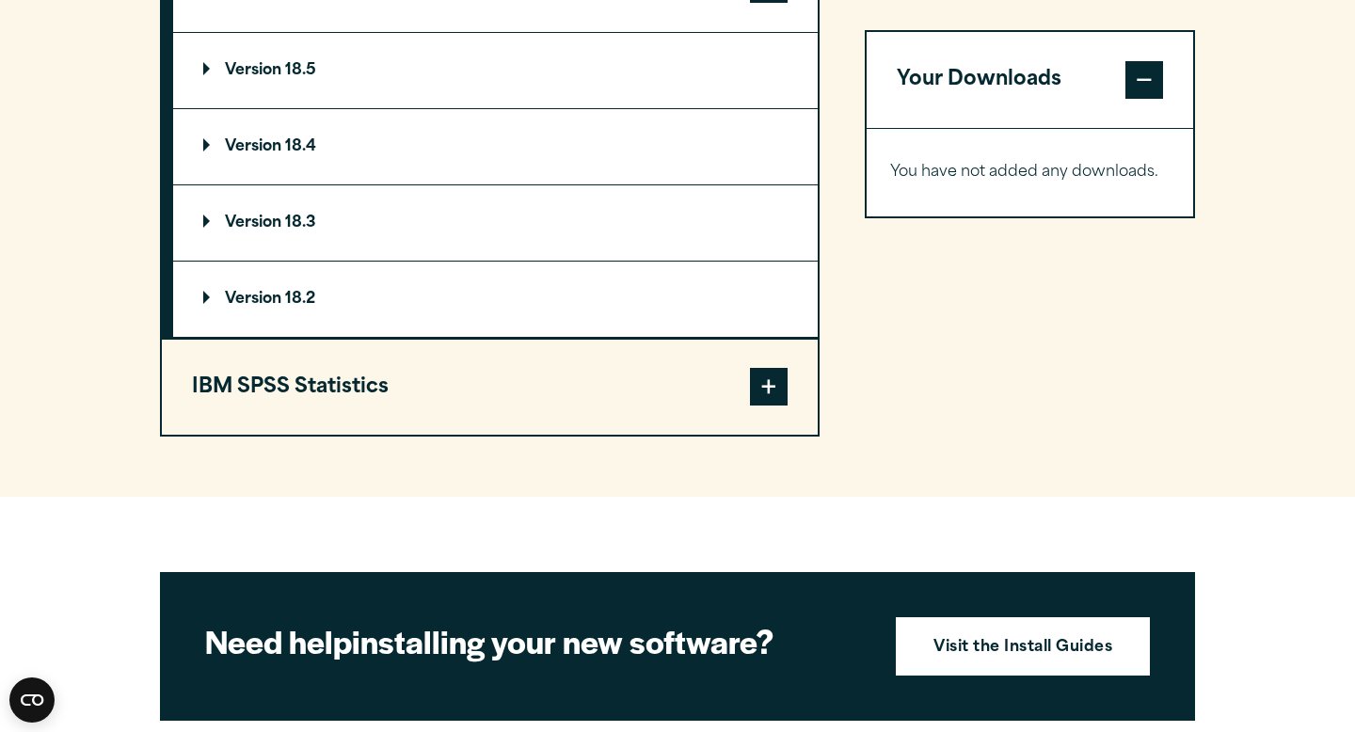
click at [258, 222] on p "Version 18.3" at bounding box center [259, 222] width 113 height 15
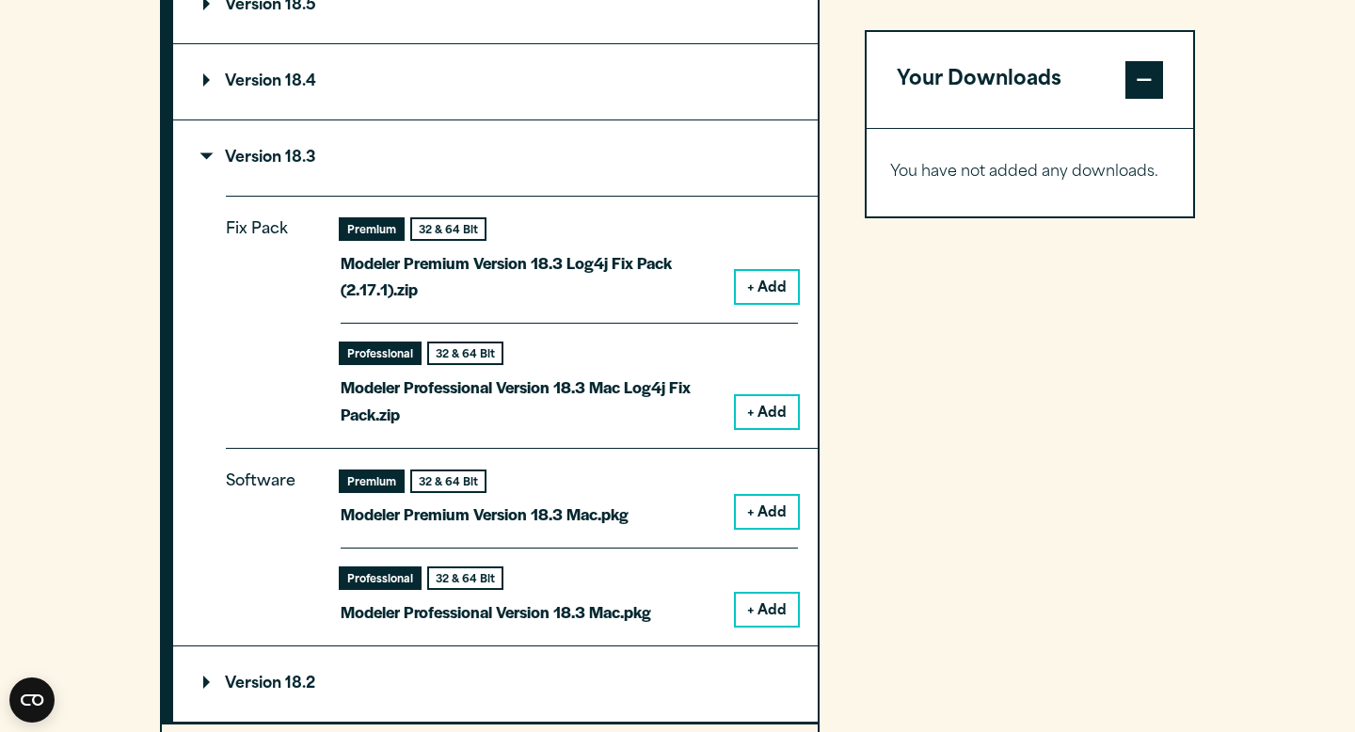
scroll to position [1788, 0]
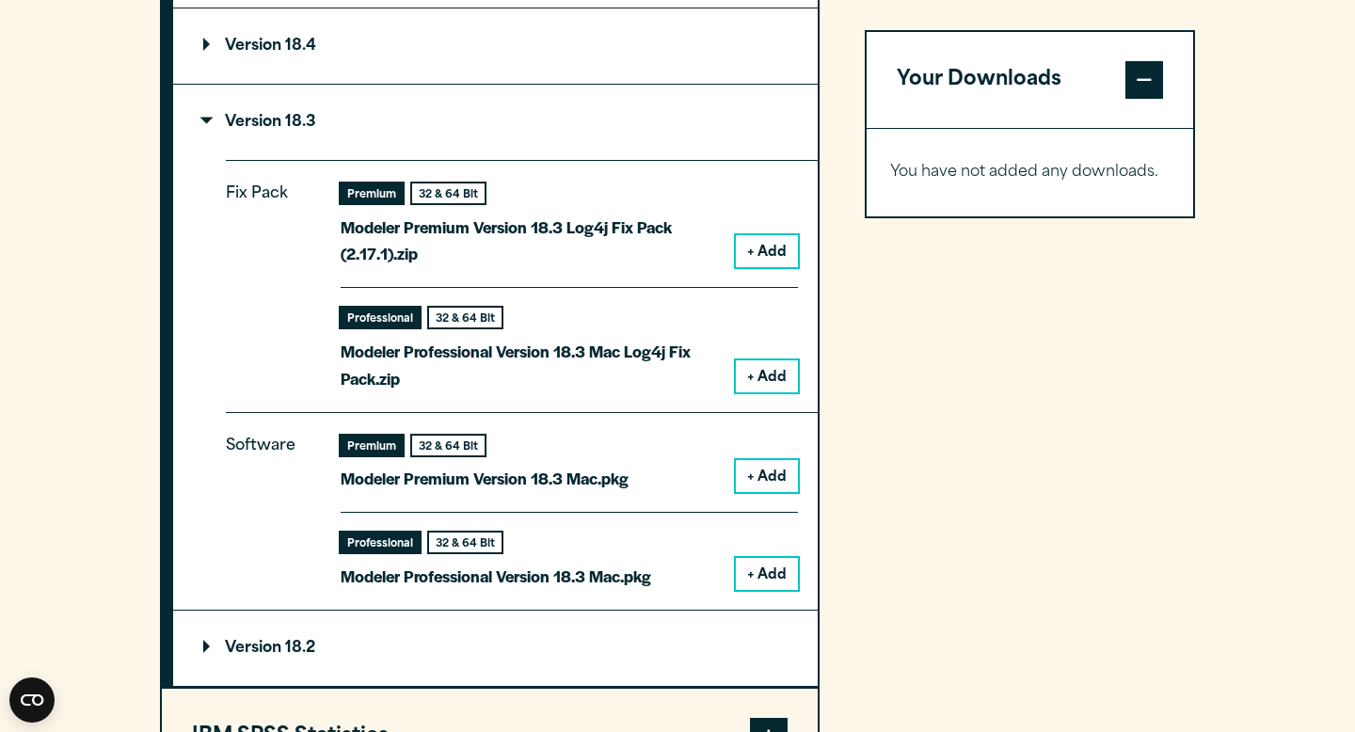
click at [208, 114] on summary "Version 18.3" at bounding box center [495, 122] width 644 height 75
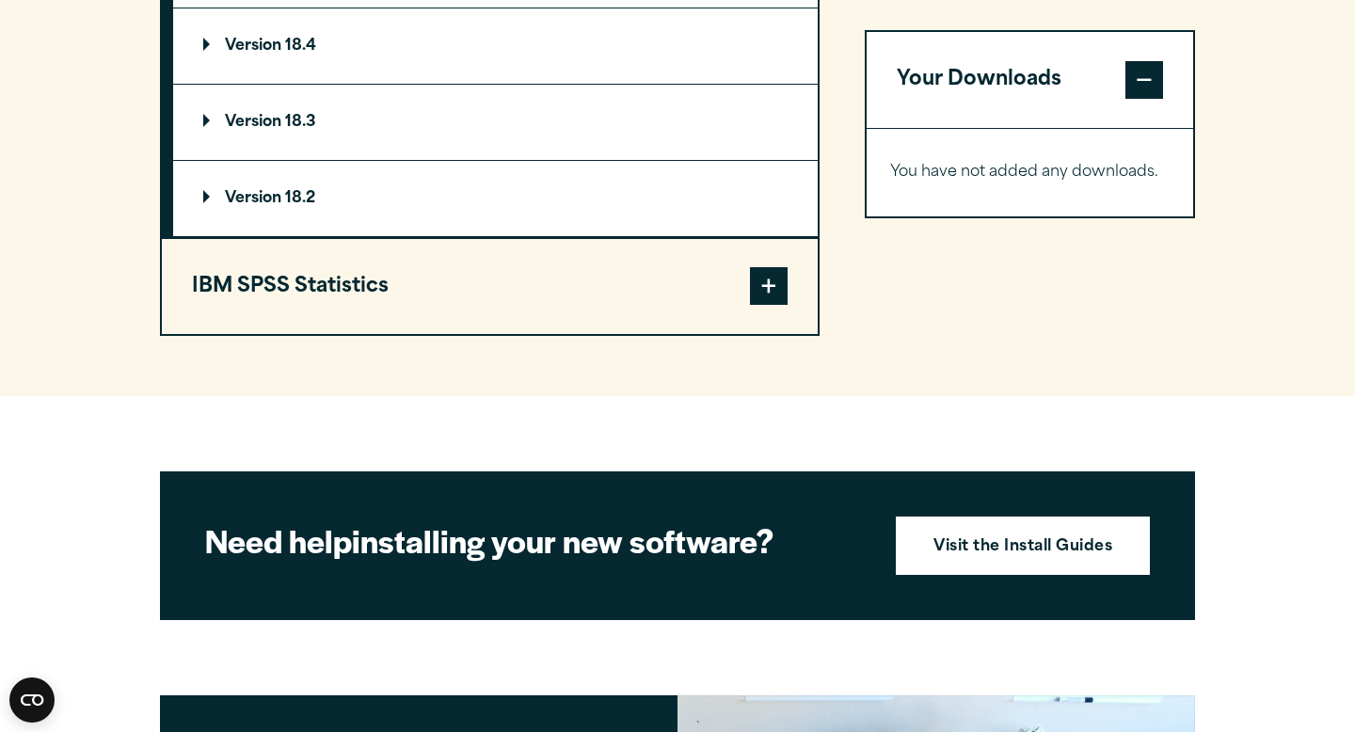
scroll to position [1396, 0]
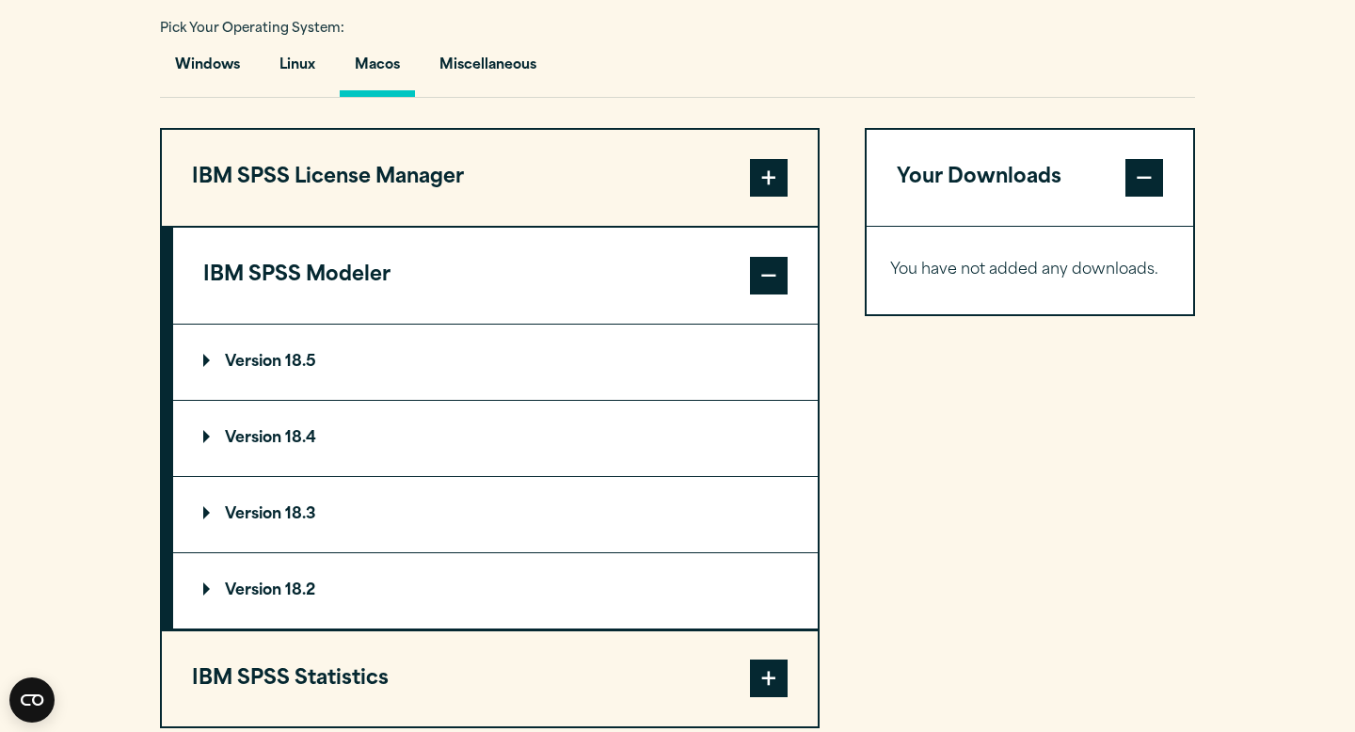
click at [774, 294] on span at bounding box center [769, 276] width 38 height 38
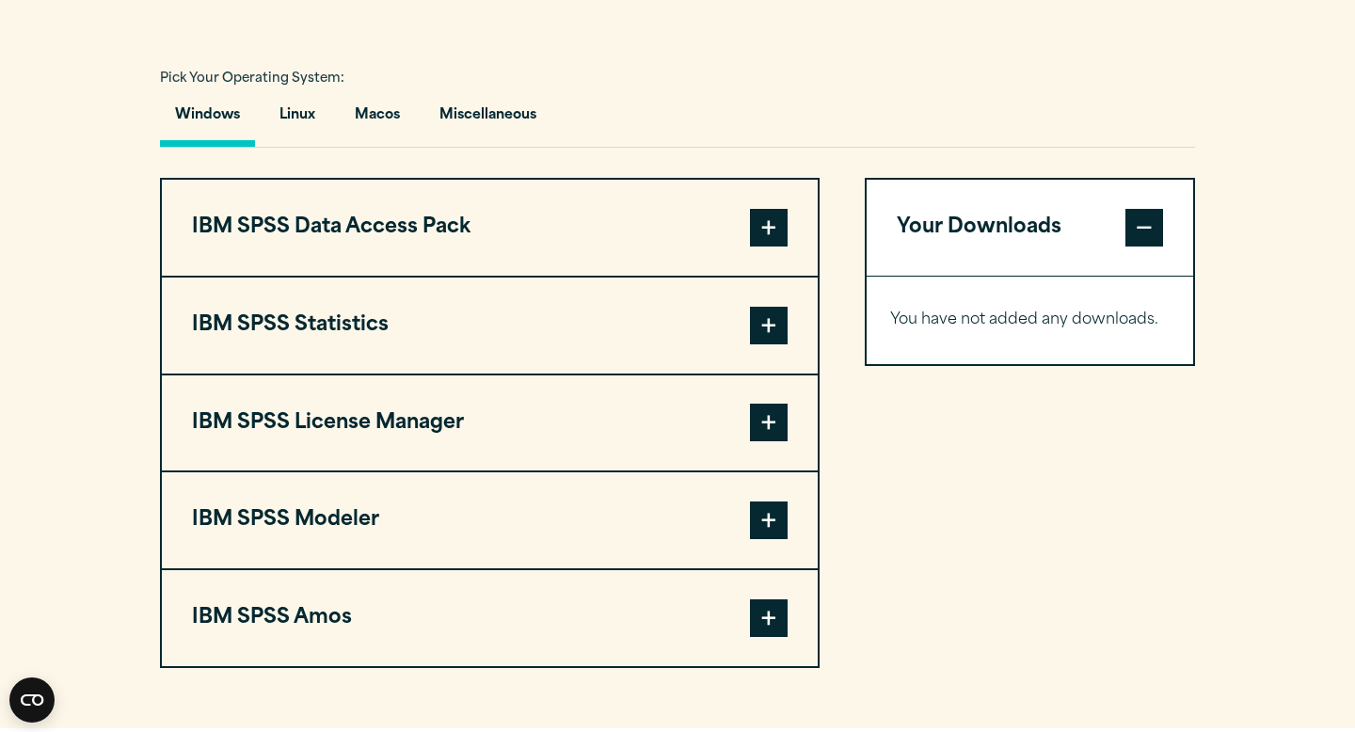
scroll to position [1328, 0]
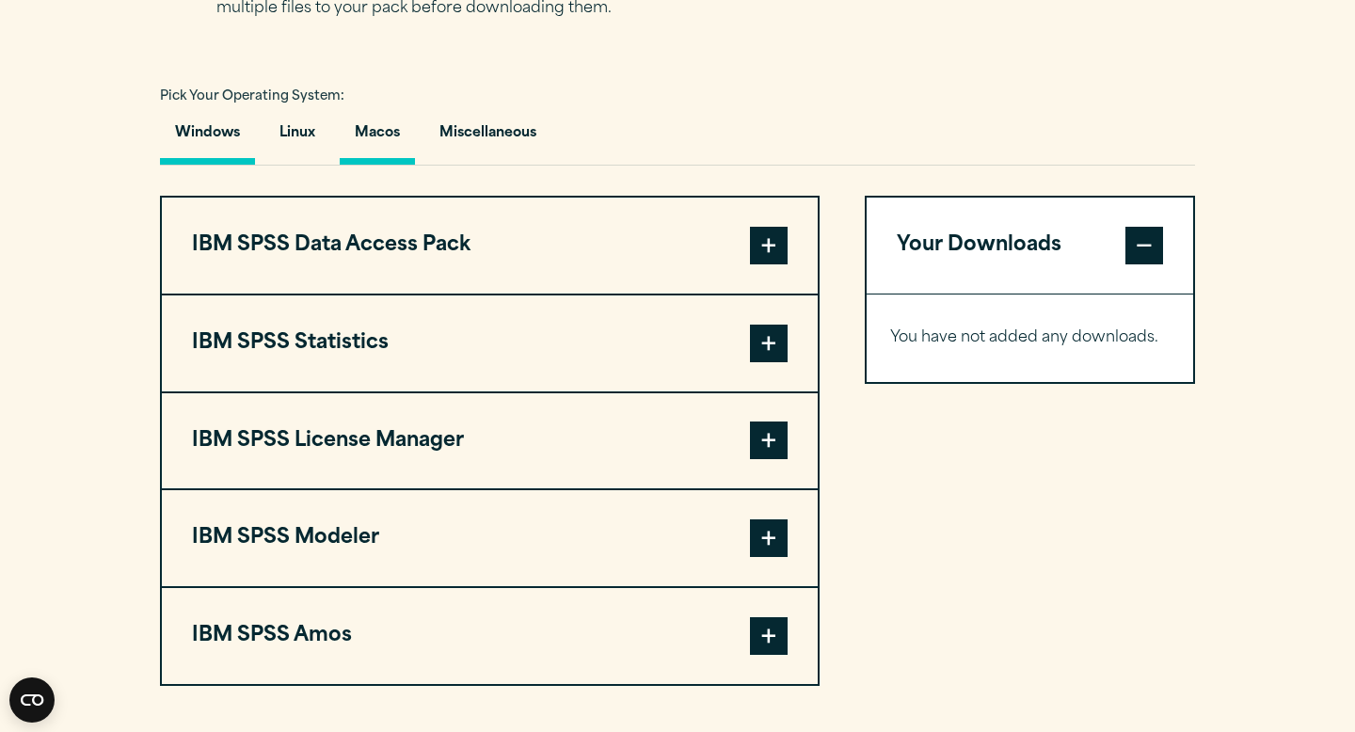
click at [393, 144] on button "Macos" at bounding box center [377, 138] width 75 height 54
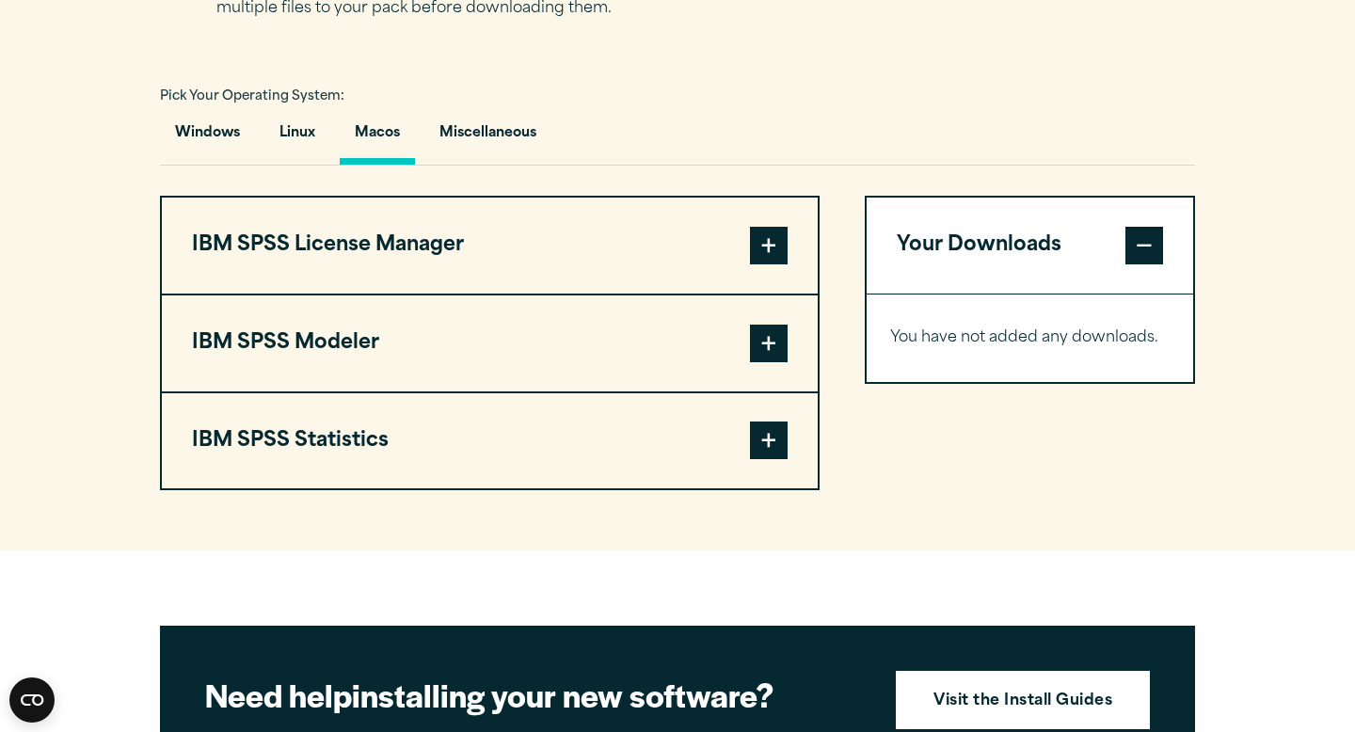
click at [442, 433] on button "IBM SPSS Statistics" at bounding box center [490, 441] width 656 height 96
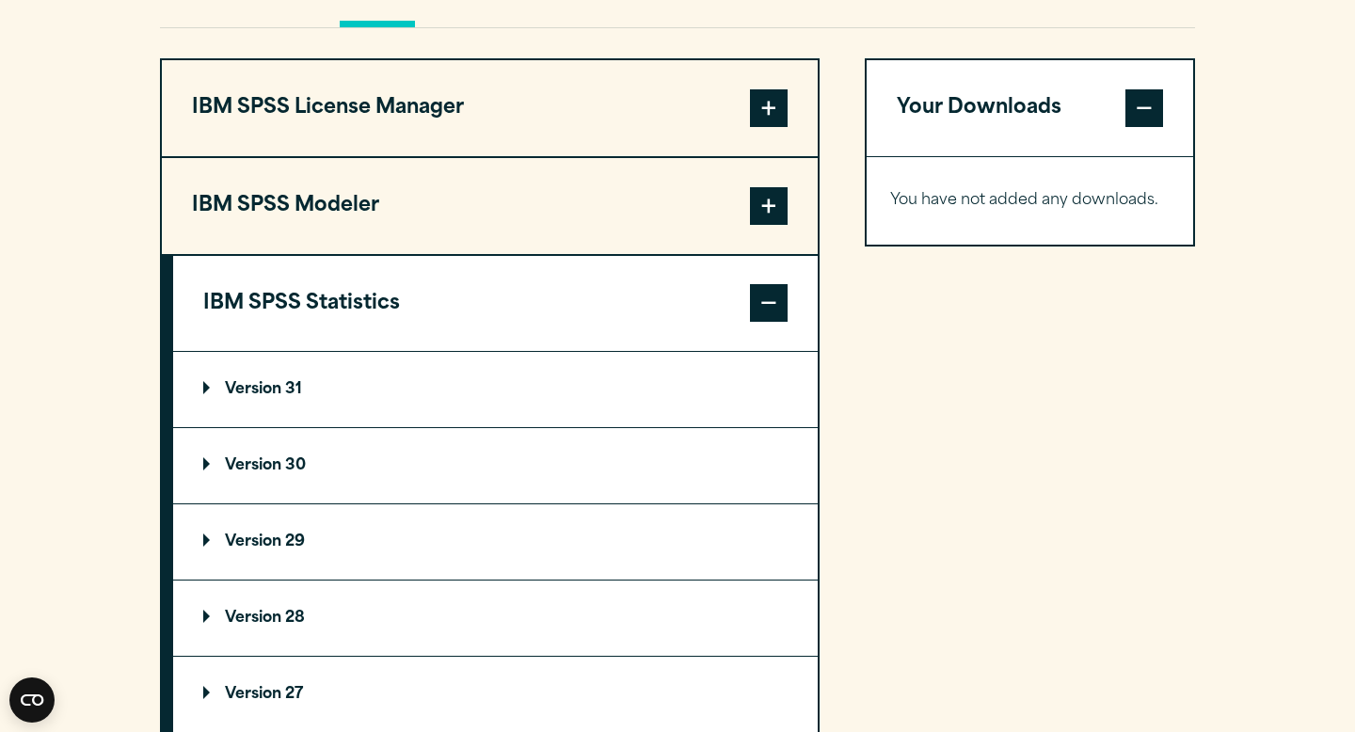
scroll to position [1492, 0]
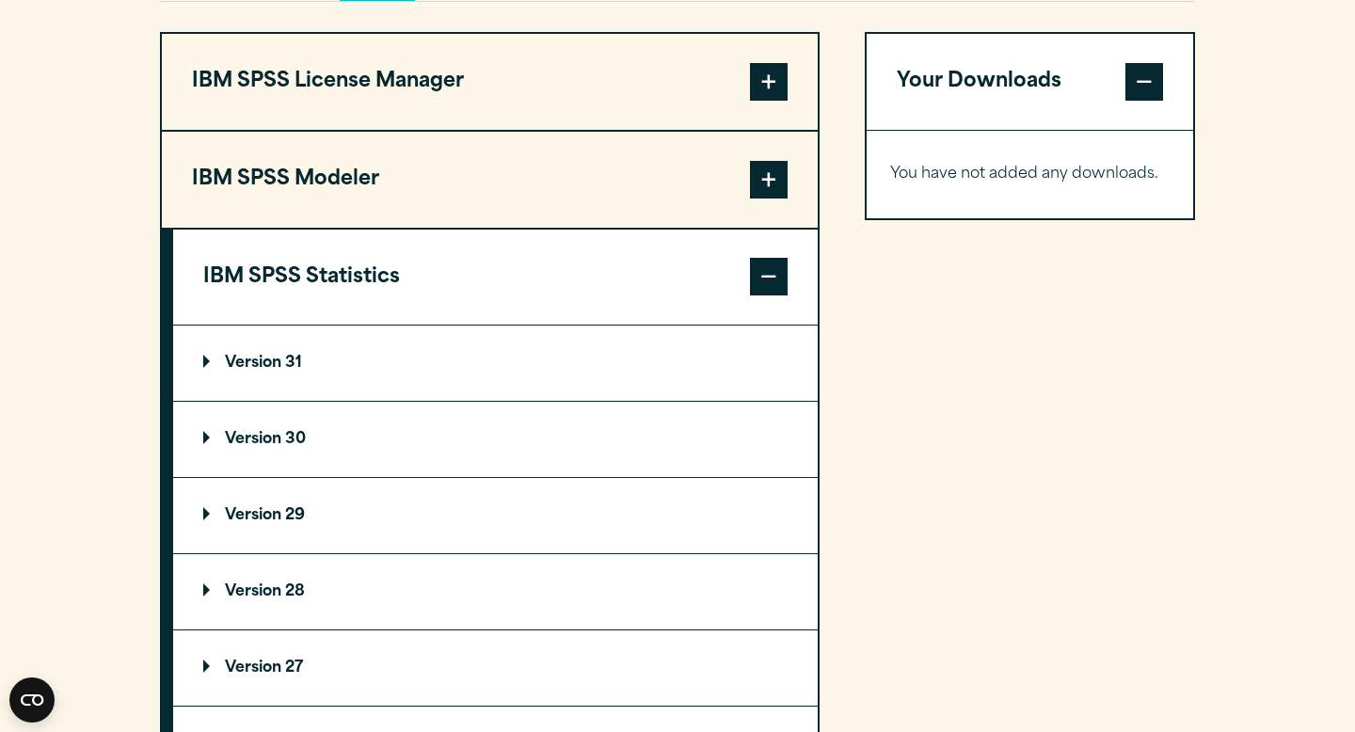
click at [419, 395] on summary "Version 31" at bounding box center [495, 362] width 644 height 75
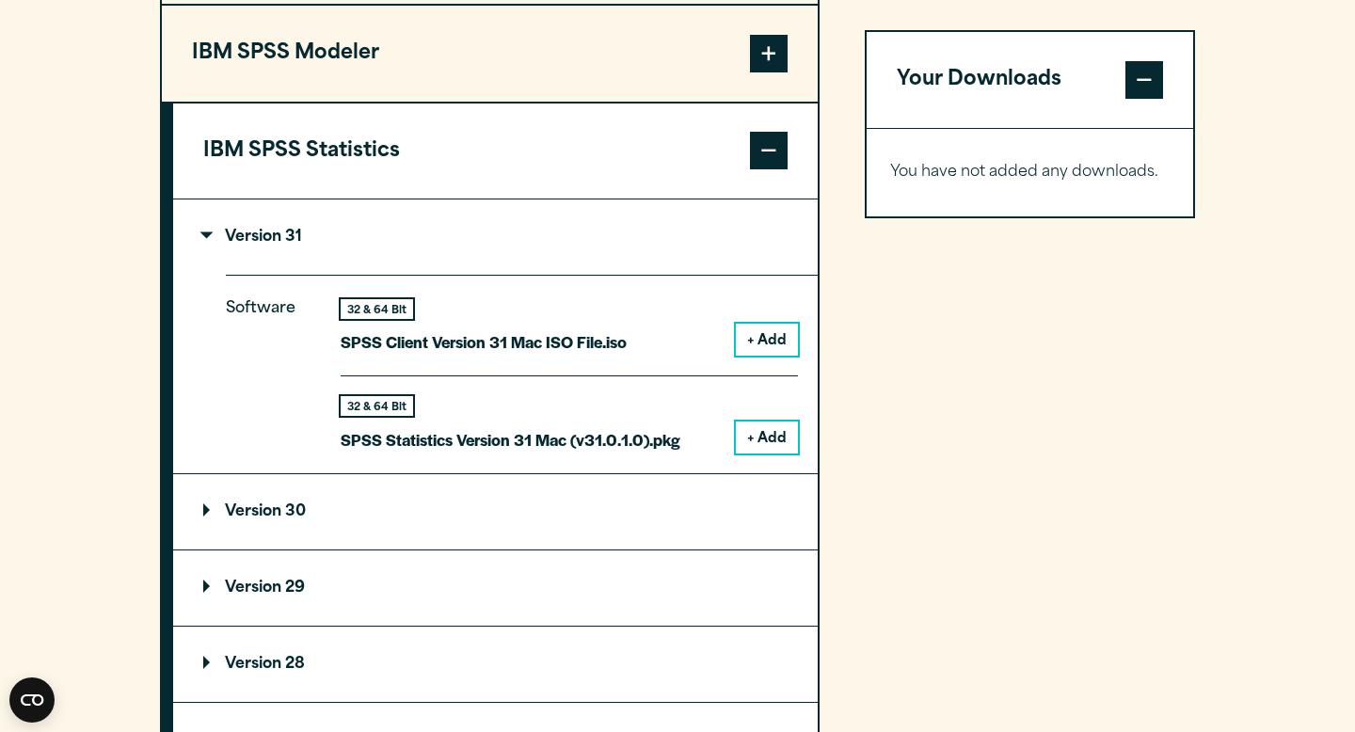
scroll to position [1629, 0]
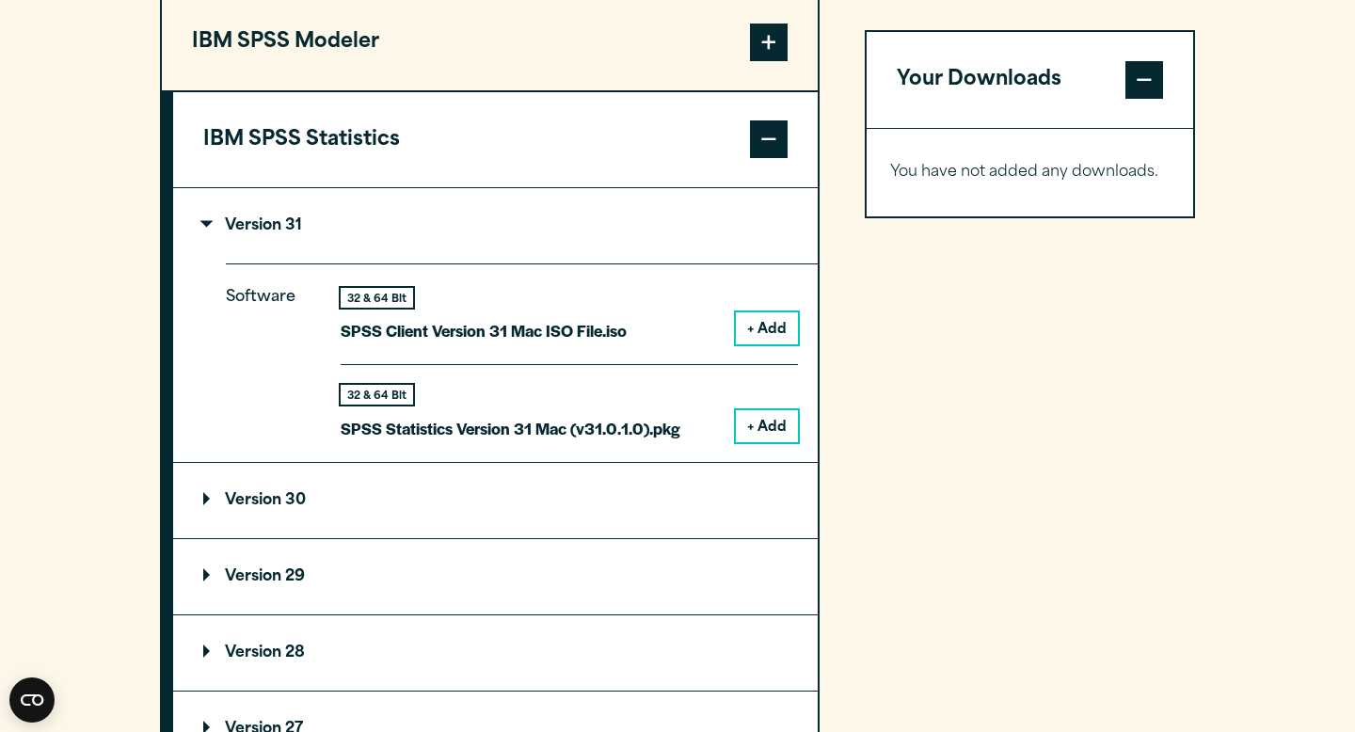
click at [756, 429] on button "+ Add" at bounding box center [767, 426] width 62 height 32
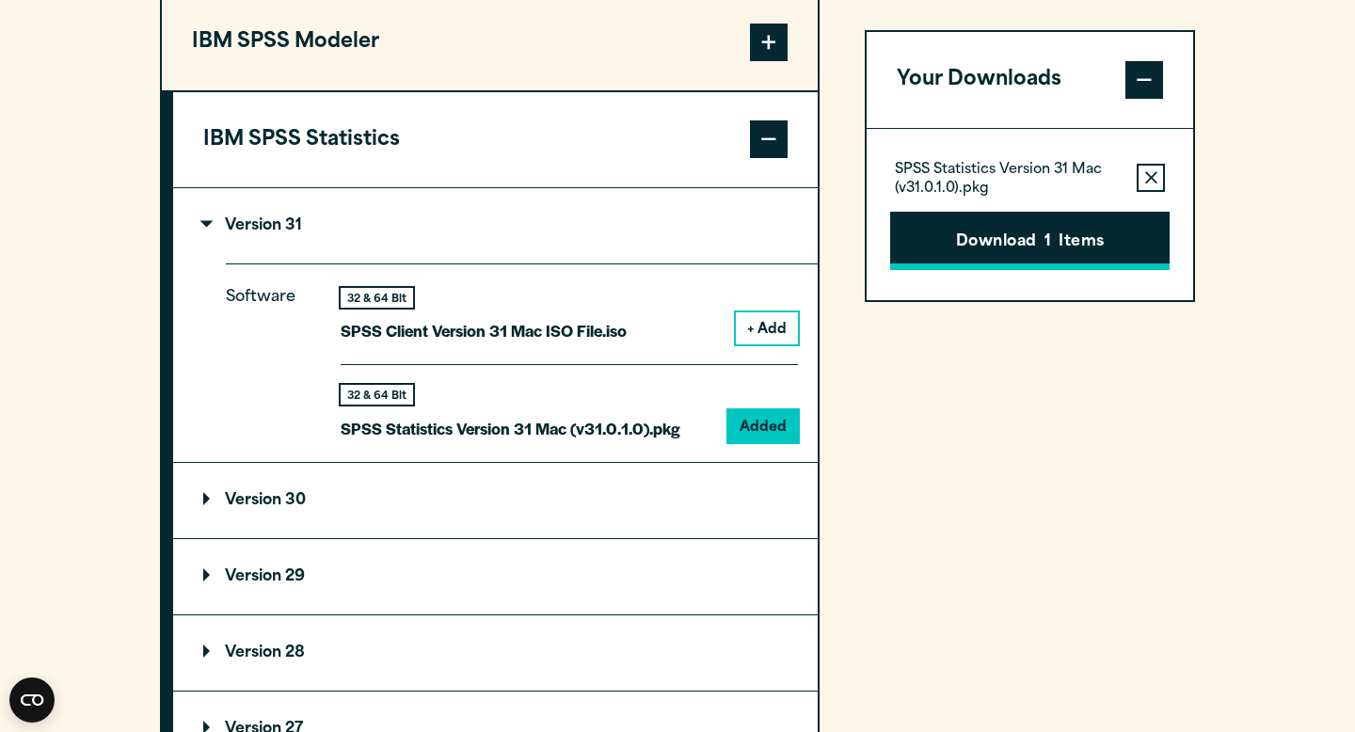
click at [992, 252] on button "Download 1 Items" at bounding box center [1029, 241] width 279 height 58
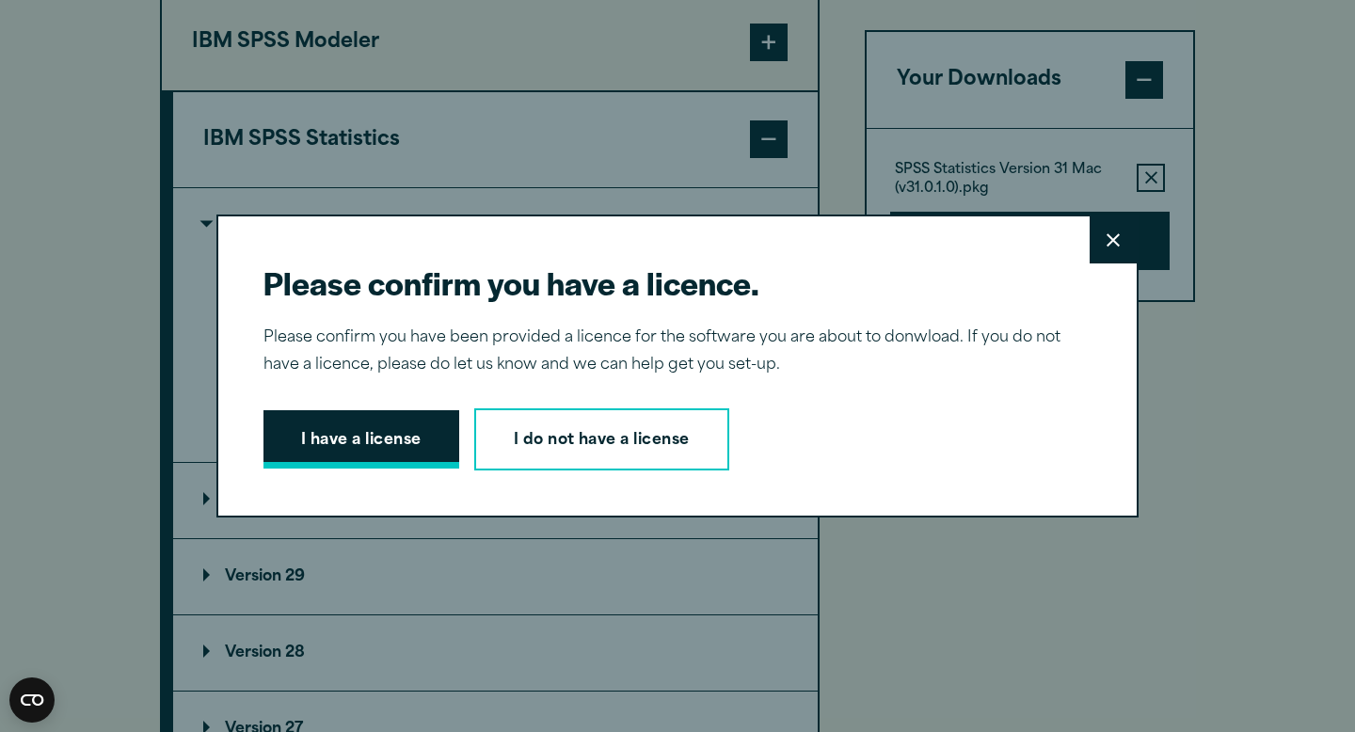
click at [360, 441] on button "I have a license" at bounding box center [361, 439] width 196 height 58
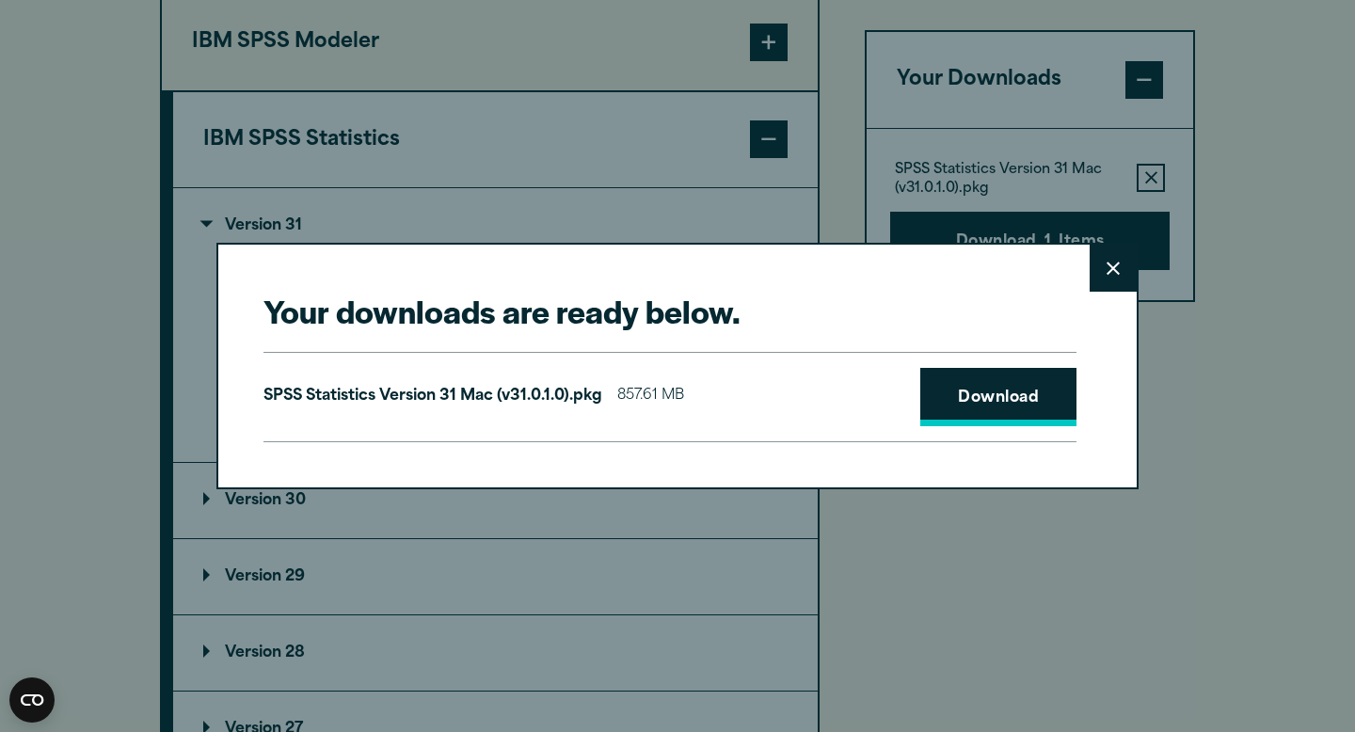
click at [984, 399] on link "Download" at bounding box center [998, 397] width 156 height 58
click at [1115, 258] on button "Close" at bounding box center [1112, 268] width 47 height 47
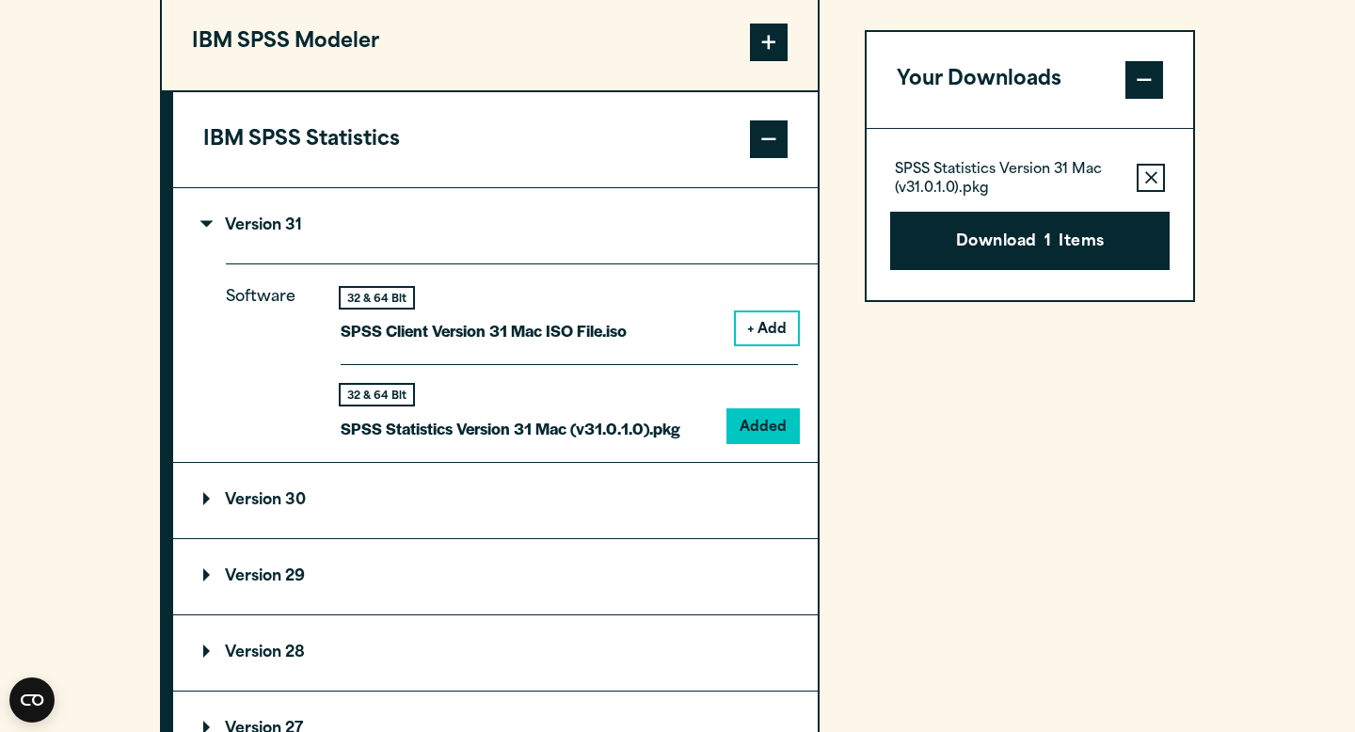
scroll to position [1760, 0]
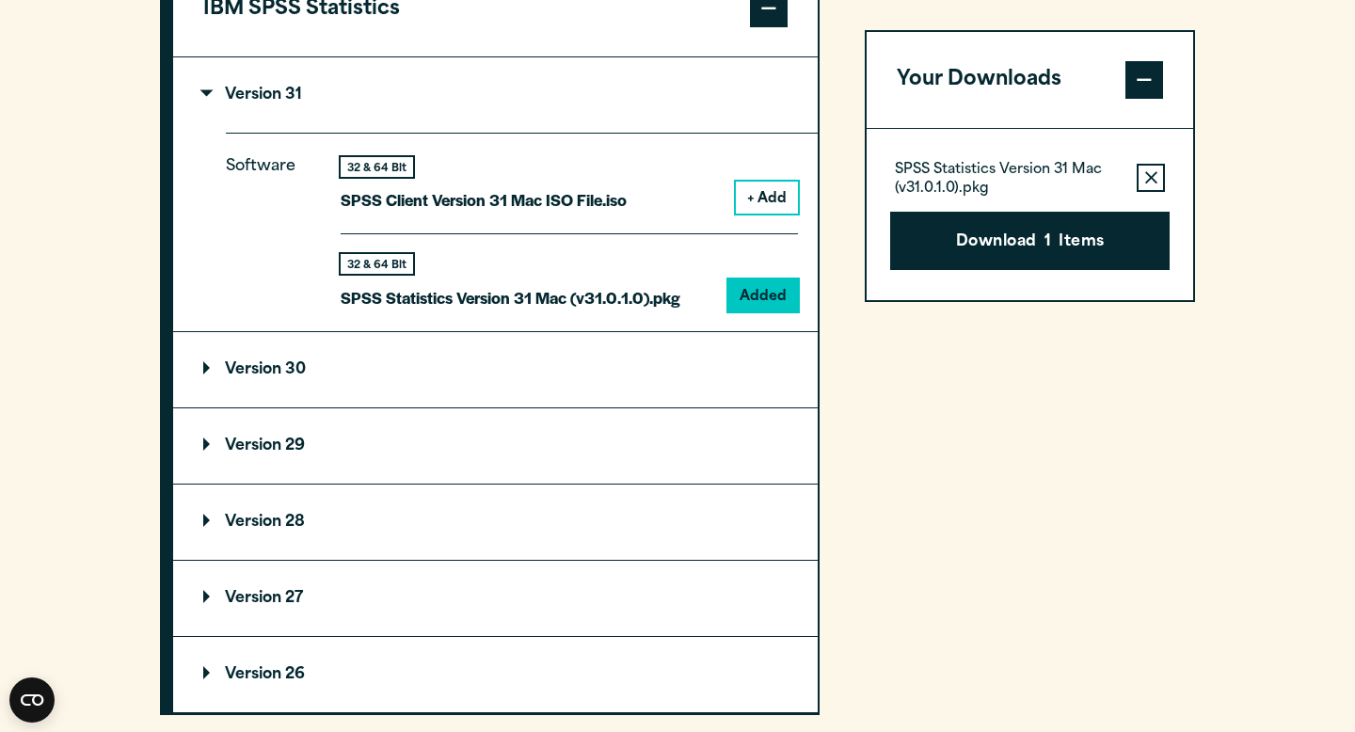
click at [465, 474] on summary "Version 29" at bounding box center [495, 445] width 644 height 75
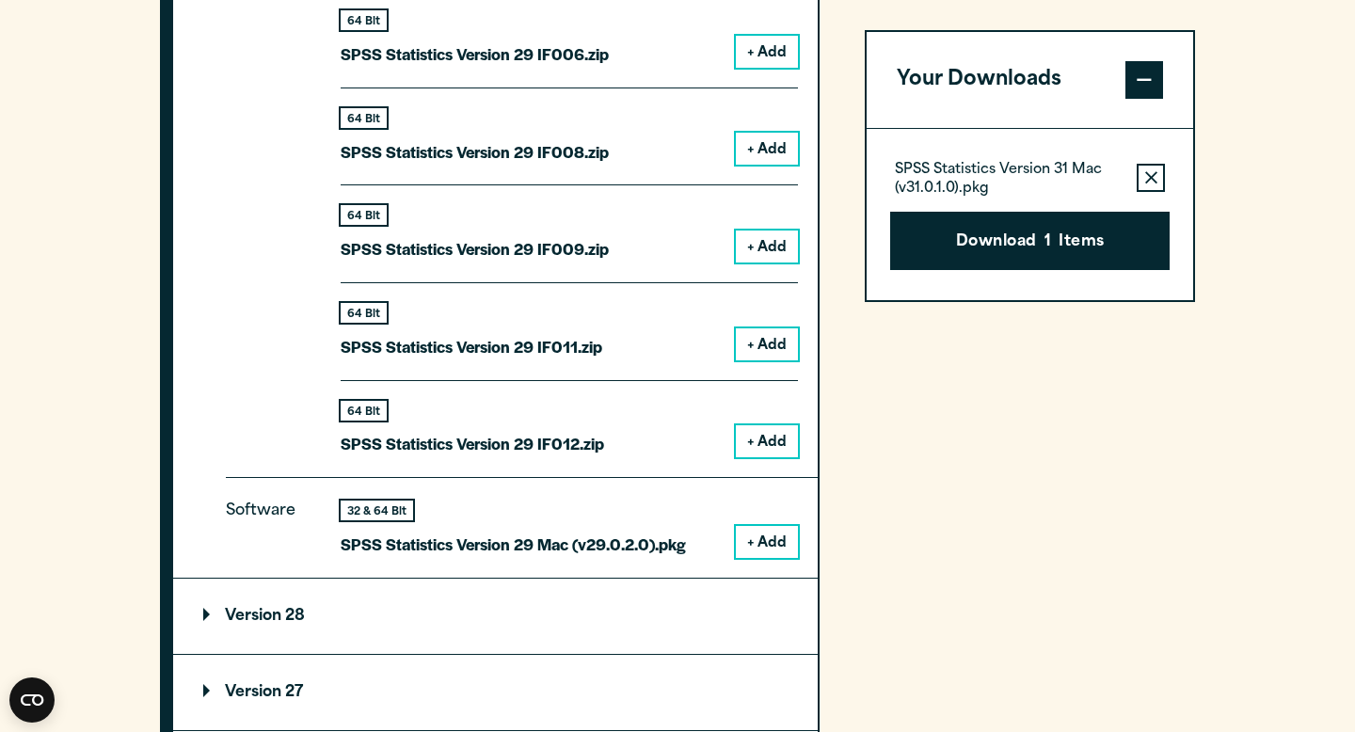
scroll to position [2767, 0]
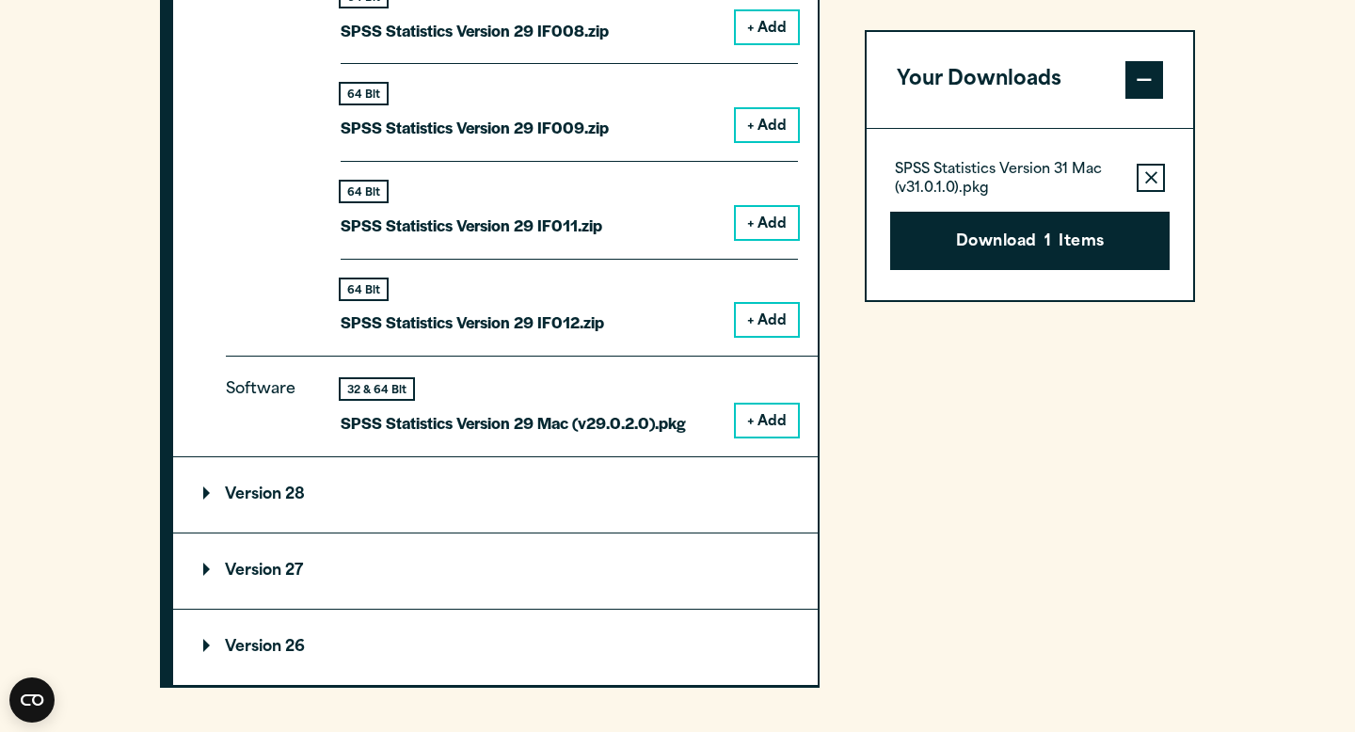
click at [769, 429] on button "+ Add" at bounding box center [767, 420] width 62 height 32
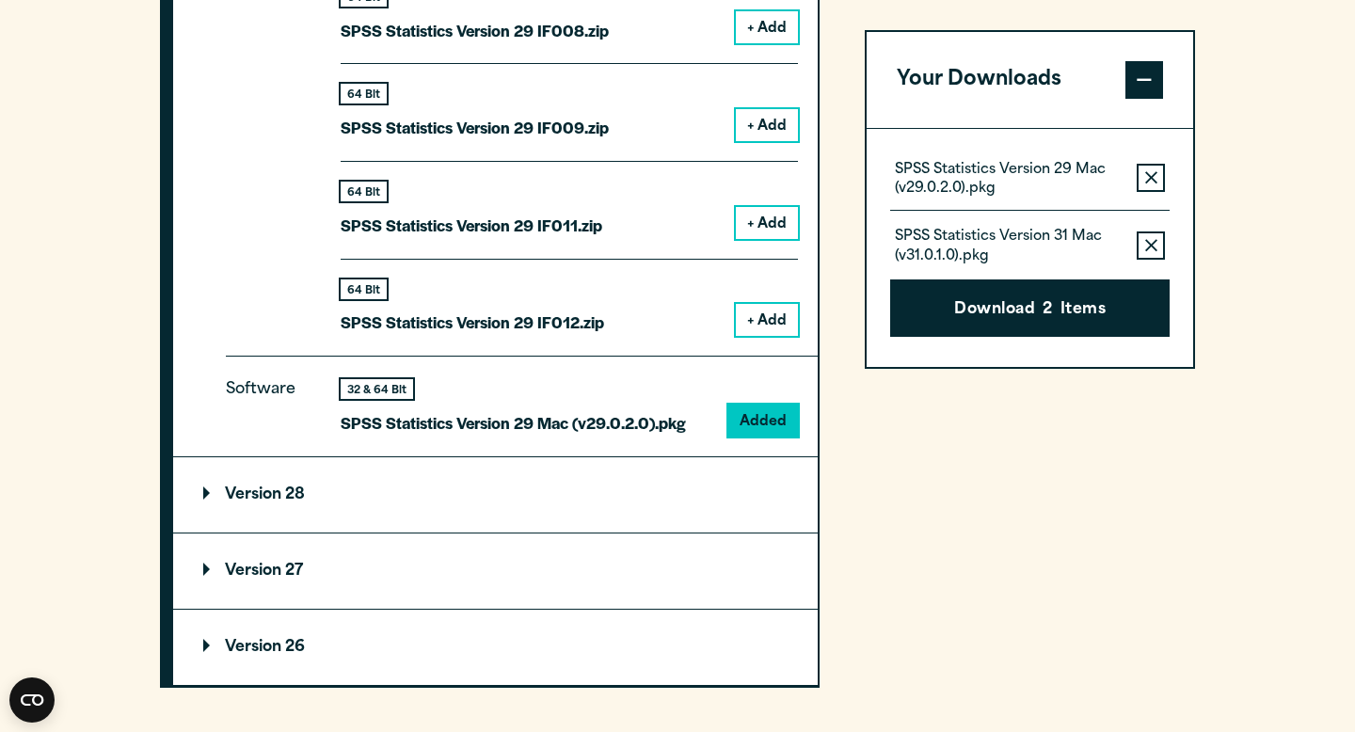
click at [1154, 247] on icon "button" at bounding box center [1151, 245] width 12 height 12
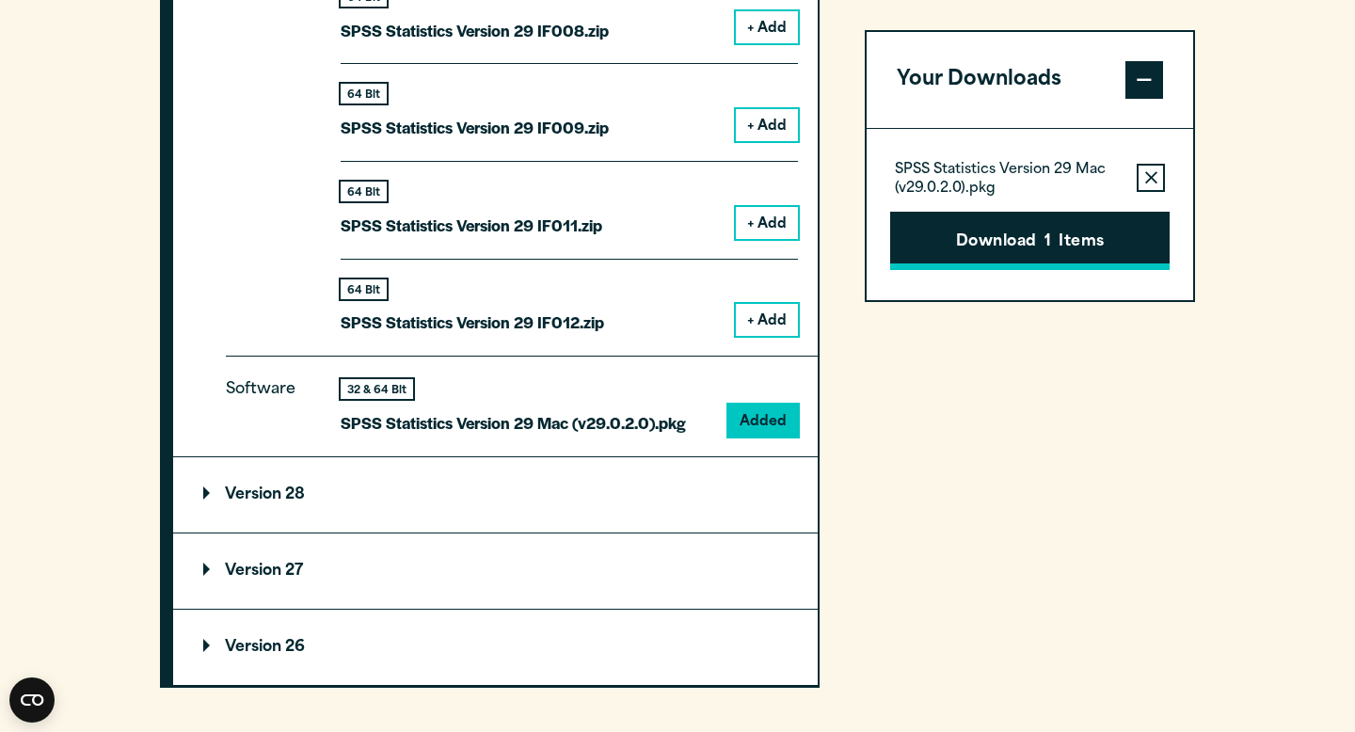
click at [1042, 238] on button "Download 1 Items" at bounding box center [1029, 241] width 279 height 58
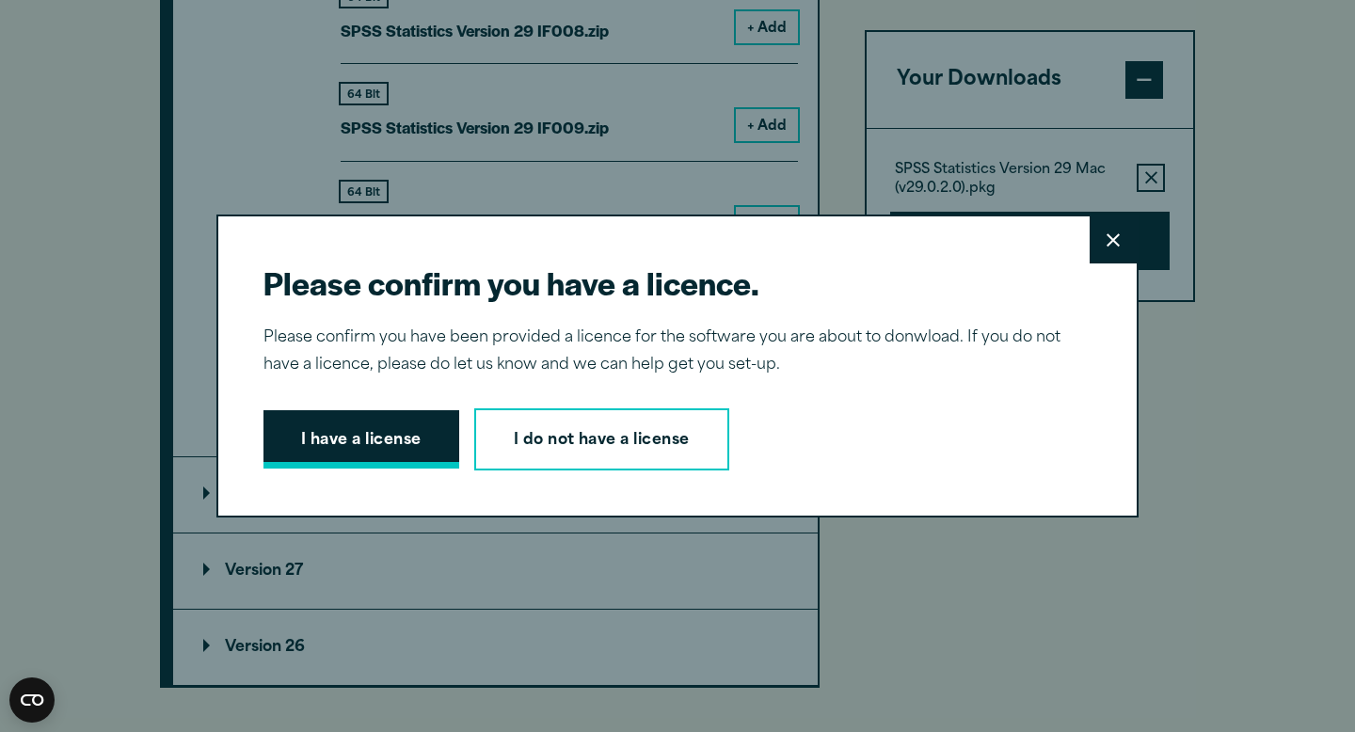
click at [368, 458] on button "I have a license" at bounding box center [361, 439] width 196 height 58
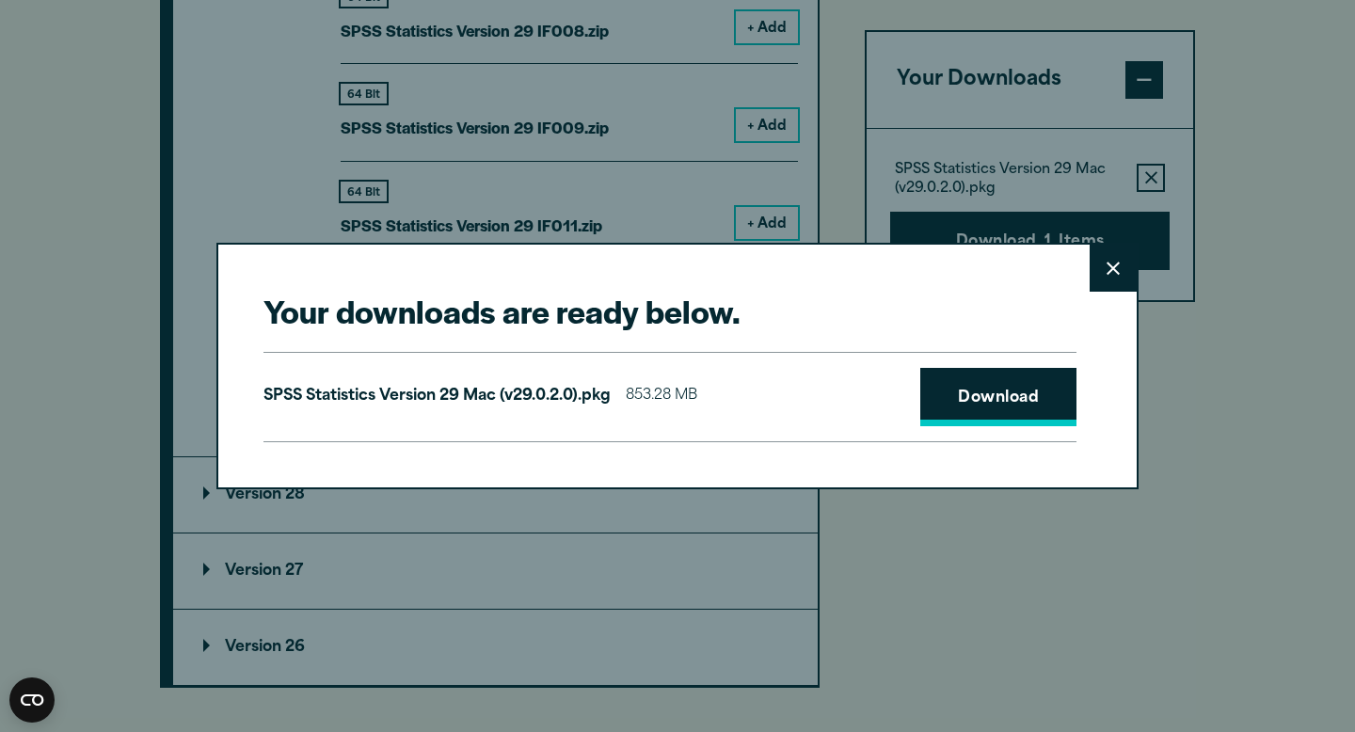
click at [955, 406] on link "Download" at bounding box center [998, 397] width 156 height 58
click at [1020, 43] on div "Your downloads are ready below. Close SPSS Statistics Version 29 Mac (v29.0.2.0…" at bounding box center [677, 366] width 1355 height 732
